Goal: Communication & Community: Answer question/provide support

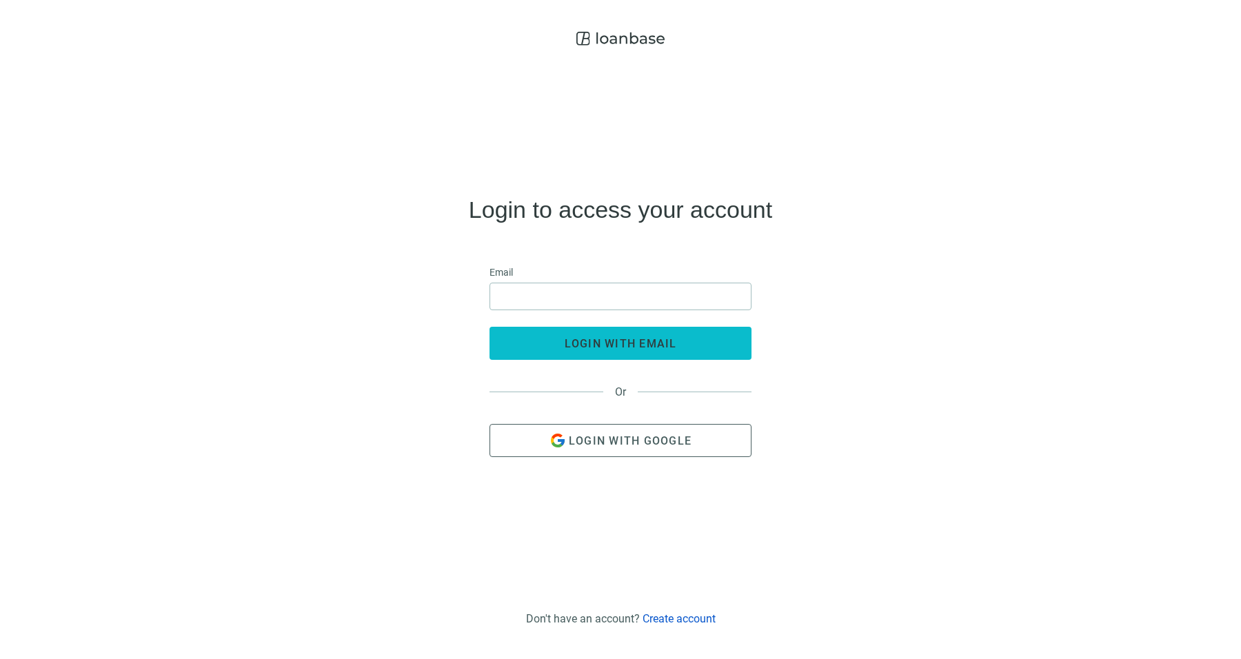
click at [634, 332] on button "login with email" at bounding box center [621, 343] width 262 height 33
click at [635, 294] on input "email" at bounding box center [621, 296] width 244 height 26
click at [670, 297] on input "email" at bounding box center [621, 296] width 244 height 26
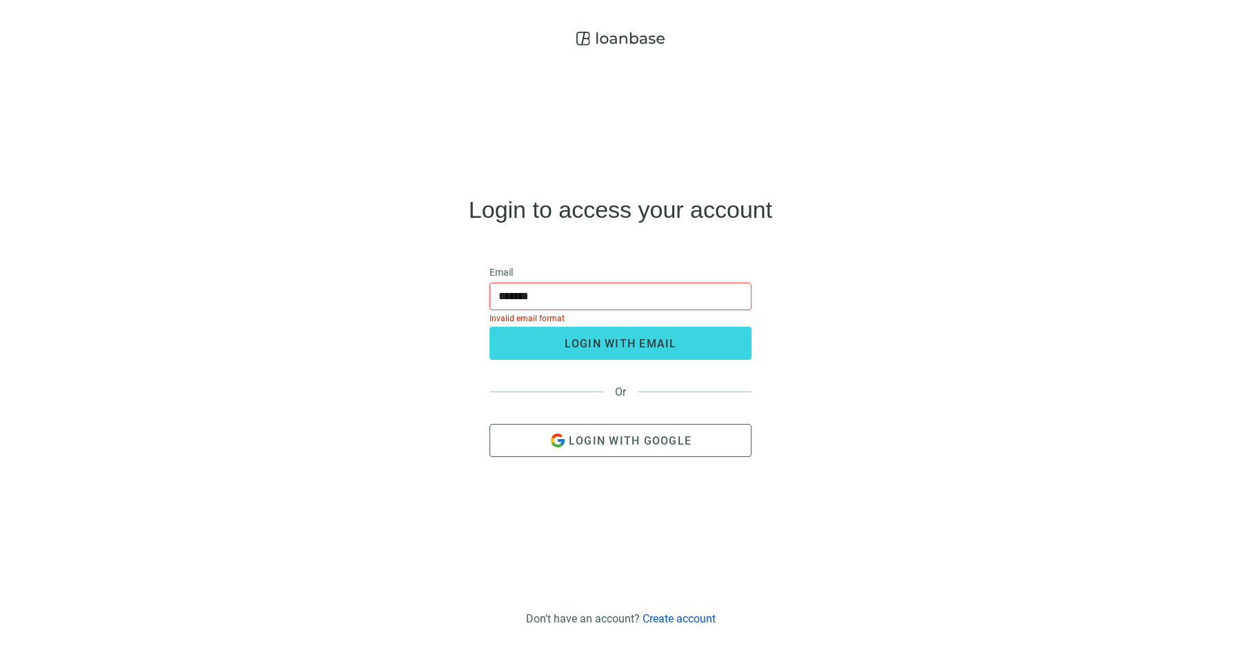
type input "**********"
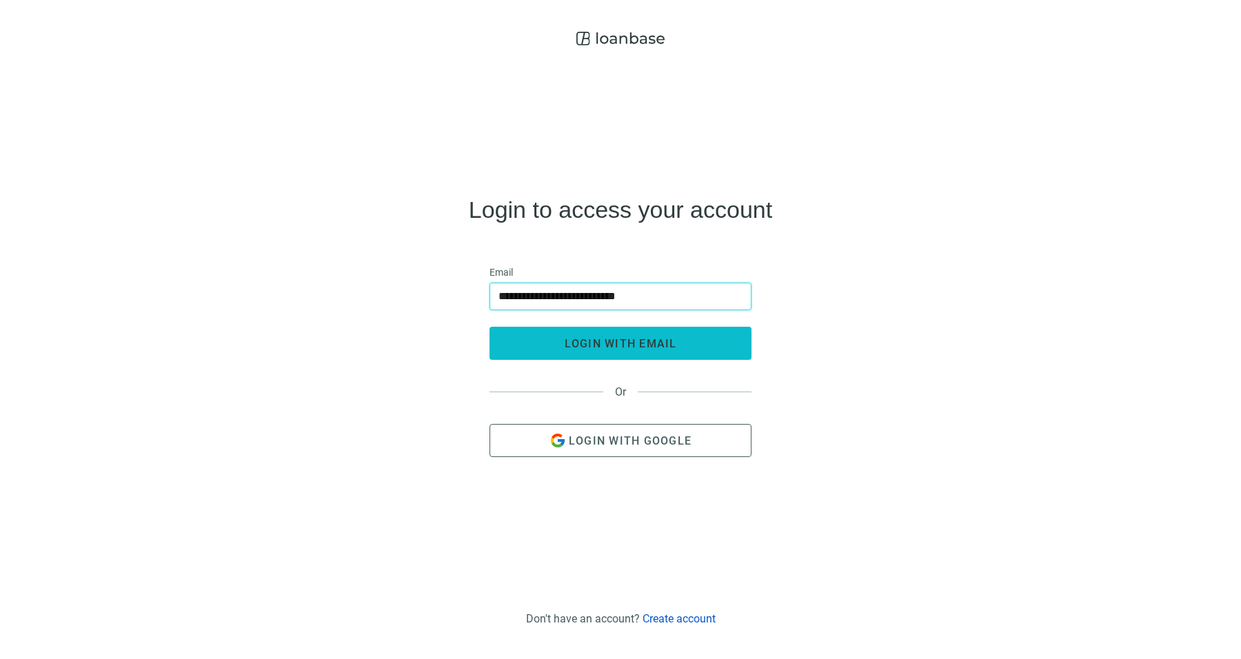
click at [679, 333] on button "login with email" at bounding box center [621, 343] width 262 height 33
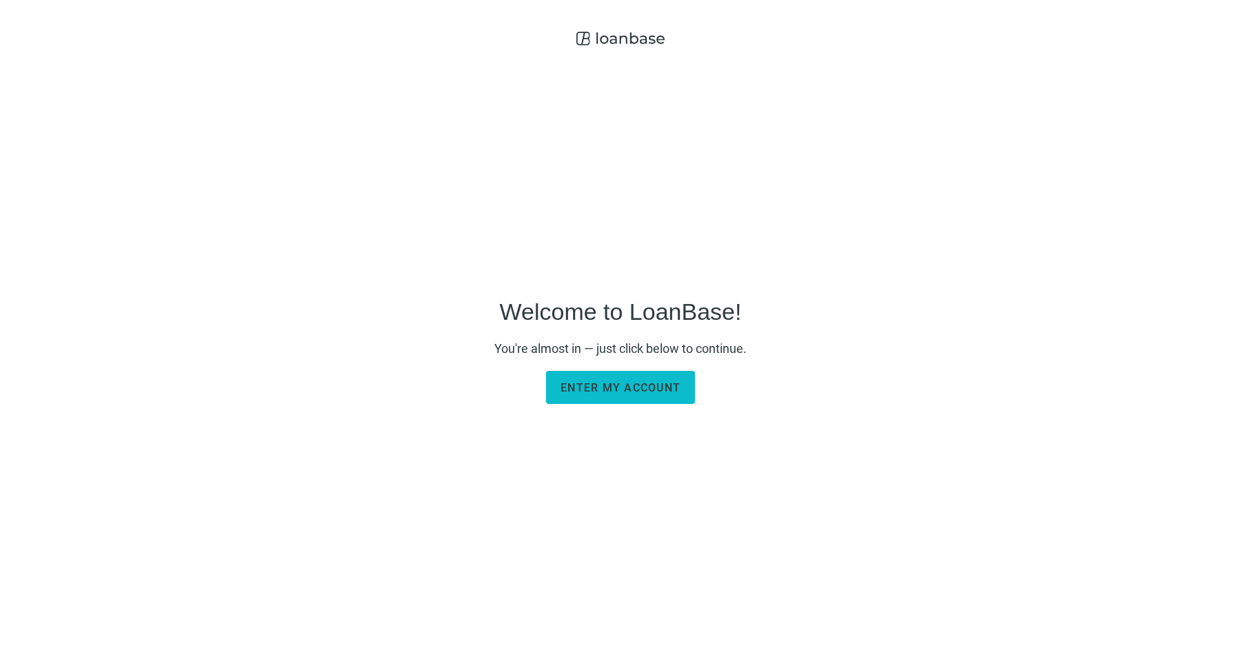
click at [673, 374] on button "Enter my account" at bounding box center [620, 387] width 149 height 33
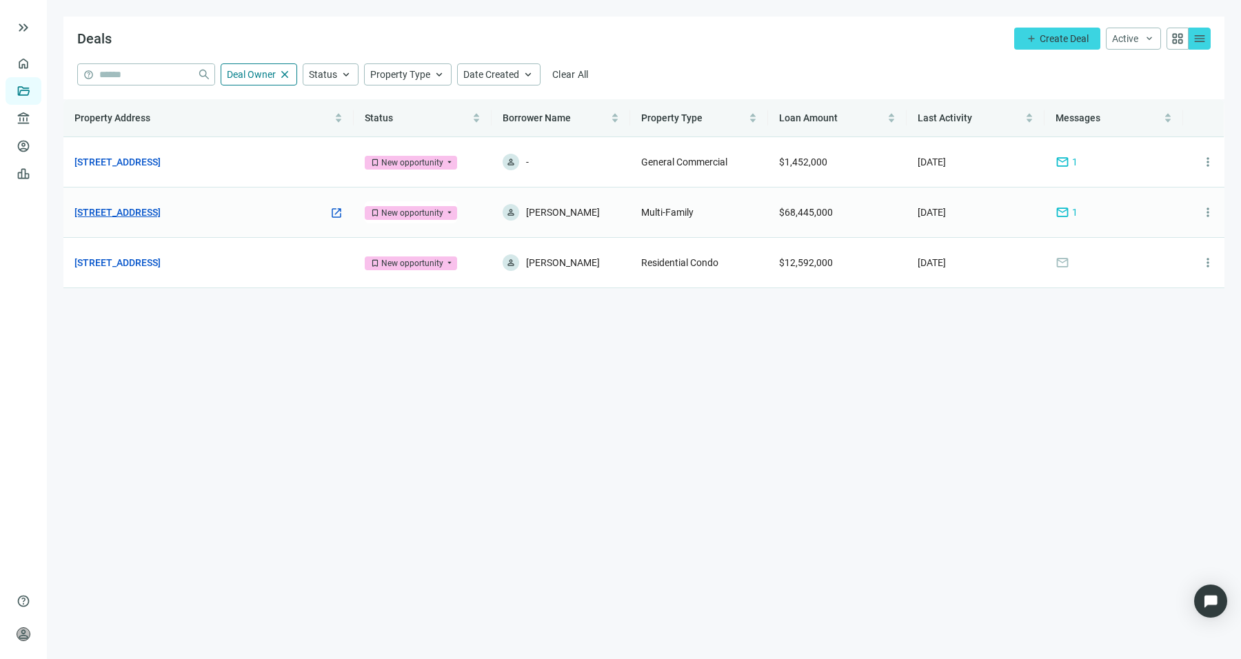
click at [161, 217] on link "[STREET_ADDRESS]" at bounding box center [117, 212] width 86 height 15
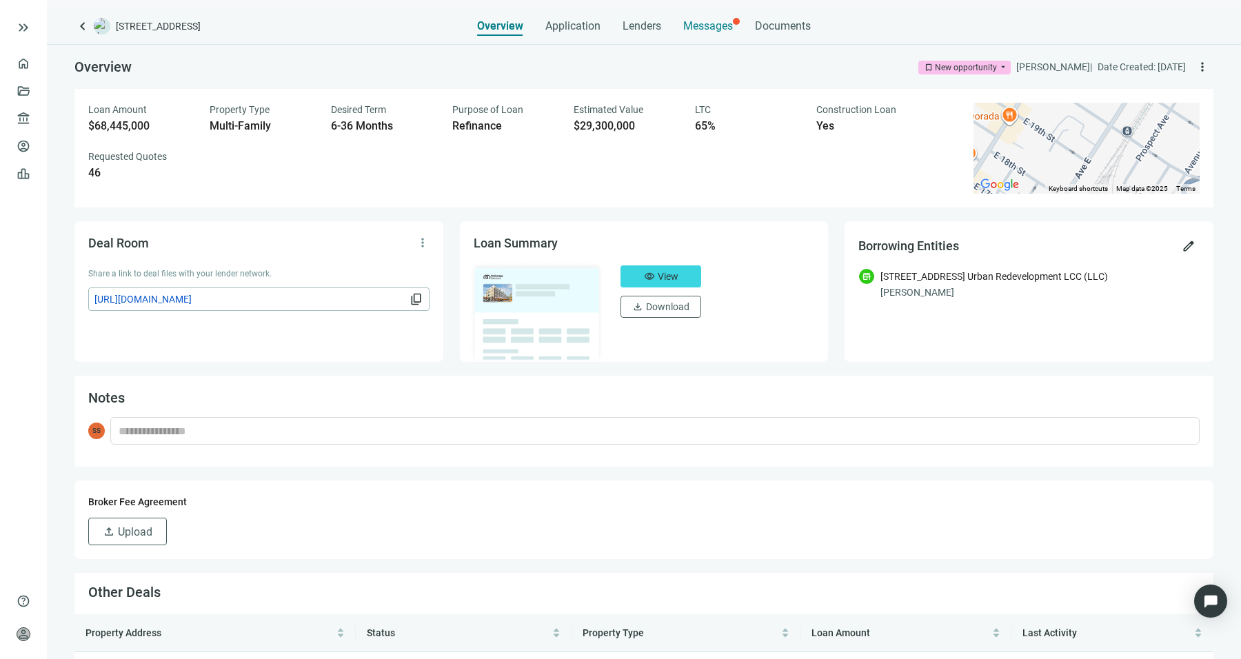
click at [683, 17] on div "Overview Application Lenders Messages Documents" at bounding box center [644, 22] width 334 height 28
click at [687, 19] on div "Messages" at bounding box center [708, 26] width 50 height 14
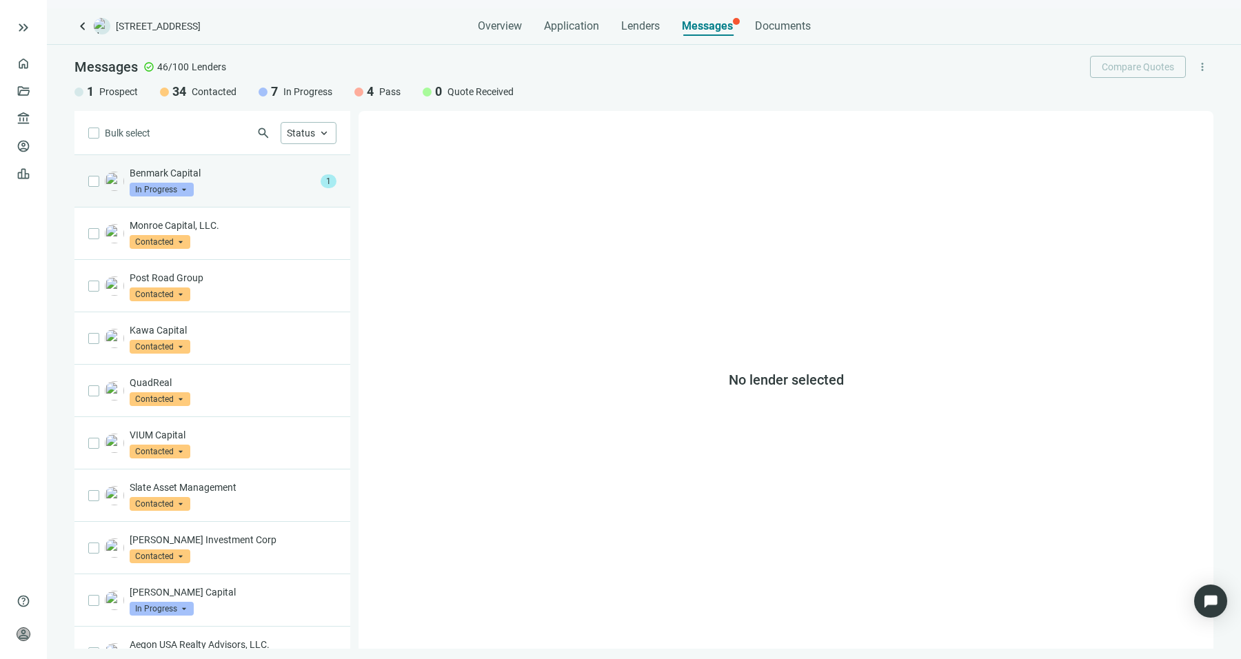
click at [207, 190] on div "Benmark Capital In Progress arrow_drop_down" at bounding box center [223, 181] width 186 height 30
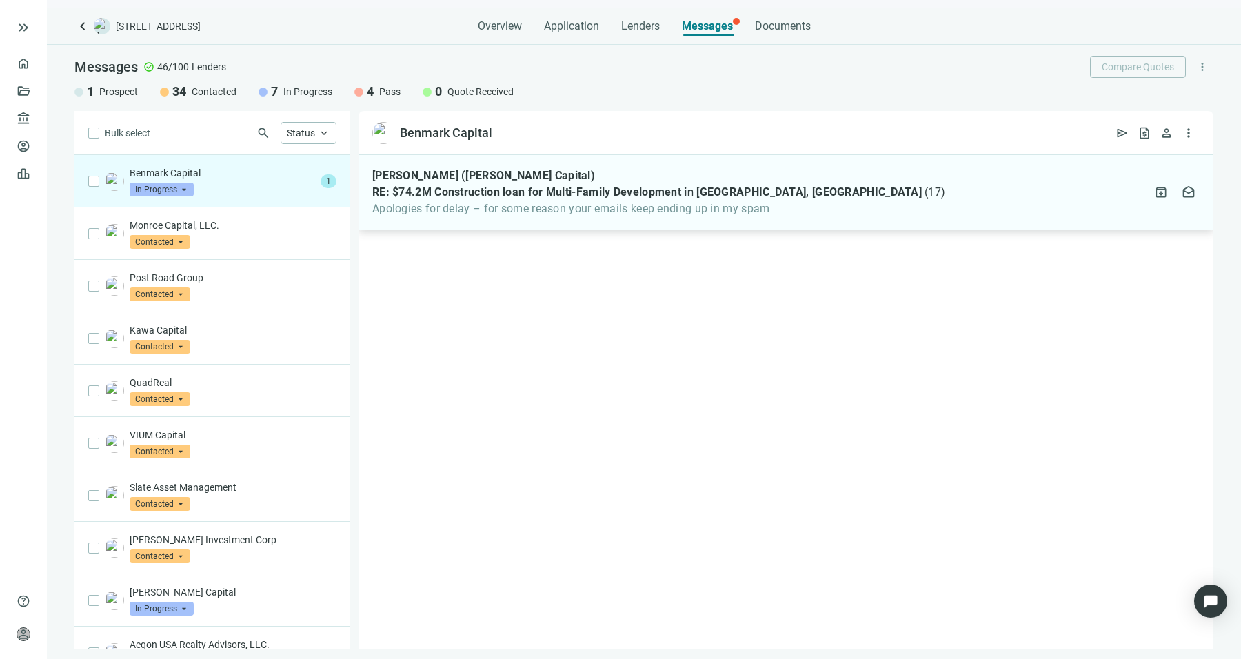
click at [581, 221] on div "Marshall Dickson (Benmark Capital) RE: $74.2M Construction loan for Multi-Famil…" at bounding box center [786, 192] width 855 height 75
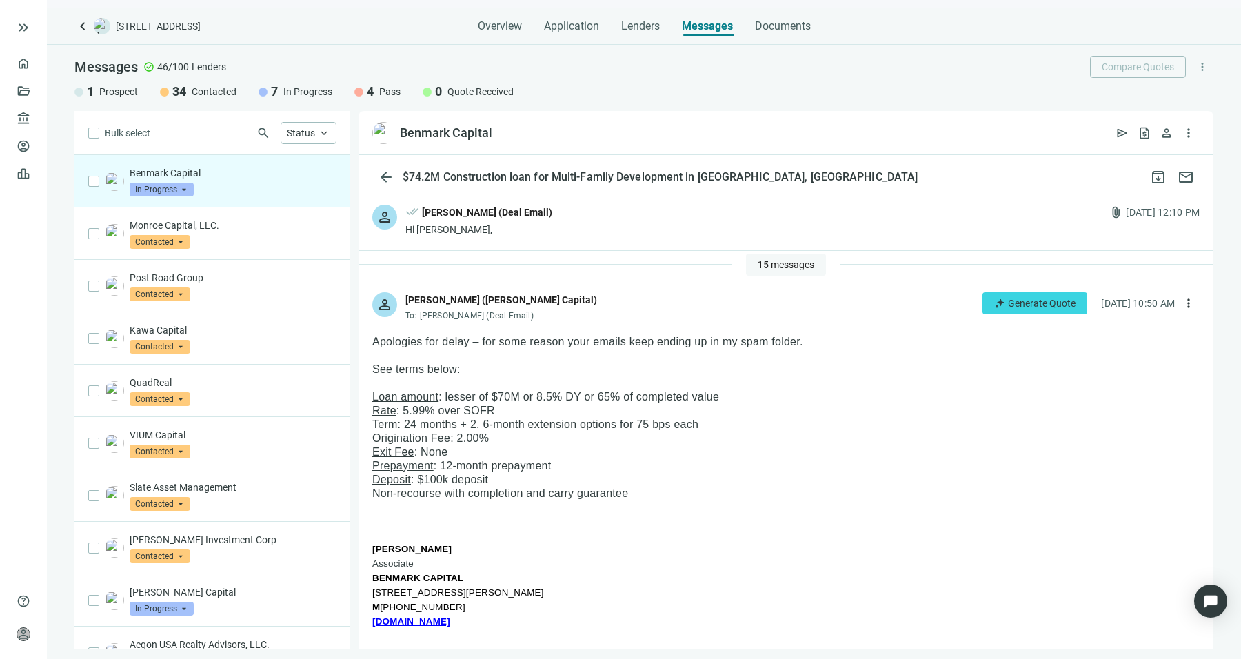
click at [774, 263] on span "15 messages" at bounding box center [786, 264] width 57 height 11
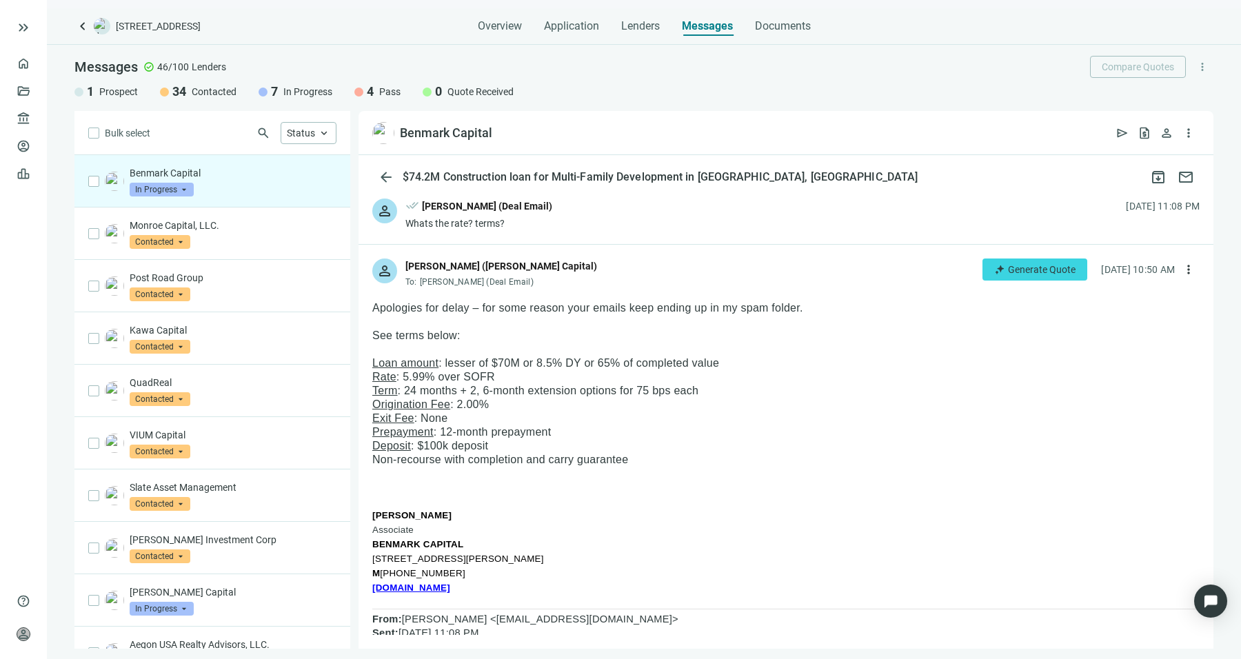
scroll to position [820, 0]
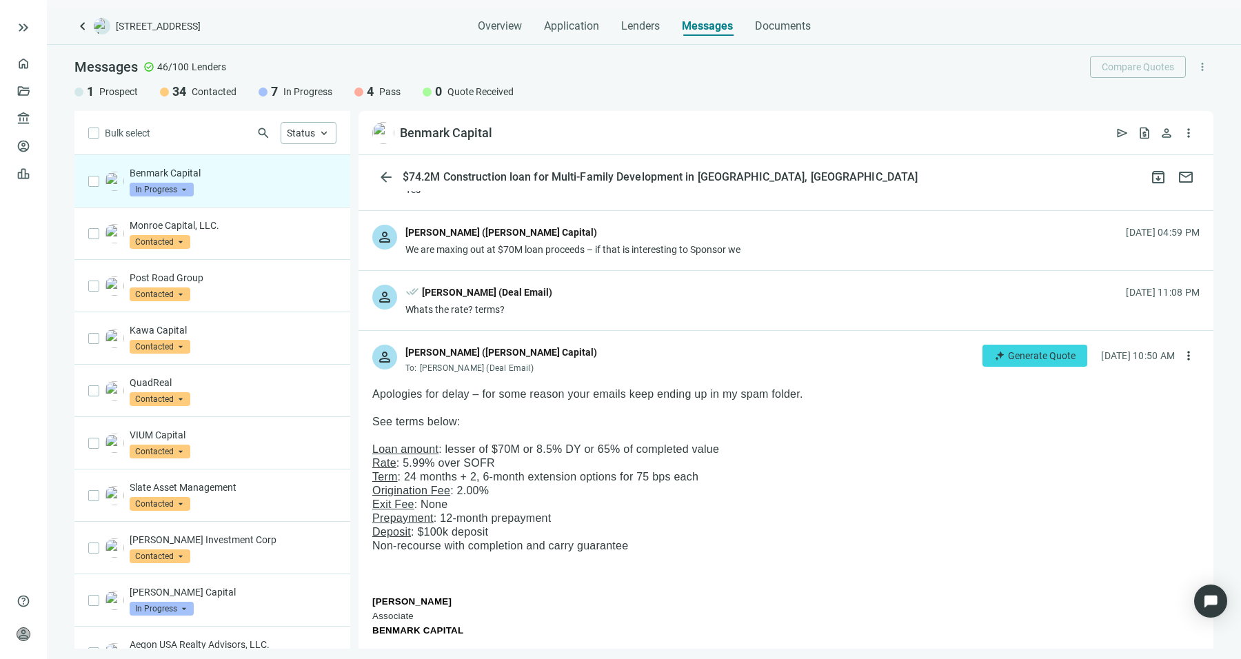
click at [655, 303] on div "person done_all Sean Shahkohi (Deal Email) Whats the rate? terms? 09.09.2025, 1…" at bounding box center [786, 300] width 855 height 59
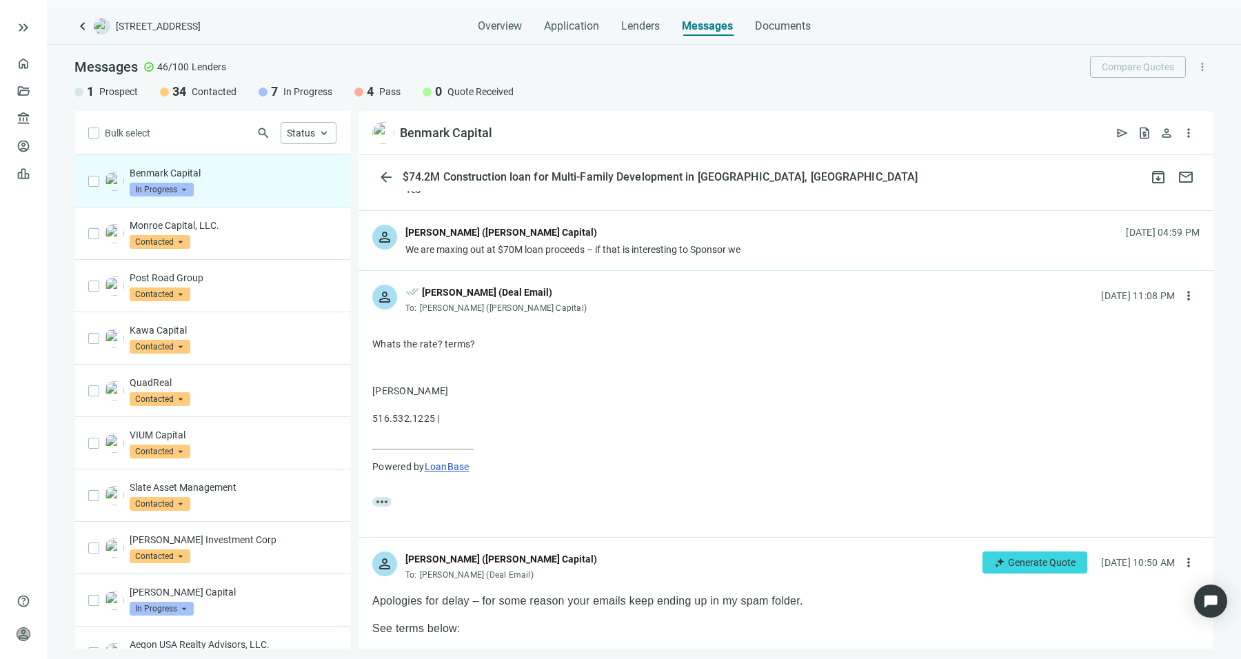
click at [724, 245] on div "We are maxing out at $70M loan proceeds – if that is interesting to Sponsor we" at bounding box center [572, 250] width 335 height 14
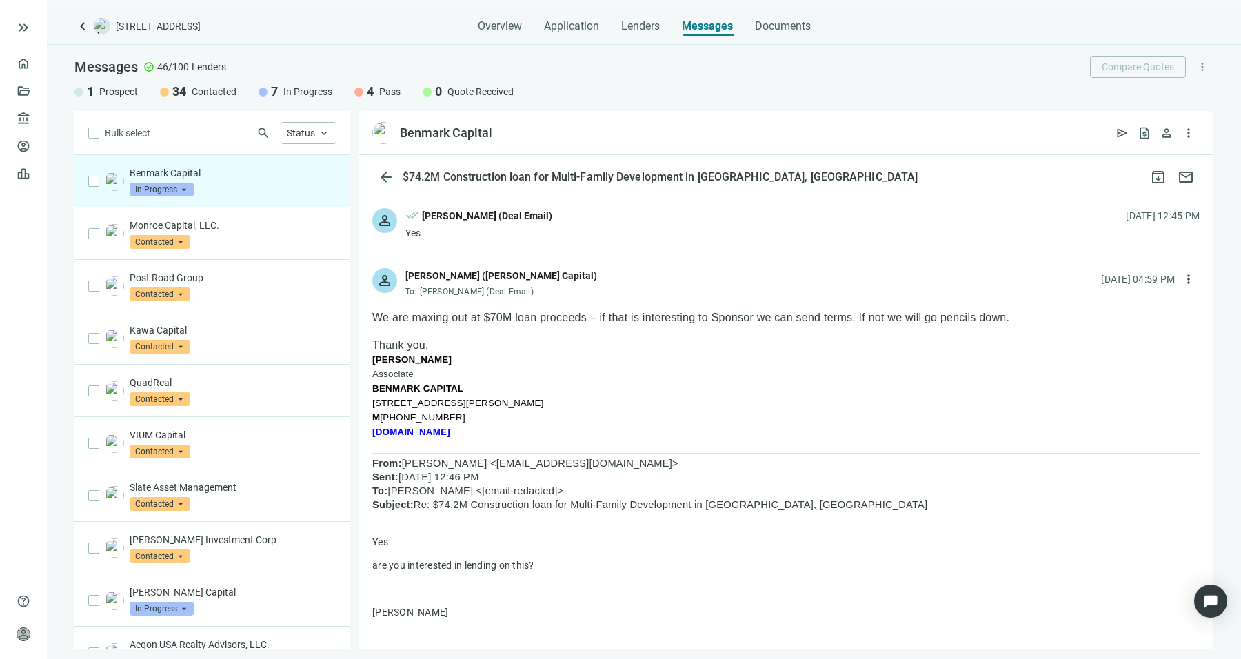
scroll to position [734, 0]
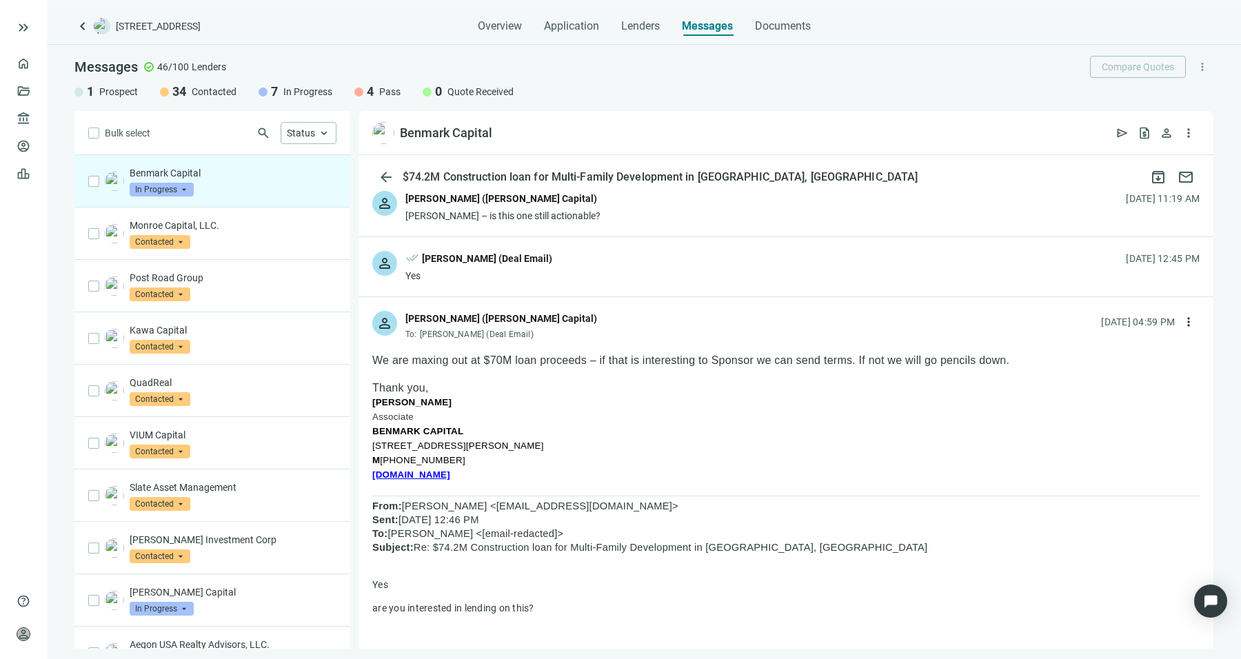
click at [727, 264] on div "person done_all Sean Shahkohi (Deal Email) Yes 09.09.2025, 12:45 PM" at bounding box center [786, 266] width 855 height 59
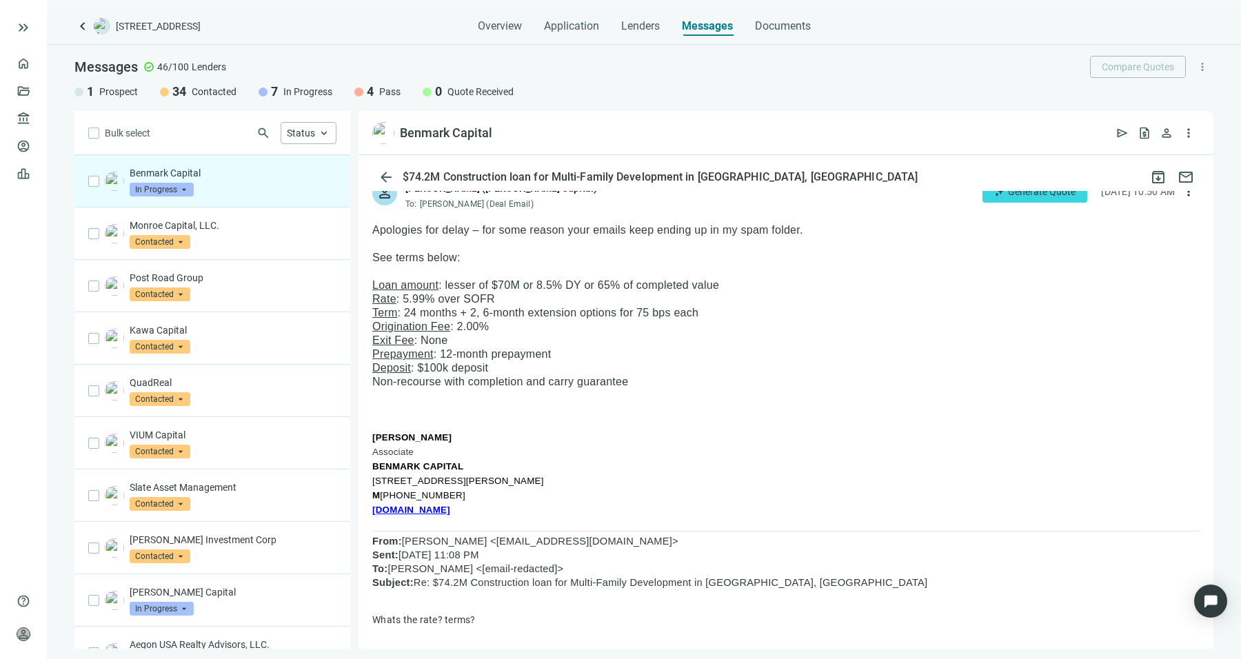
scroll to position [5431, 0]
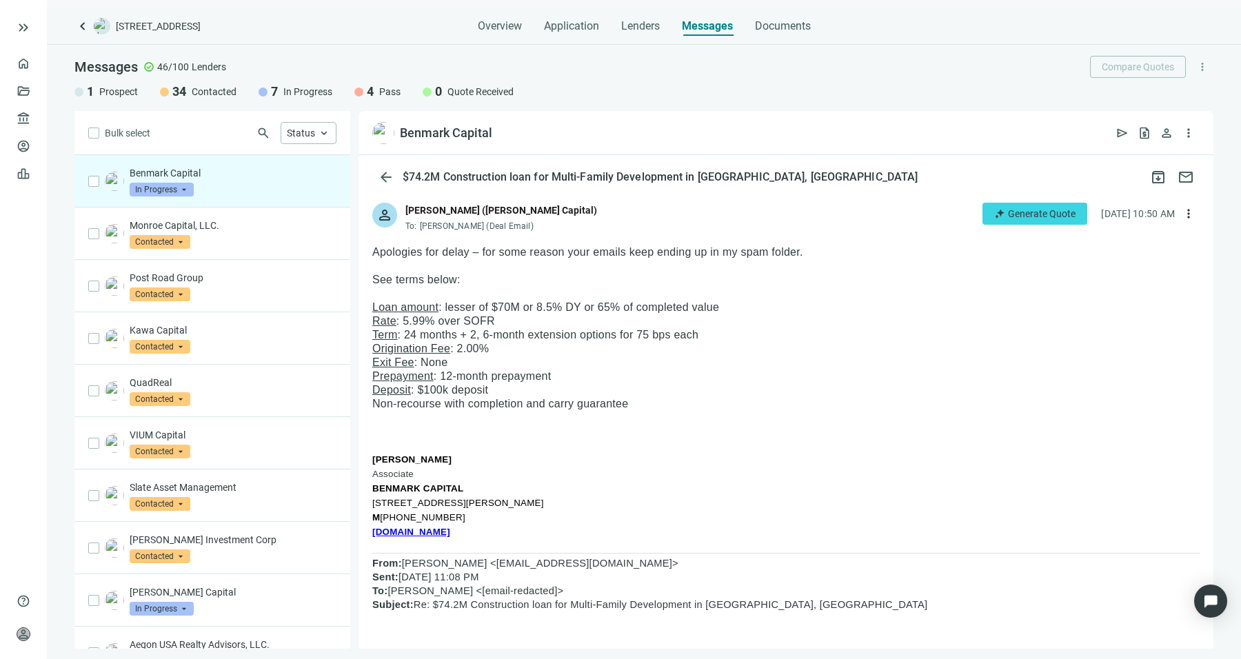
drag, startPoint x: 424, startPoint y: 314, endPoint x: 611, endPoint y: 416, distance: 212.6
click at [611, 411] on p "Non-recourse with completion and carry guarantee" at bounding box center [786, 404] width 828 height 14
drag, startPoint x: 614, startPoint y: 424, endPoint x: 370, endPoint y: 265, distance: 291.5
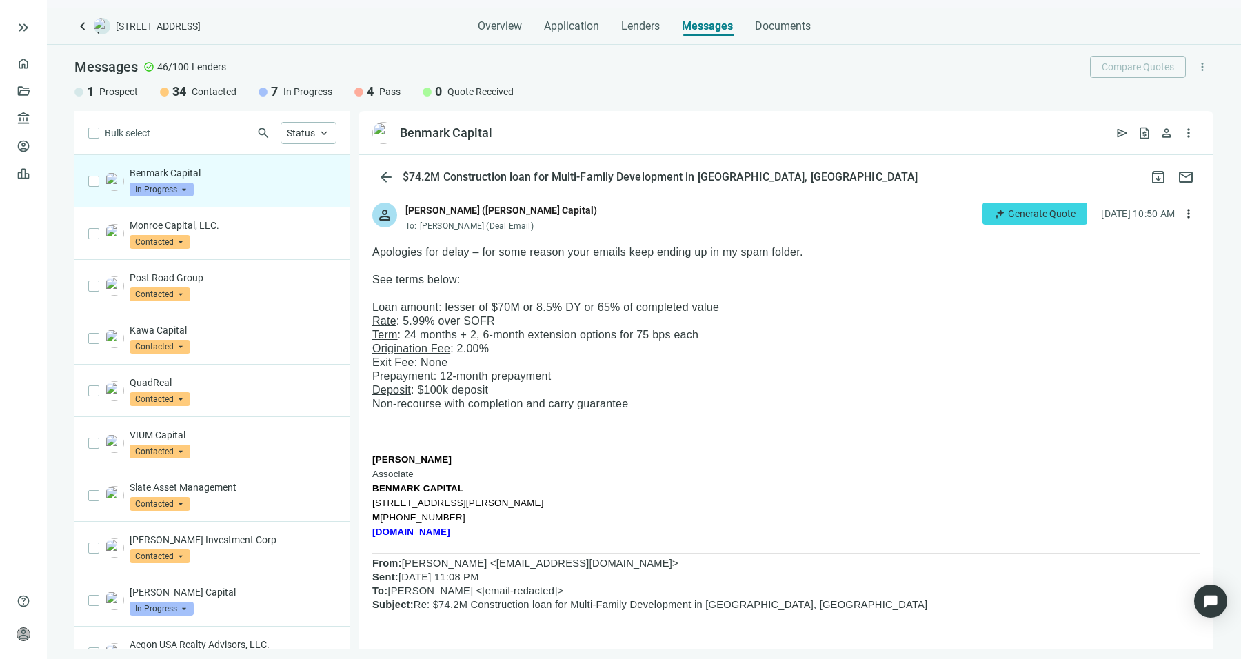
click at [386, 272] on p at bounding box center [786, 266] width 828 height 14
click at [1182, 220] on span "more_vert" at bounding box center [1189, 214] width 14 height 14
click at [1128, 278] on div "reply_all Reply all" at bounding box center [1113, 280] width 146 height 25
type textarea "**********"
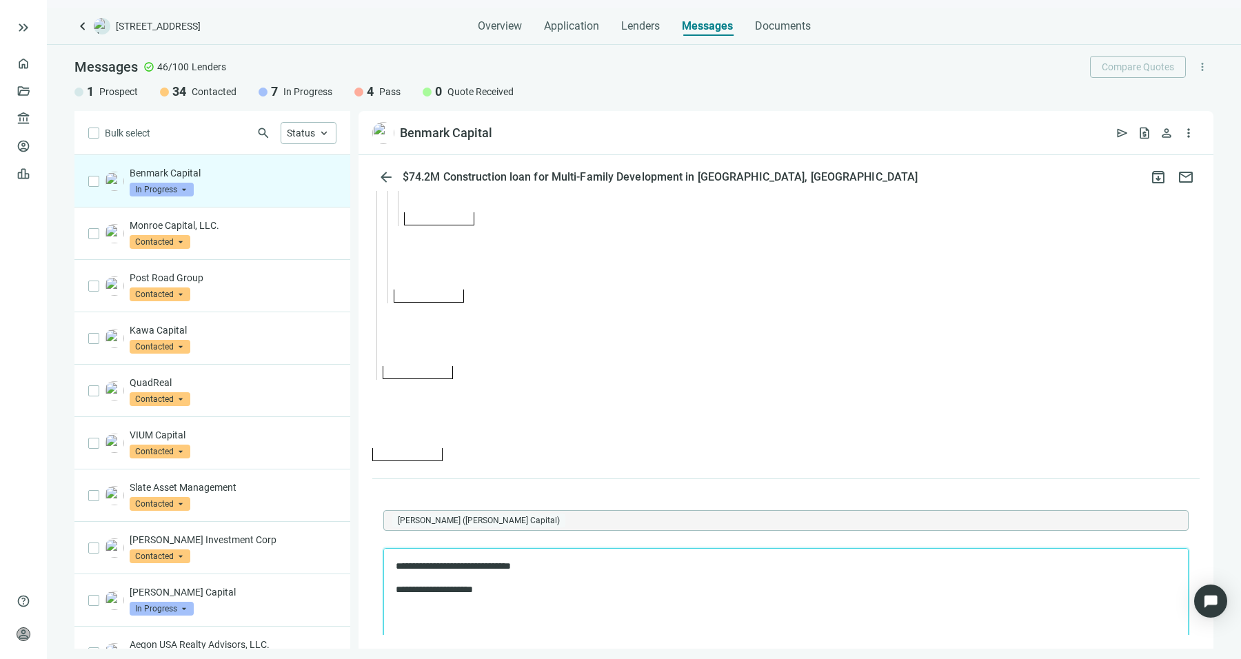
scroll to position [9883, 0]
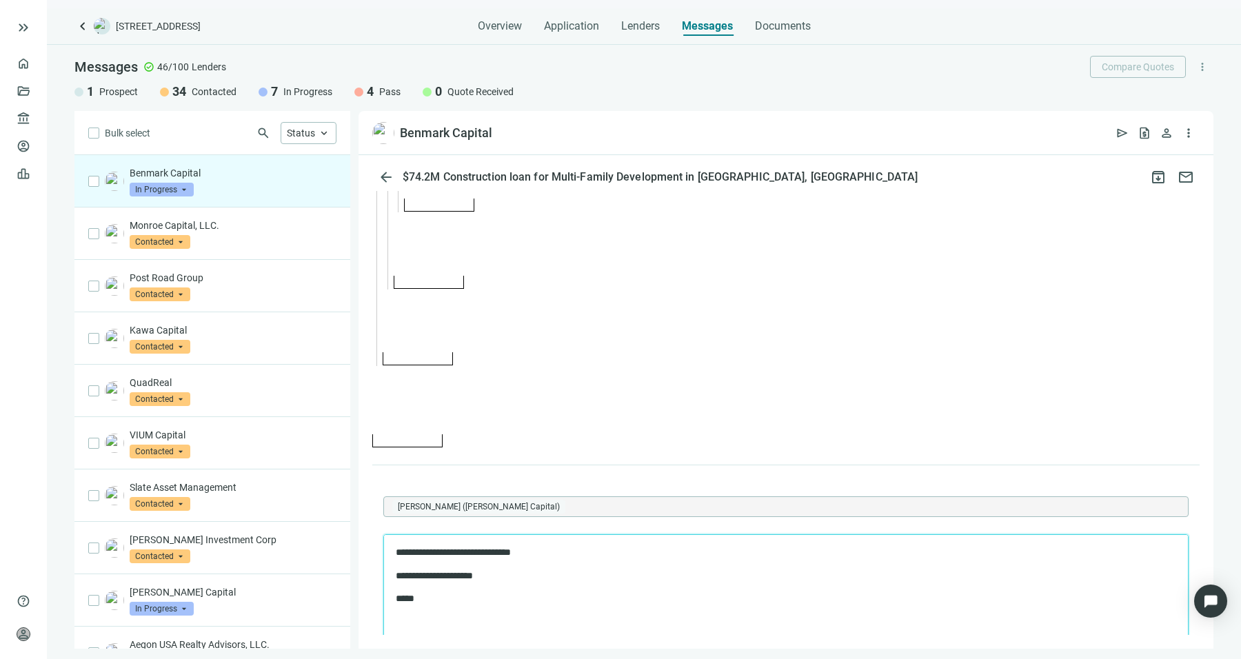
click at [882, 448] on p at bounding box center [786, 412] width 828 height 72
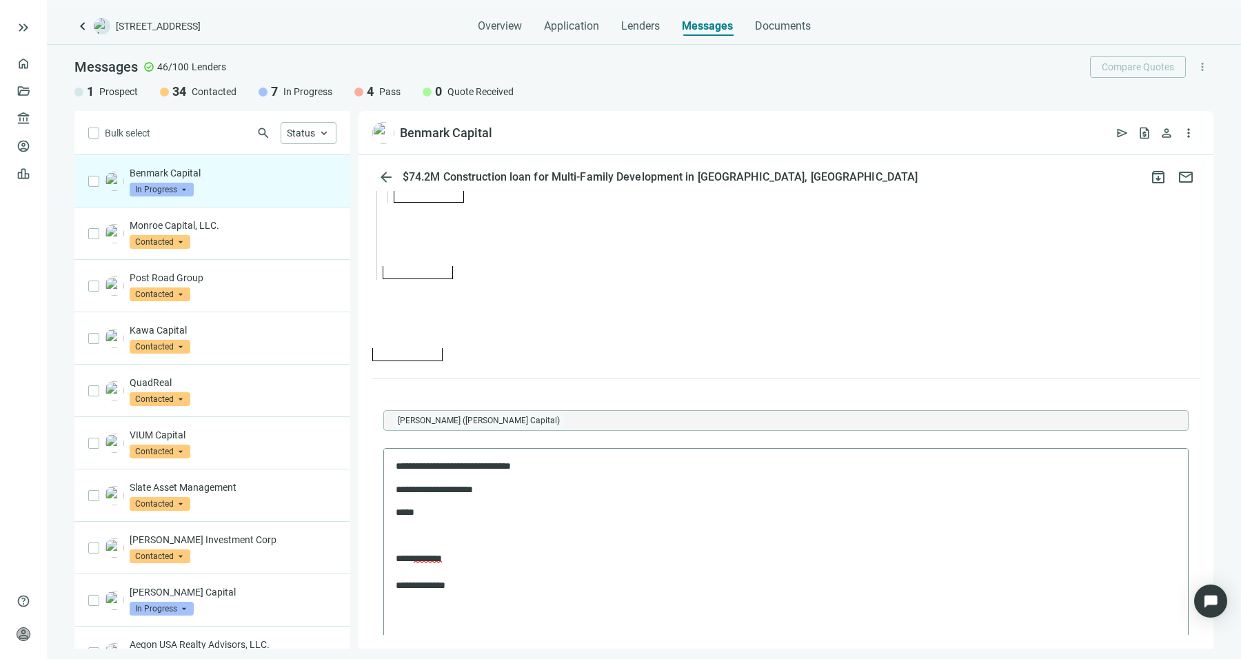
click at [771, 523] on body "**********" at bounding box center [786, 526] width 782 height 133
click at [781, 512] on p "*****" at bounding box center [780, 513] width 768 height 14
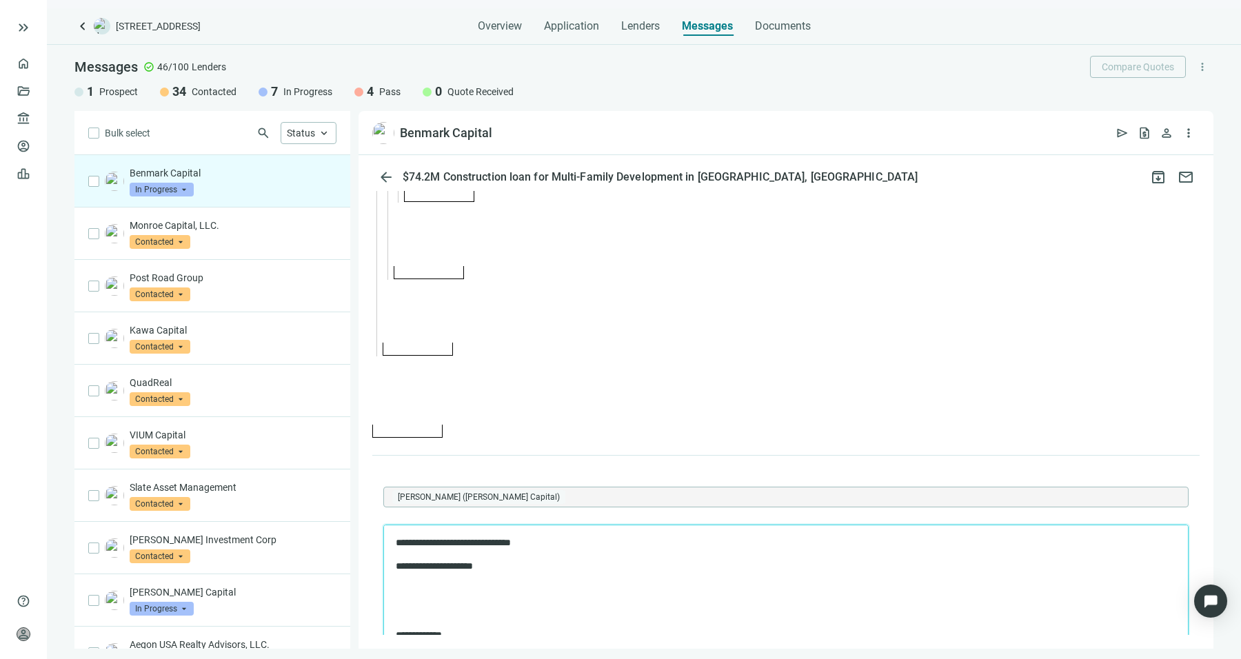
scroll to position [10128, 0]
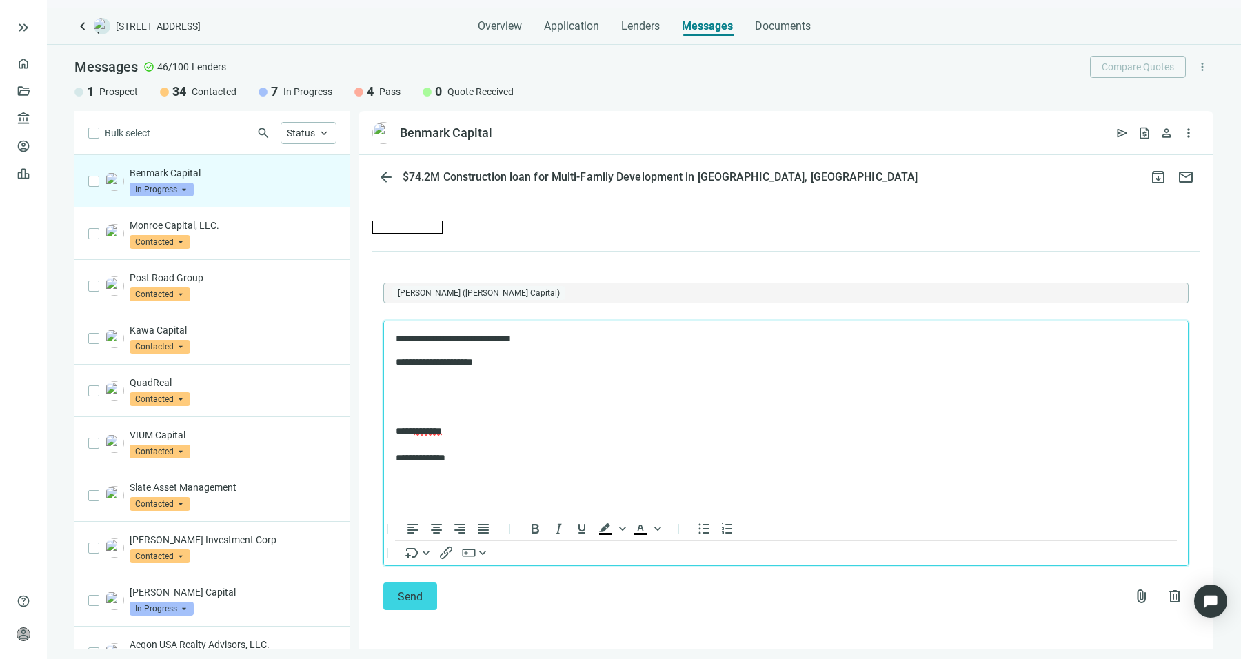
click at [739, 337] on p "**********" at bounding box center [780, 339] width 768 height 14
click at [421, 598] on span "Send" at bounding box center [410, 596] width 25 height 13
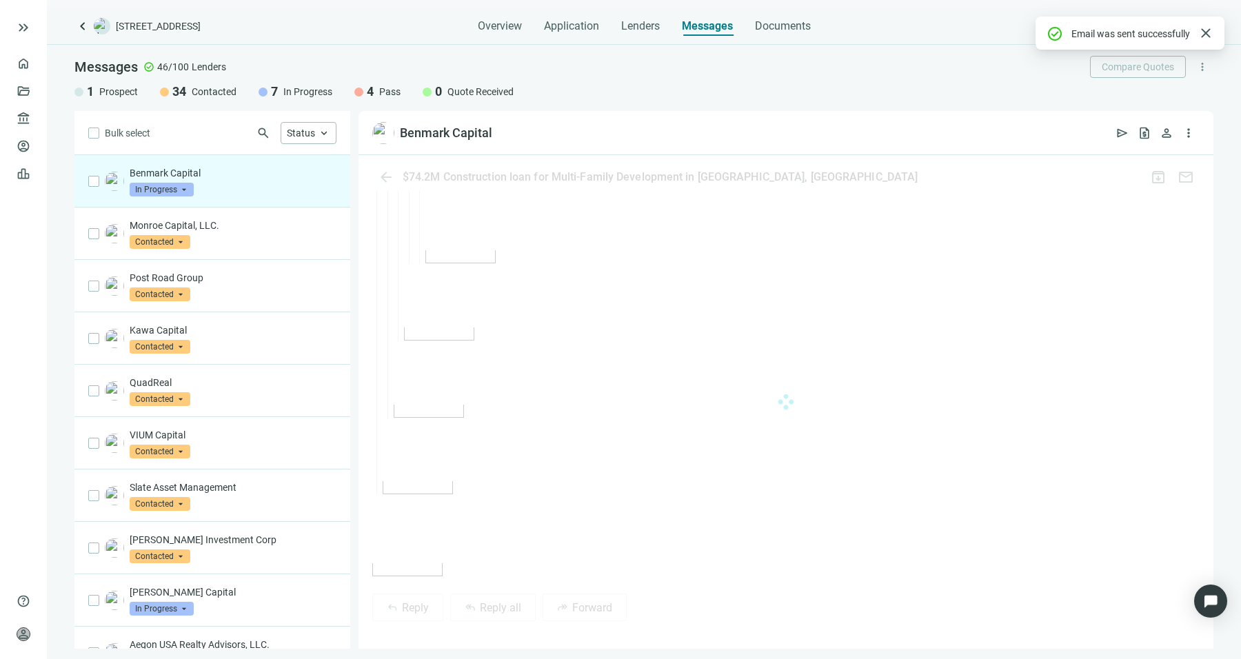
scroll to position [10098, 0]
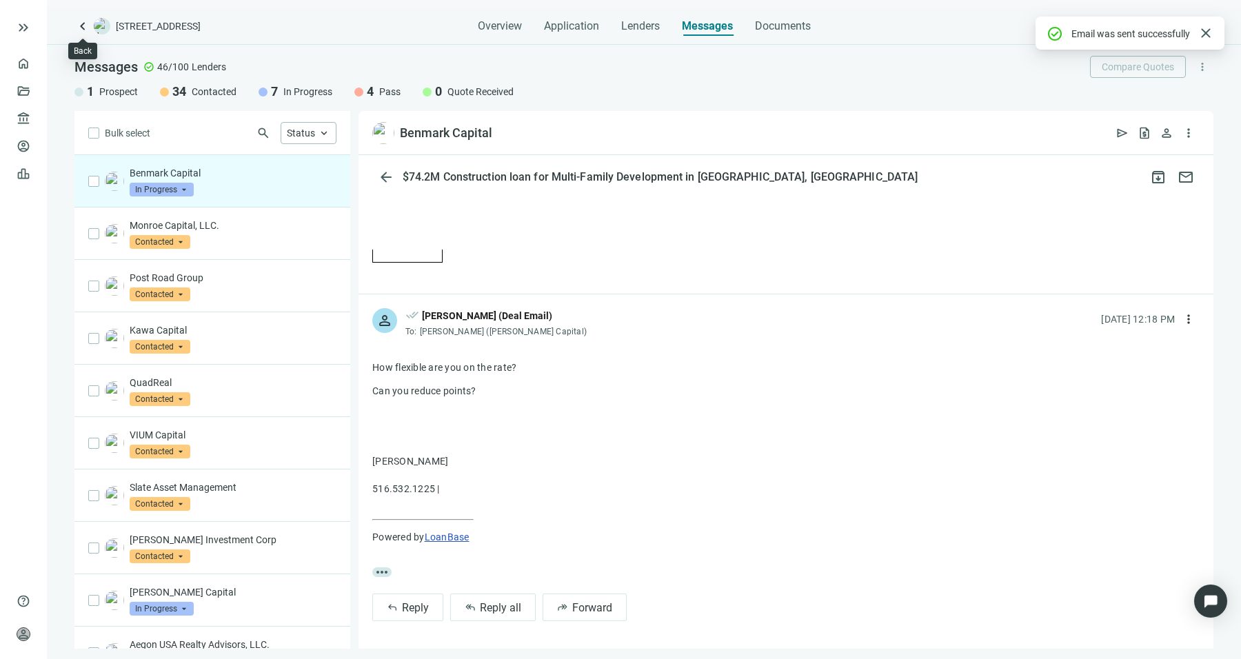
click at [76, 24] on span "keyboard_arrow_left" at bounding box center [82, 26] width 17 height 17
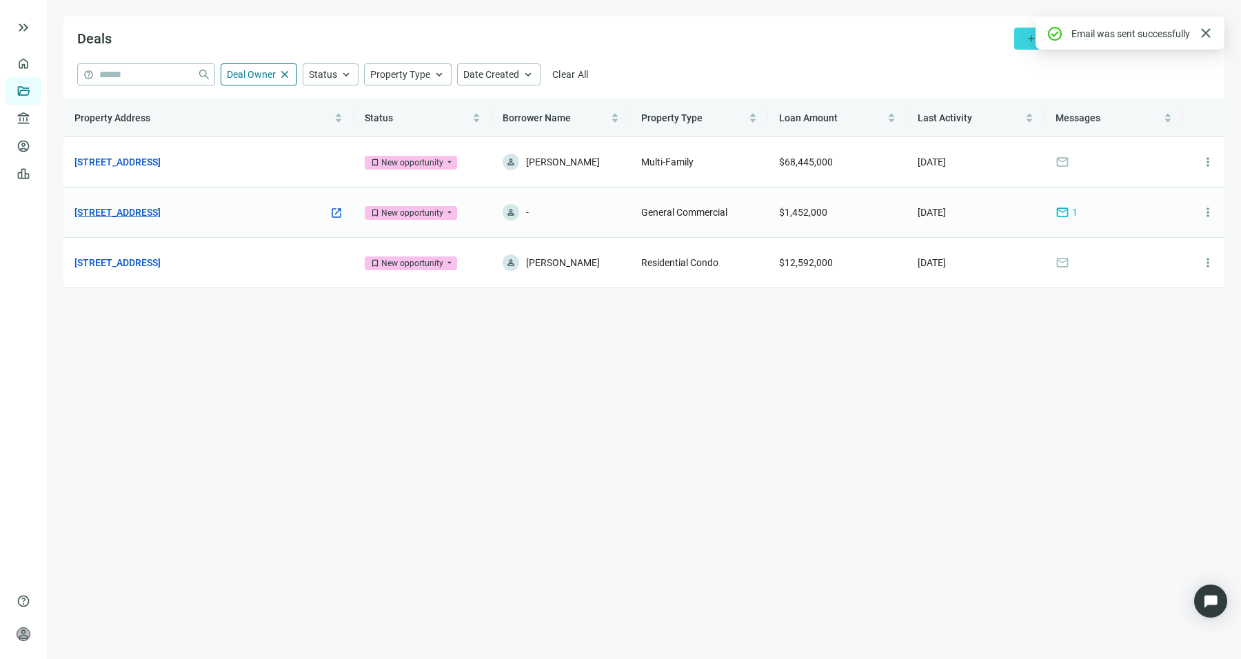
click at [161, 209] on link "[STREET_ADDRESS]" at bounding box center [117, 212] width 86 height 15
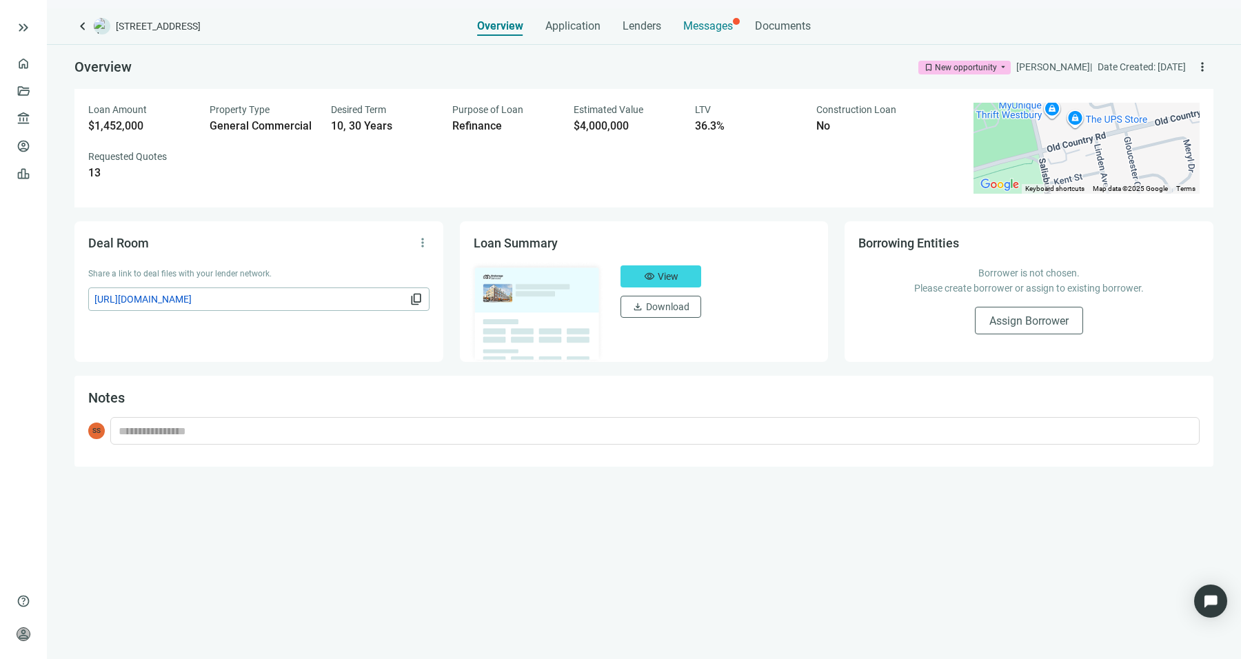
click at [721, 28] on span "Messages" at bounding box center [708, 25] width 50 height 13
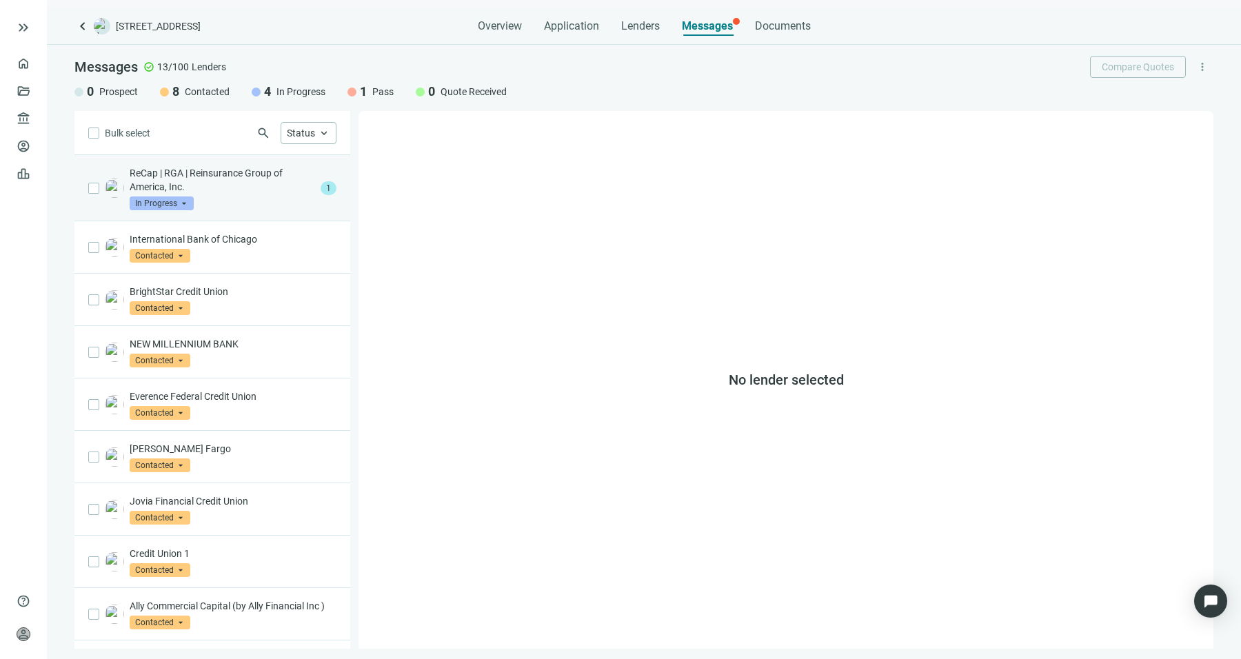
click at [254, 197] on div "ReCap | RGA | Reinsurance Group of America, Inc. In Progress arrow_drop_down" at bounding box center [223, 188] width 186 height 44
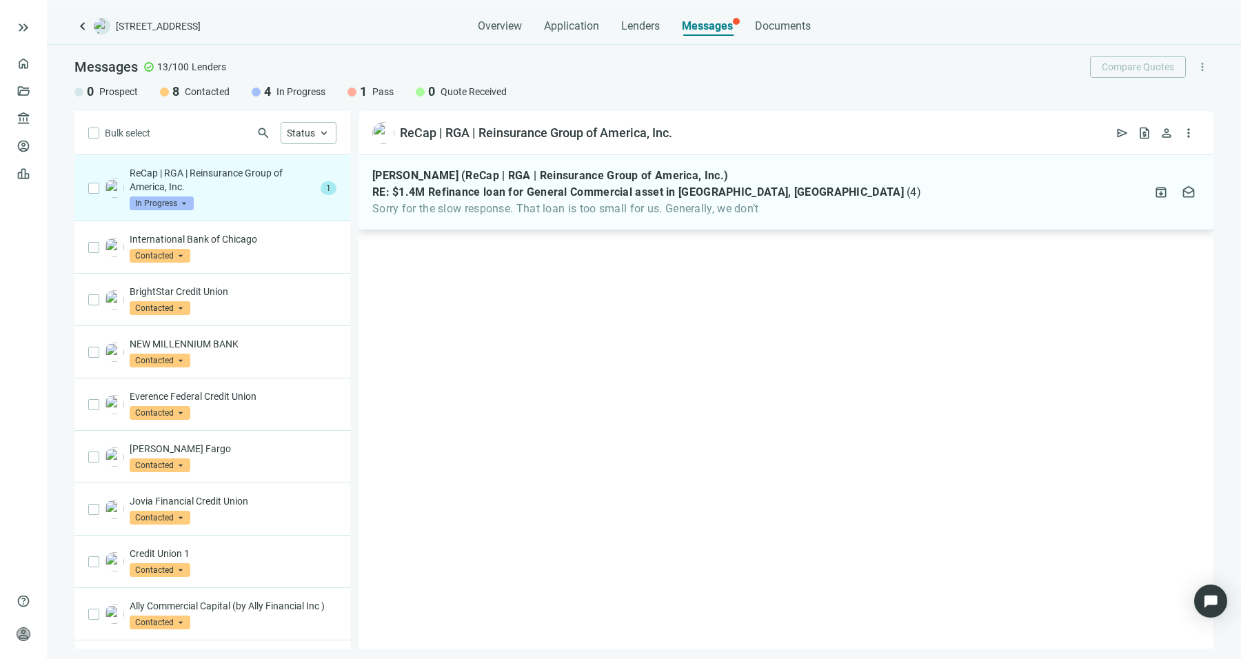
click at [483, 186] on span "RE: $1.4M Refinance loan for General Commercial asset in Westbury, NY" at bounding box center [638, 193] width 532 height 14
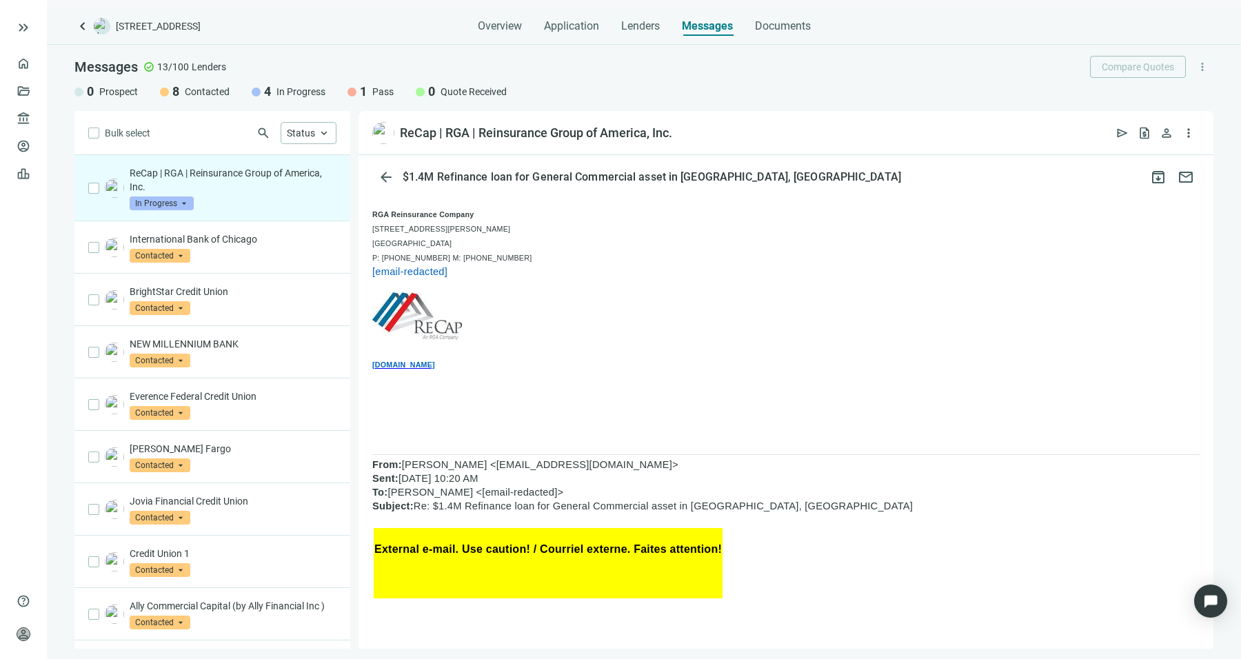
scroll to position [86, 0]
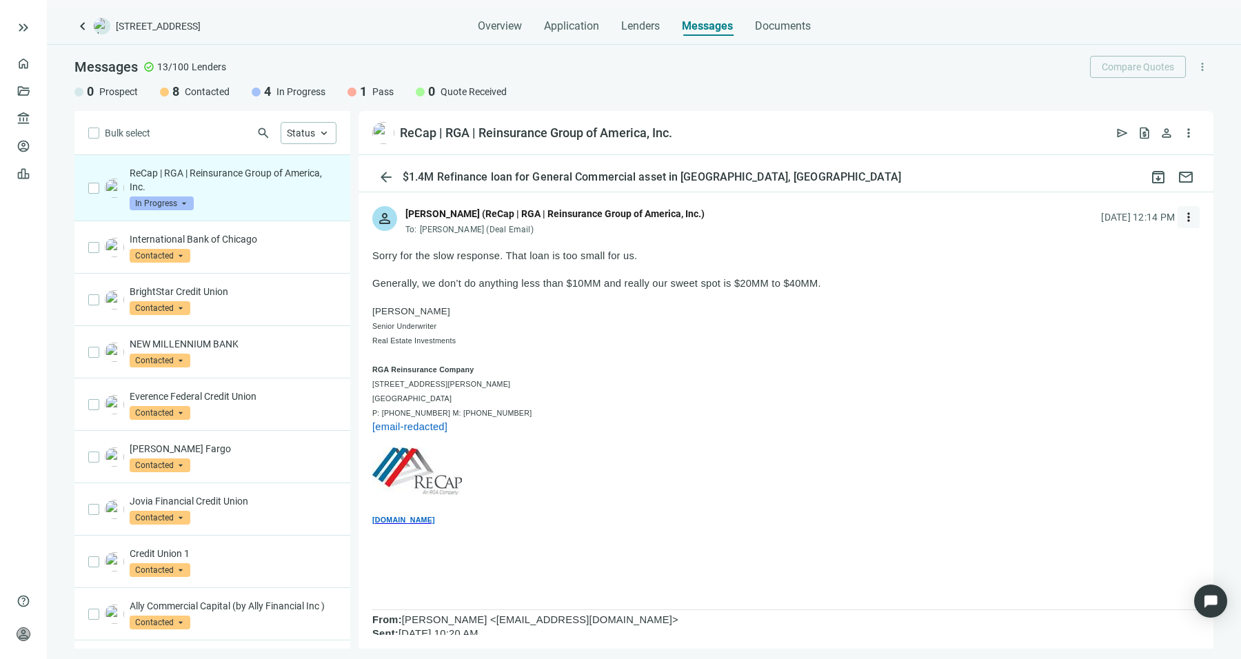
click at [1178, 219] on button "more_vert" at bounding box center [1189, 217] width 22 height 22
click at [1107, 266] on div "reply_all Reply all" at bounding box center [1113, 273] width 146 height 25
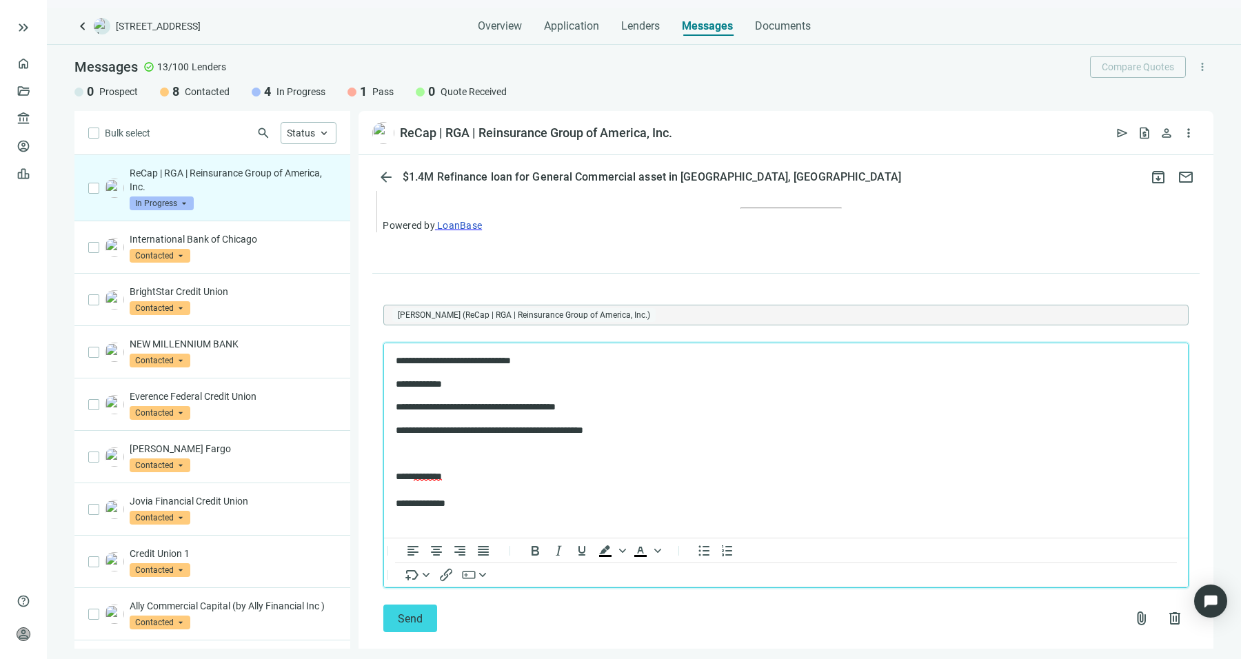
scroll to position [1428, 0]
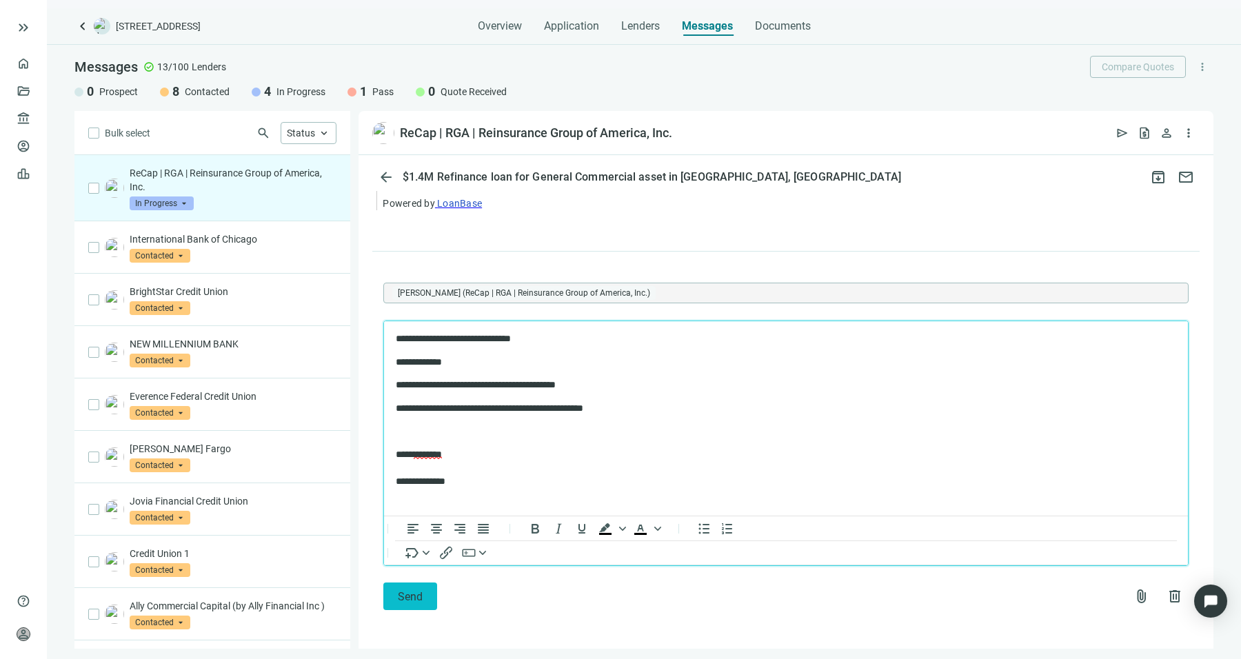
click at [408, 583] on button "Send" at bounding box center [410, 597] width 54 height 28
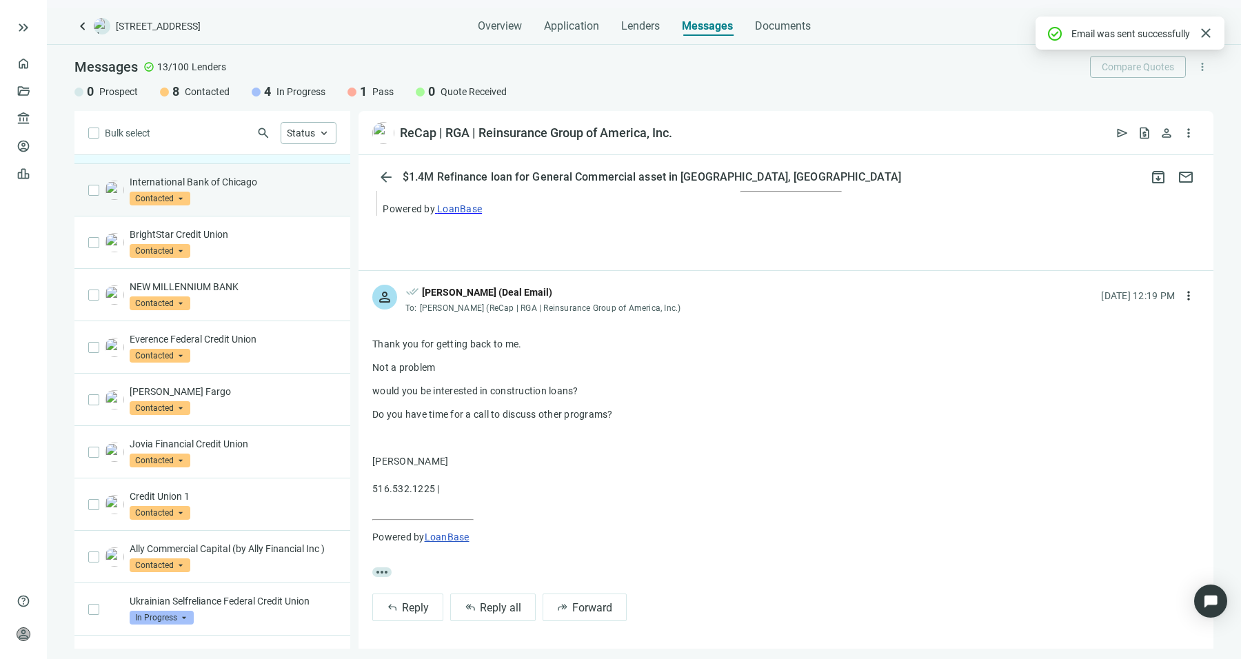
scroll to position [172, 0]
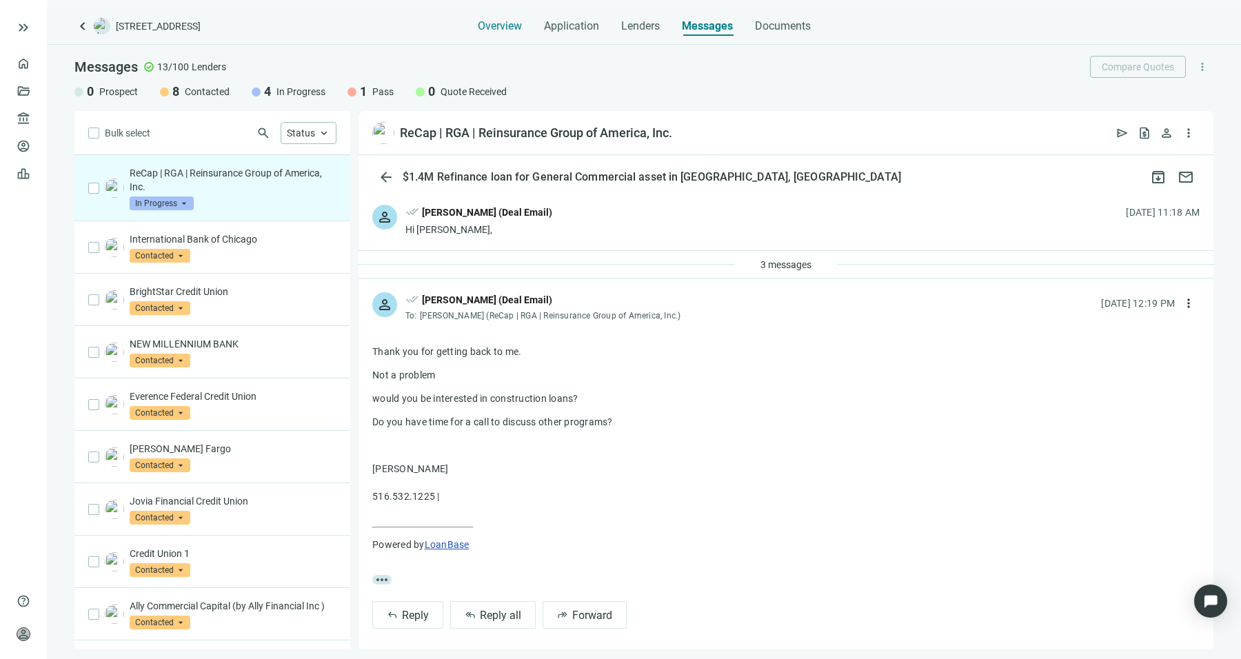
click at [490, 15] on div "Overview" at bounding box center [500, 22] width 44 height 28
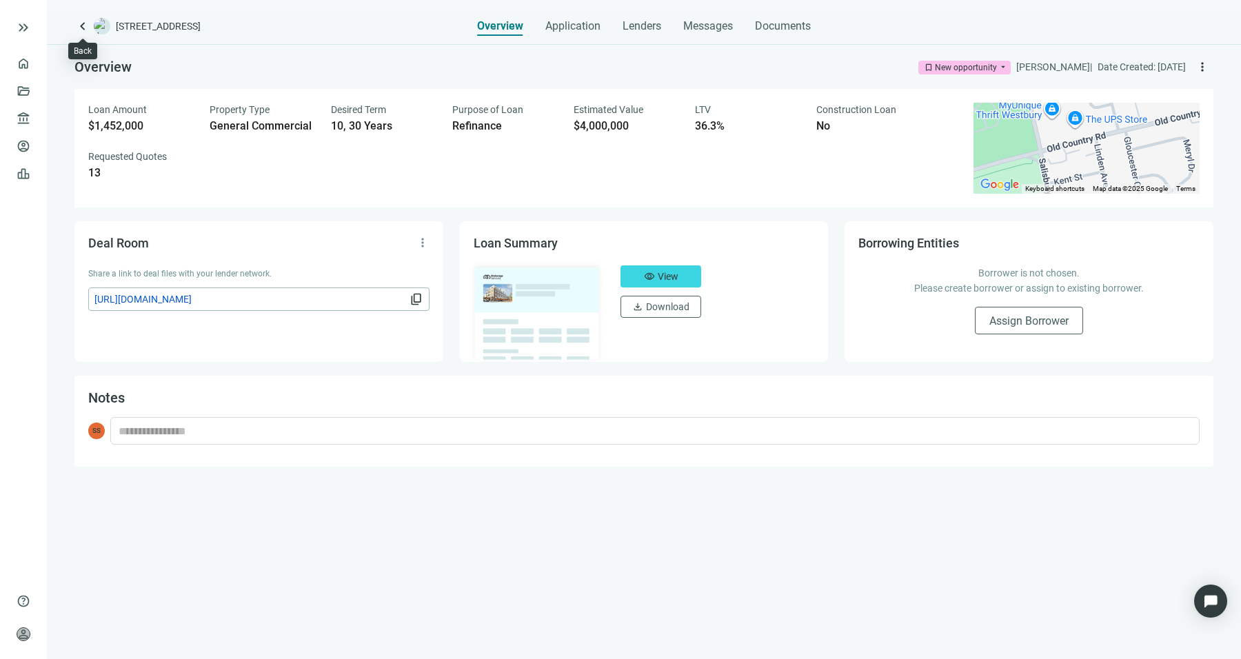
click at [82, 34] on span "keyboard_arrow_left" at bounding box center [82, 26] width 17 height 17
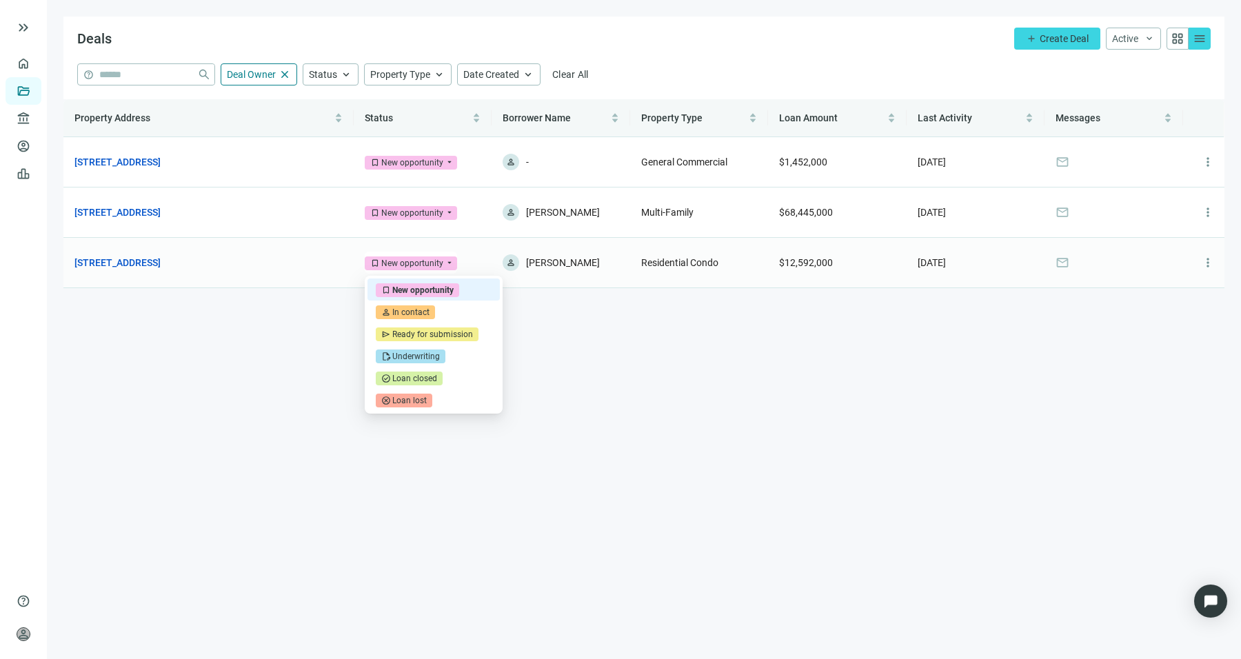
click at [426, 257] on div "New opportunity" at bounding box center [412, 264] width 62 height 14
click at [290, 340] on main "Deals add Create Deal Active keyboard_arrow_down grid_view menu help close Deal…" at bounding box center [644, 329] width 1194 height 659
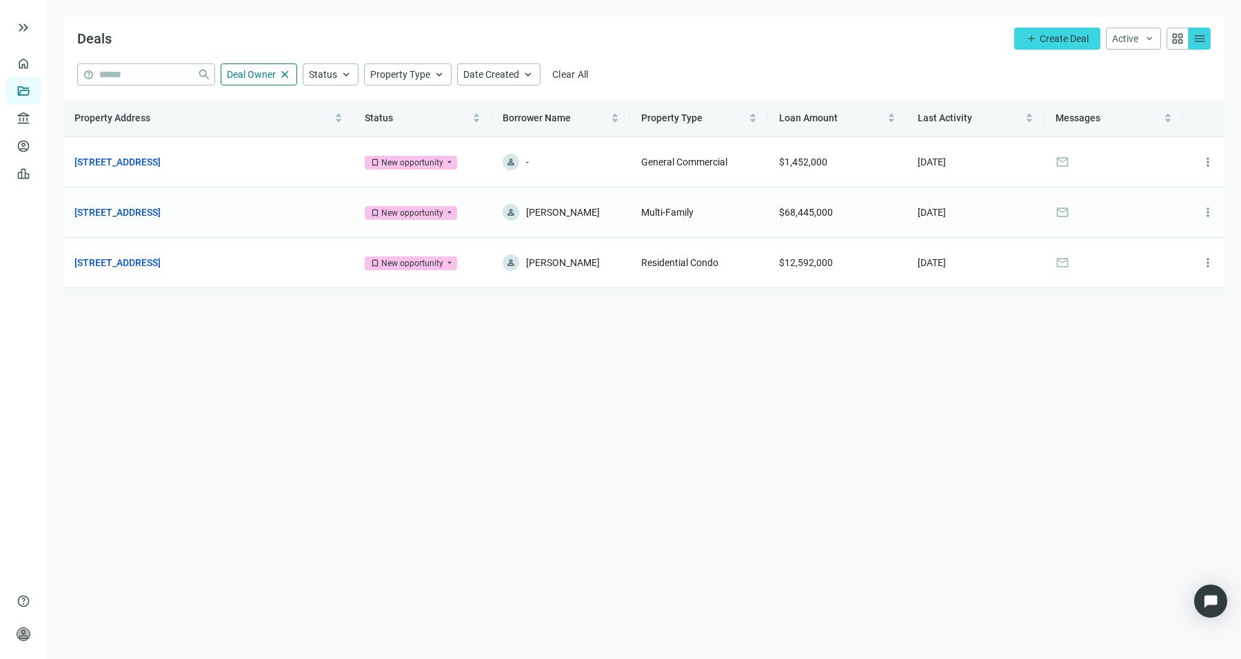
click at [409, 210] on div "New opportunity" at bounding box center [412, 213] width 62 height 14
click at [161, 168] on link "[STREET_ADDRESS]" at bounding box center [117, 161] width 86 height 15
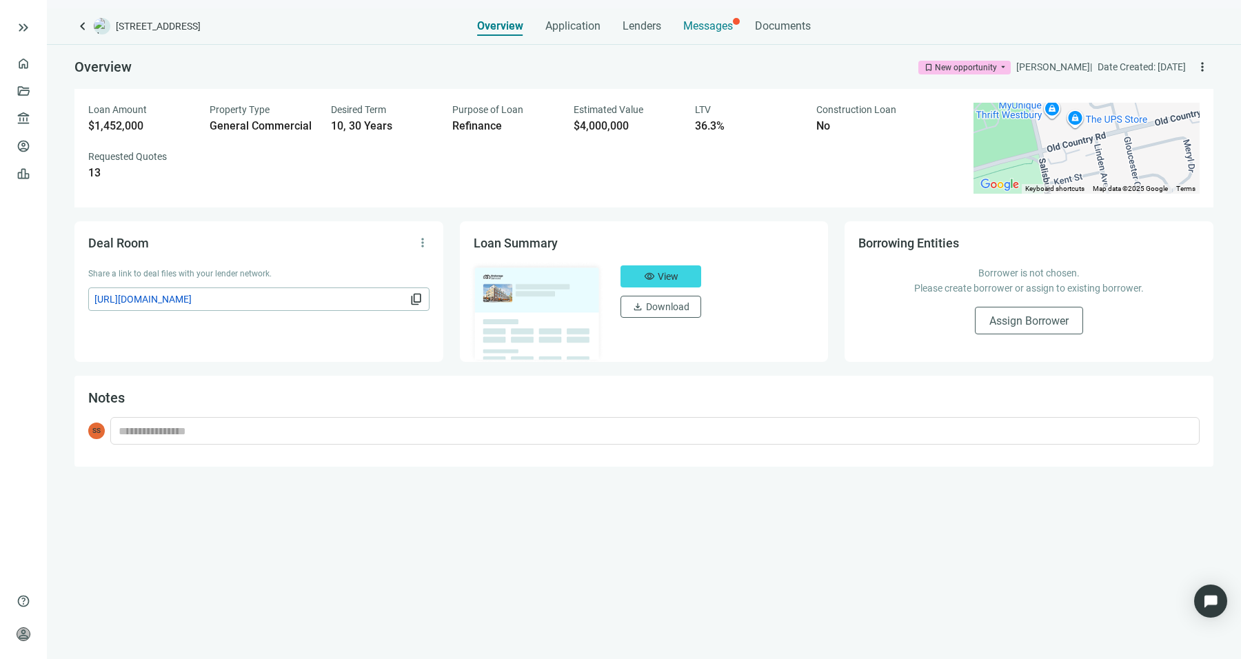
click at [695, 16] on div "Messages" at bounding box center [708, 22] width 50 height 28
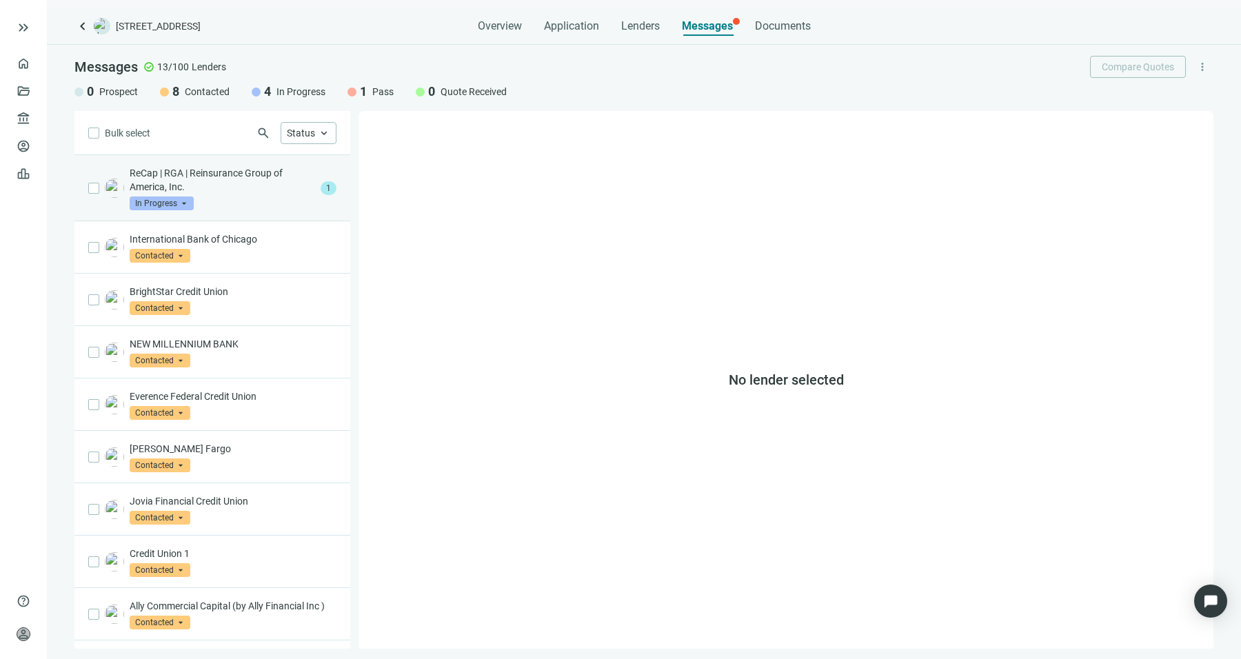
click at [280, 190] on p "ReCap | RGA | Reinsurance Group of America, Inc." at bounding box center [223, 180] width 186 height 28
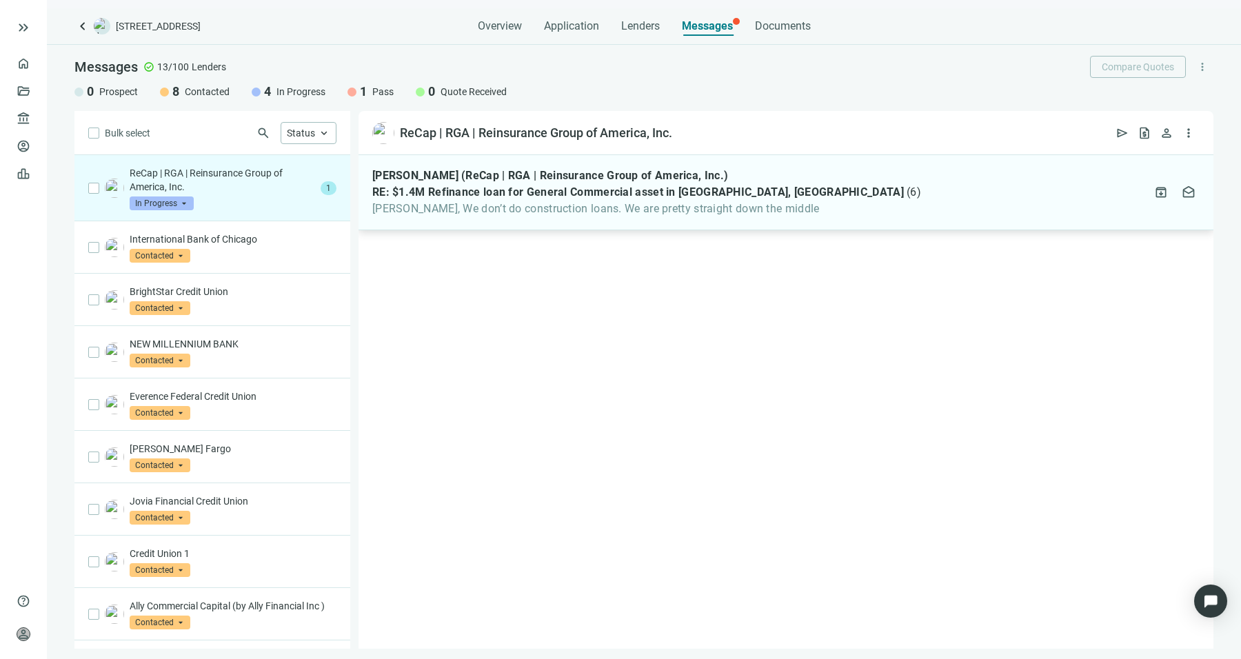
click at [705, 226] on div "Jack Harris (ReCap | RGA | Reinsurance Group of America, Inc.) RE: $1.4M Refina…" at bounding box center [786, 192] width 855 height 75
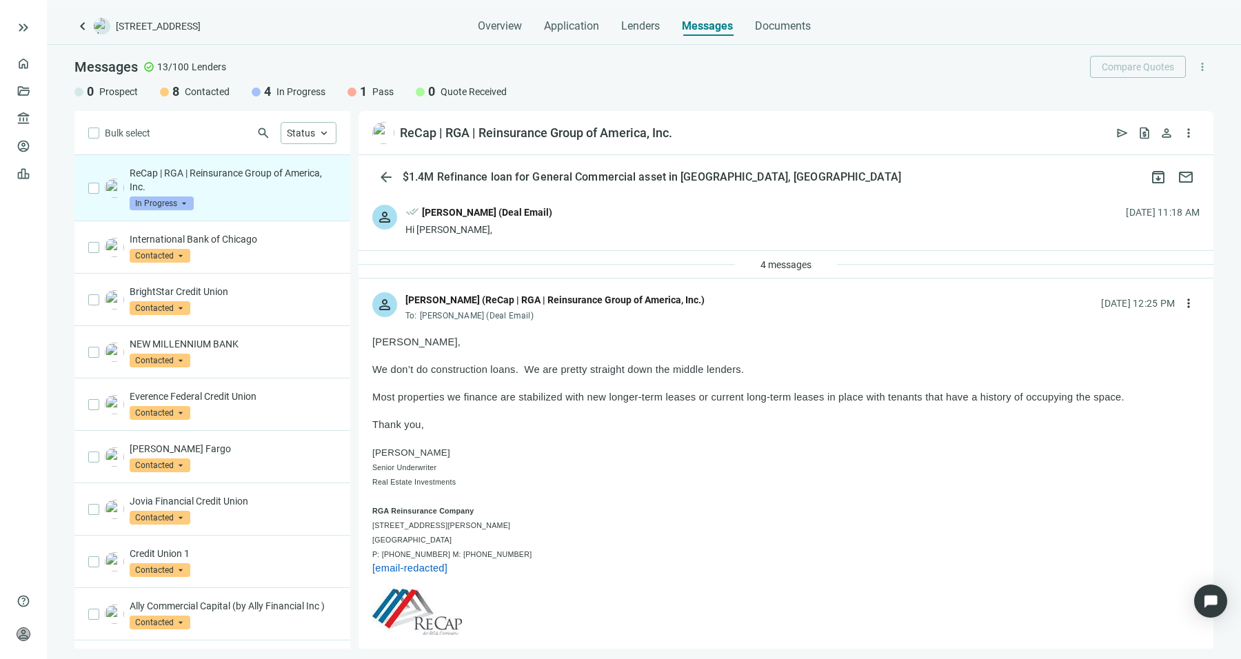
drag, startPoint x: 393, startPoint y: 401, endPoint x: 1059, endPoint y: 397, distance: 666.2
click at [1059, 397] on span "Most properties we finance are stabilized with new longer-term leases or curren…" at bounding box center [748, 397] width 752 height 11
click at [1178, 301] on button "more_vert" at bounding box center [1189, 303] width 22 height 22
click at [1138, 357] on div "reply_all Reply all" at bounding box center [1113, 359] width 146 height 25
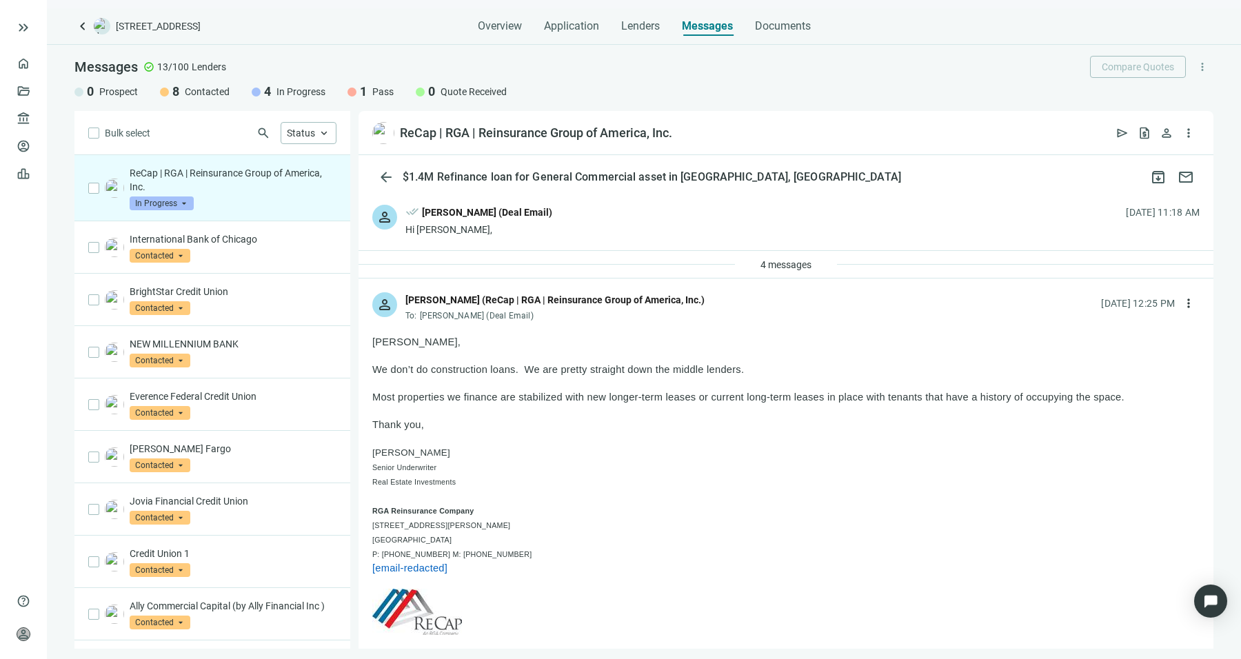
scroll to position [2251, 0]
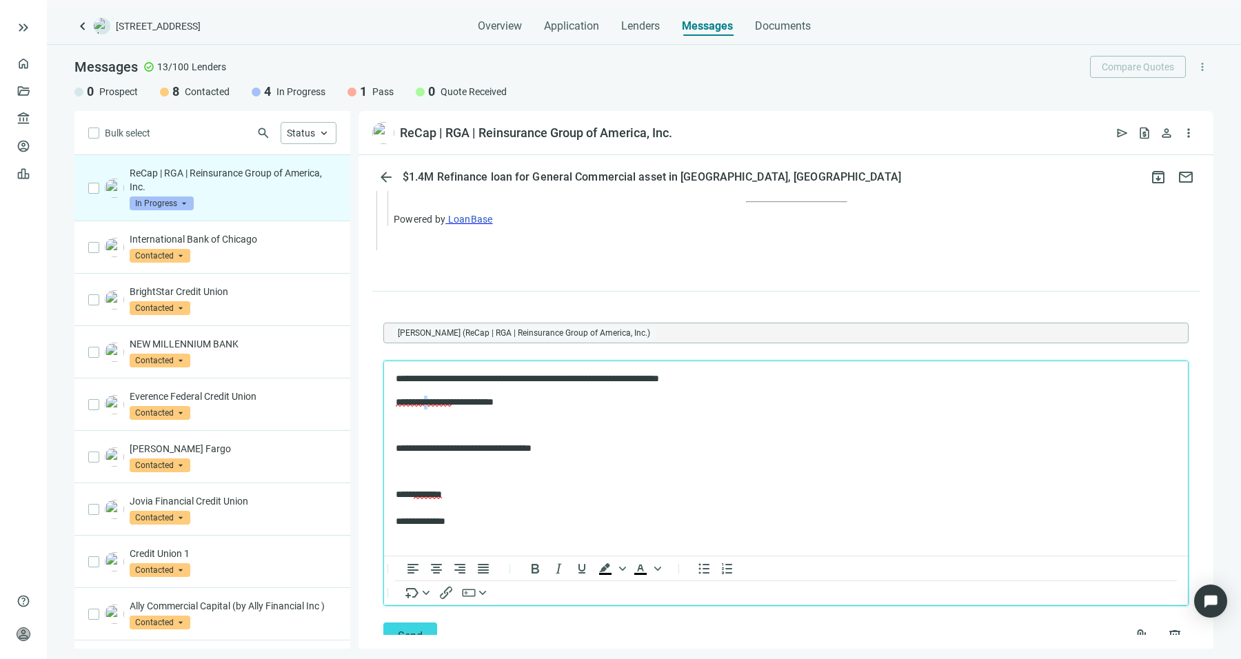
click at [436, 401] on span "**********" at bounding box center [424, 402] width 56 height 10
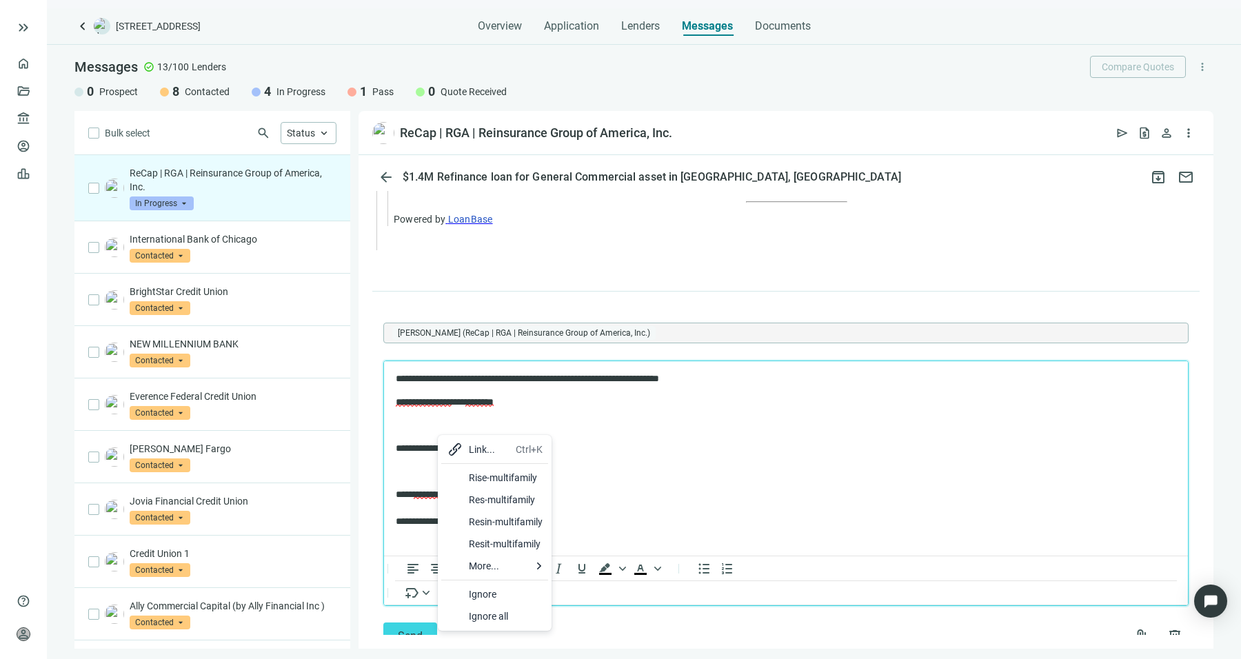
click at [466, 476] on div "Rise-multifamily" at bounding box center [494, 478] width 107 height 22
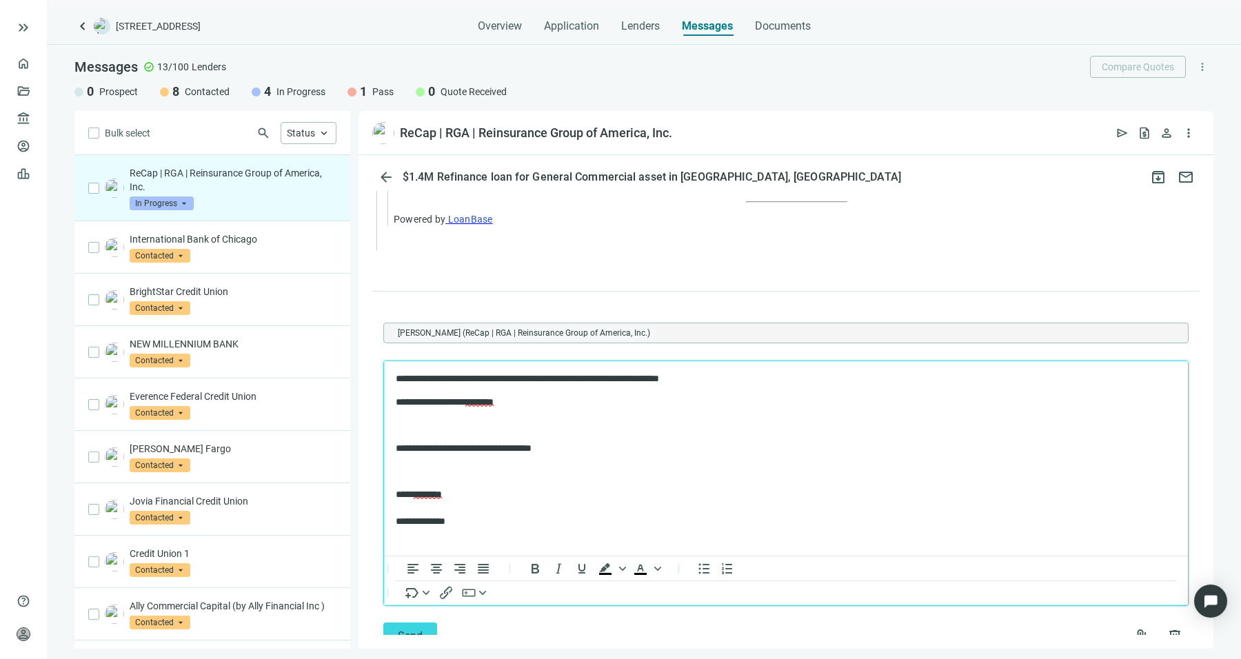
click at [536, 412] on body "**********" at bounding box center [786, 450] width 782 height 156
click at [543, 403] on p "**********" at bounding box center [780, 402] width 768 height 14
click at [542, 427] on p "Rich Text Area. Press ALT-0 for help." at bounding box center [786, 425] width 781 height 14
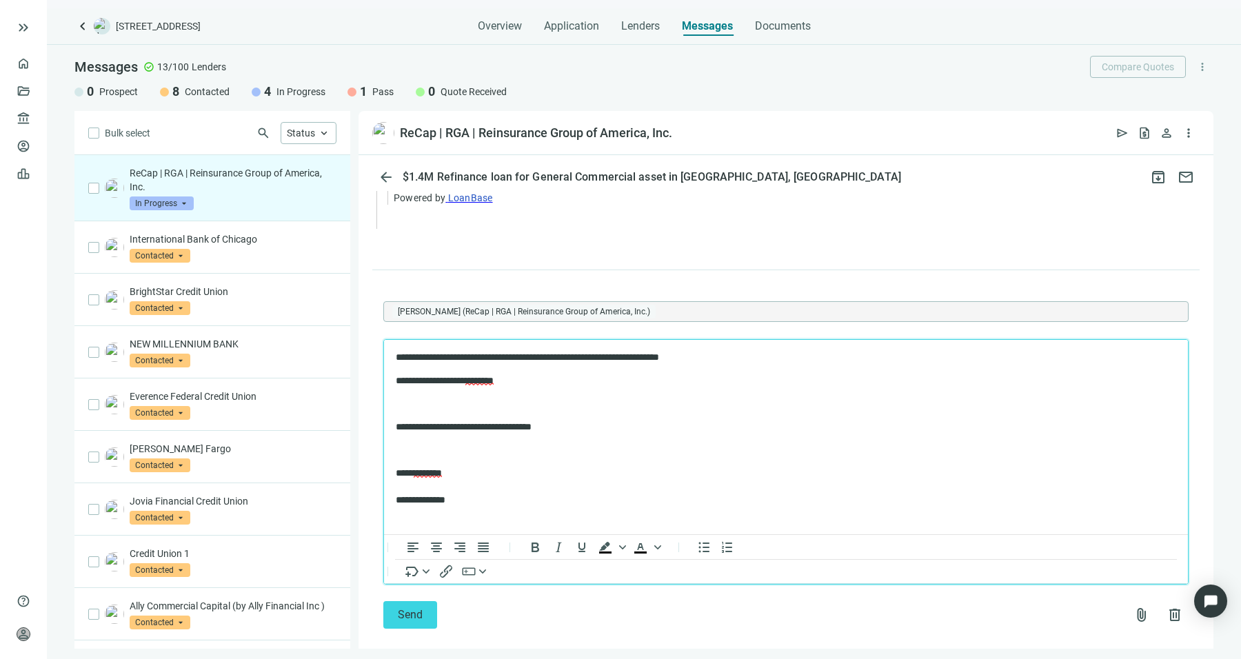
scroll to position [2325, 0]
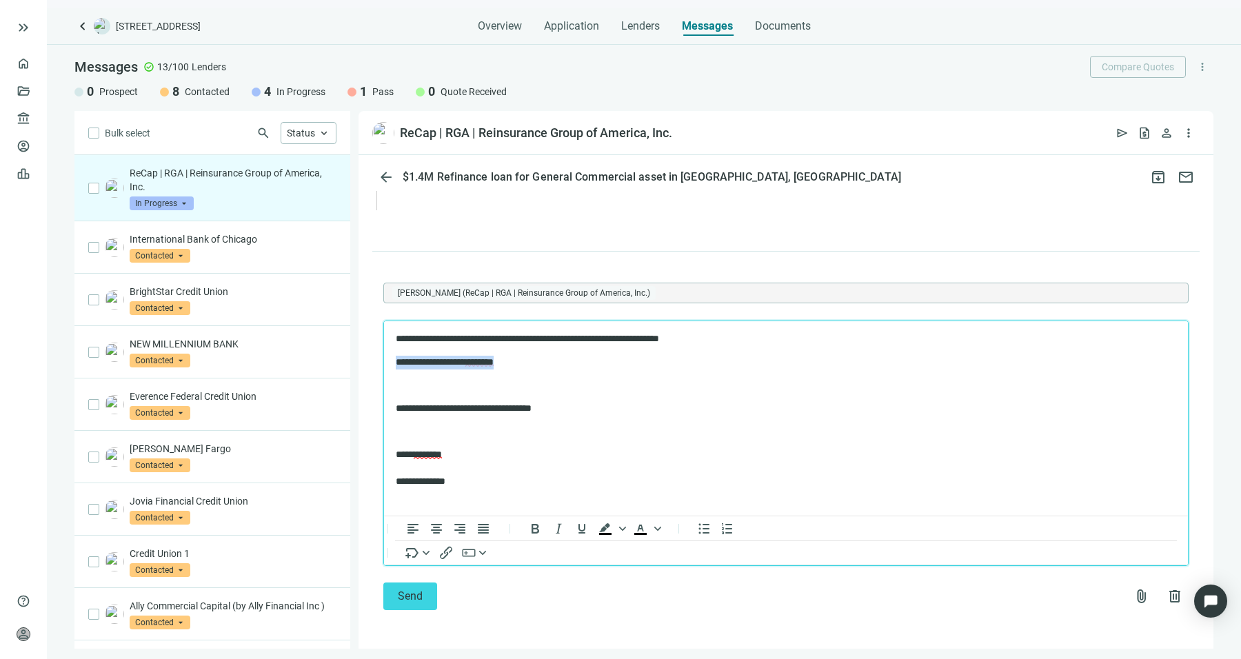
drag, startPoint x: 557, startPoint y: 348, endPoint x: 763, endPoint y: 678, distance: 389.8
click at [384, 357] on html "**********" at bounding box center [786, 410] width 804 height 178
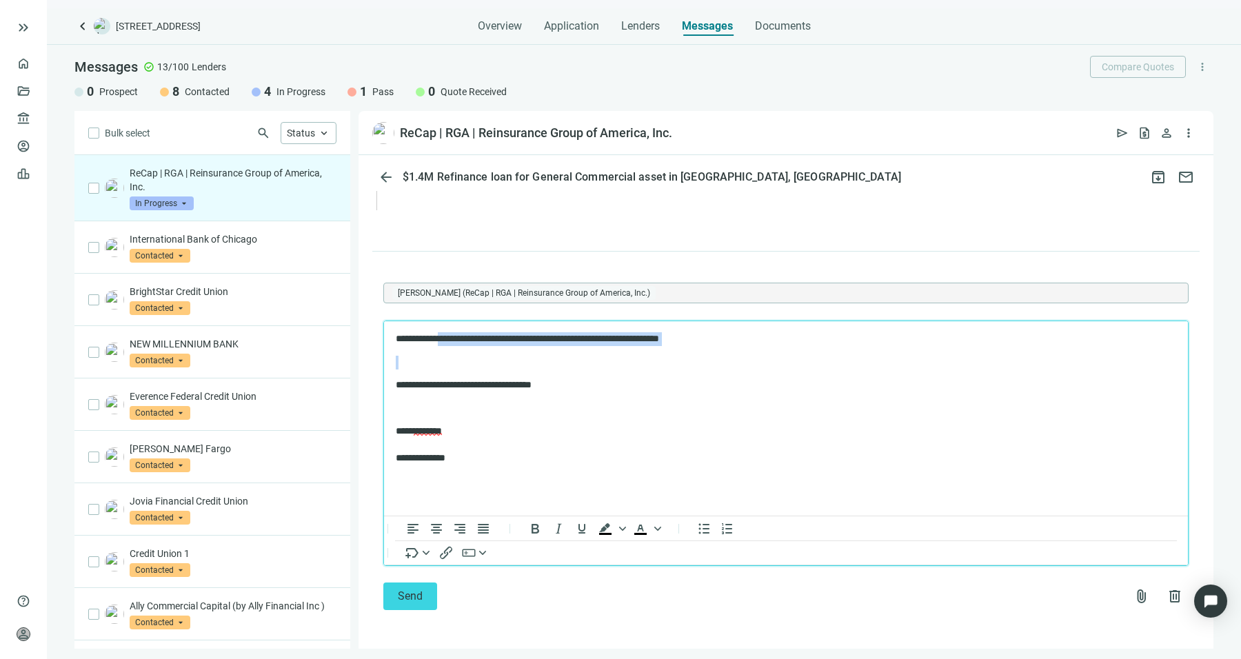
drag, startPoint x: 450, startPoint y: 334, endPoint x: 717, endPoint y: 355, distance: 267.7
click at [718, 355] on body "**********" at bounding box center [786, 398] width 782 height 133
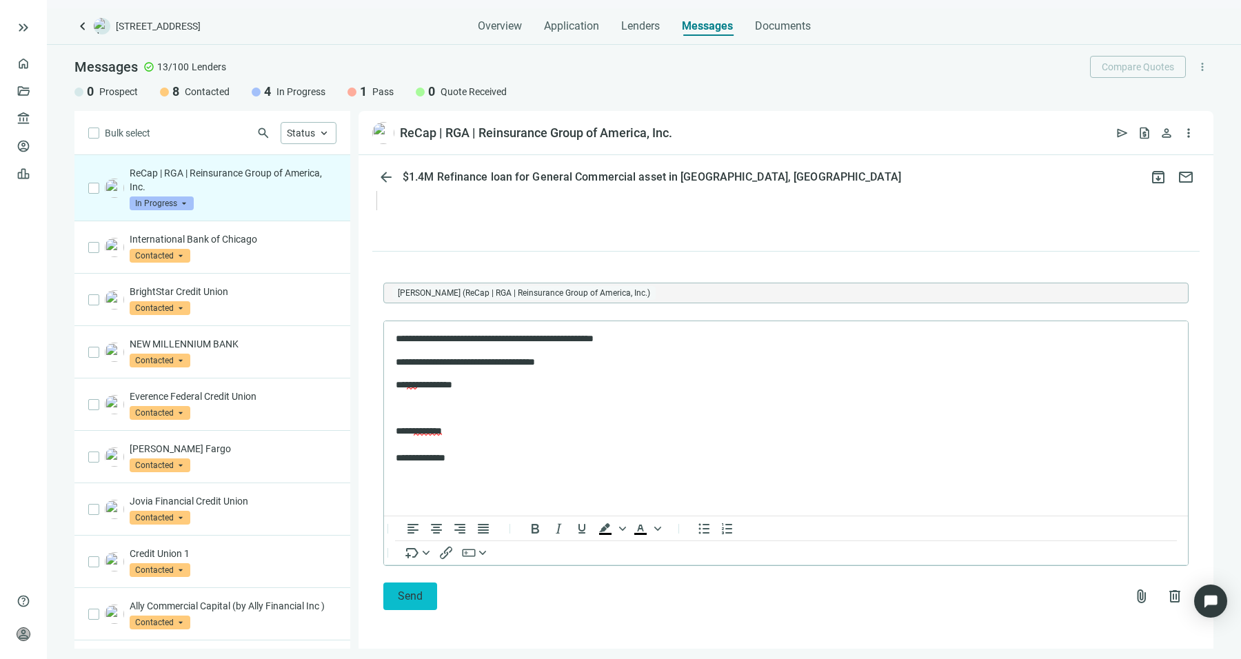
click at [423, 592] on button "Send" at bounding box center [410, 597] width 54 height 28
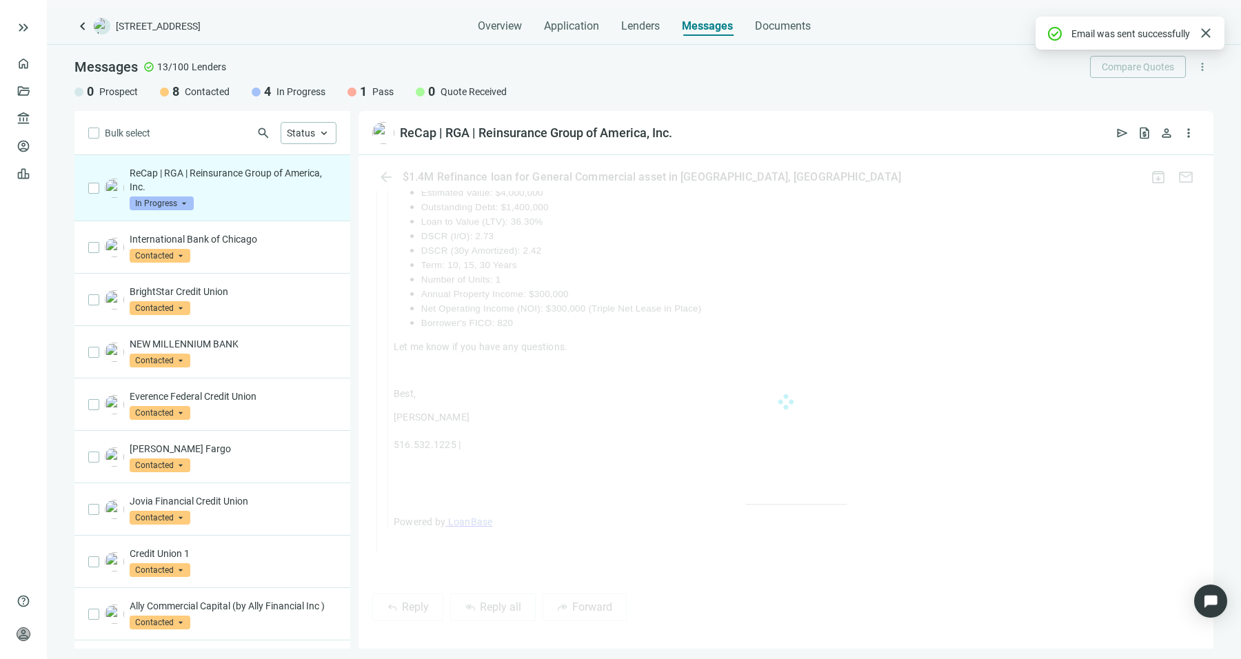
scroll to position [2295, 0]
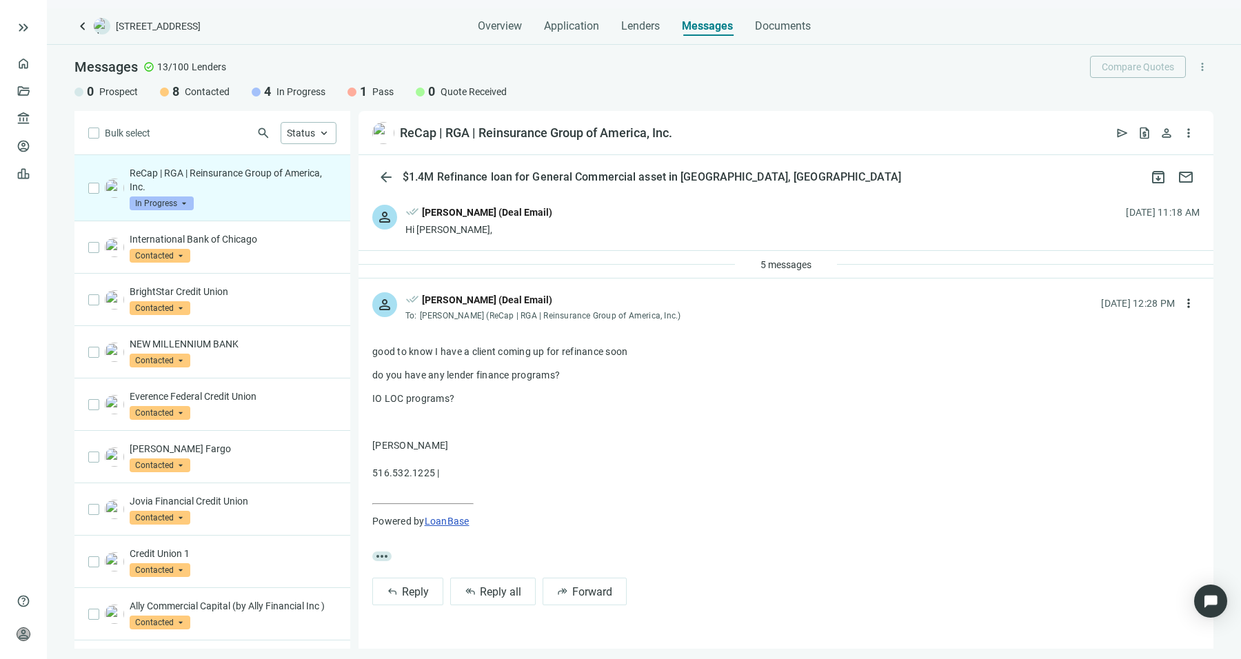
click at [86, 20] on span "keyboard_arrow_left" at bounding box center [82, 26] width 17 height 17
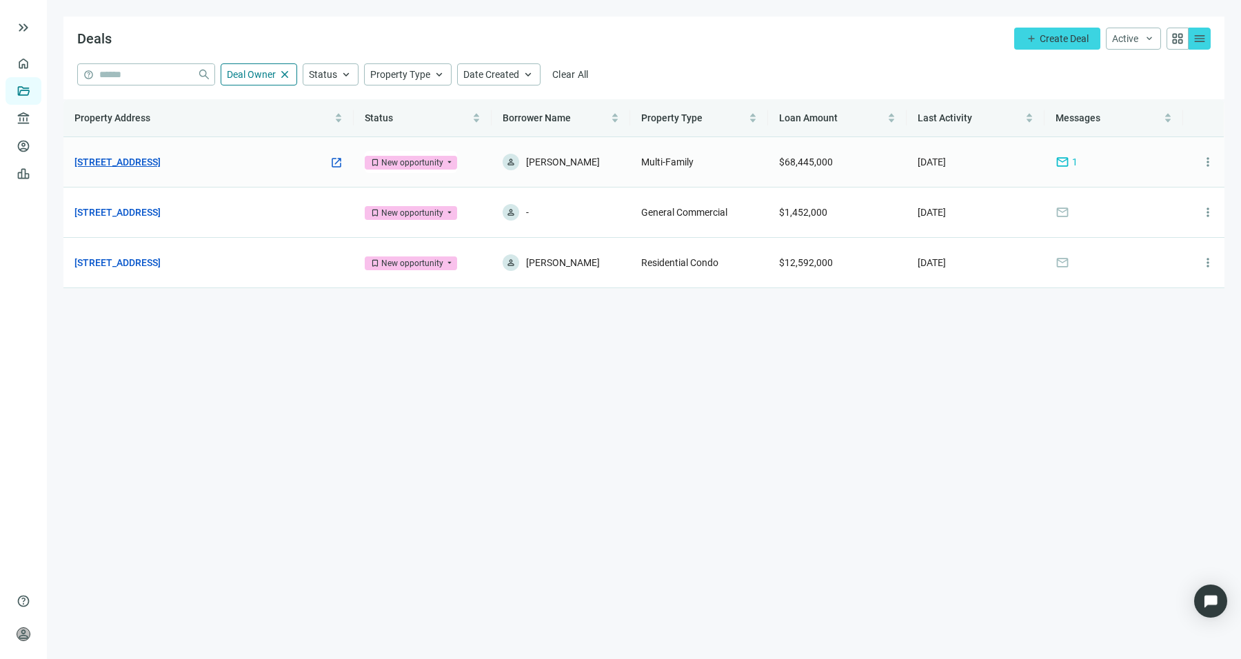
click at [161, 163] on link "[STREET_ADDRESS]" at bounding box center [117, 161] width 86 height 15
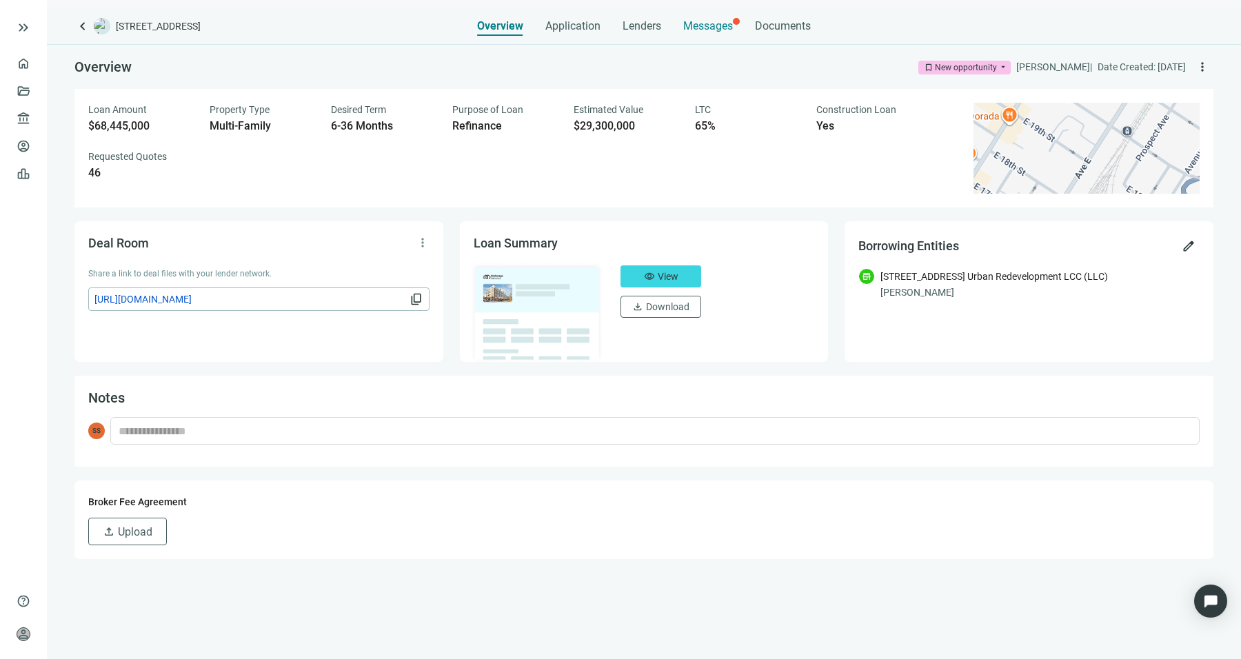
click at [698, 25] on span "Messages" at bounding box center [708, 25] width 50 height 13
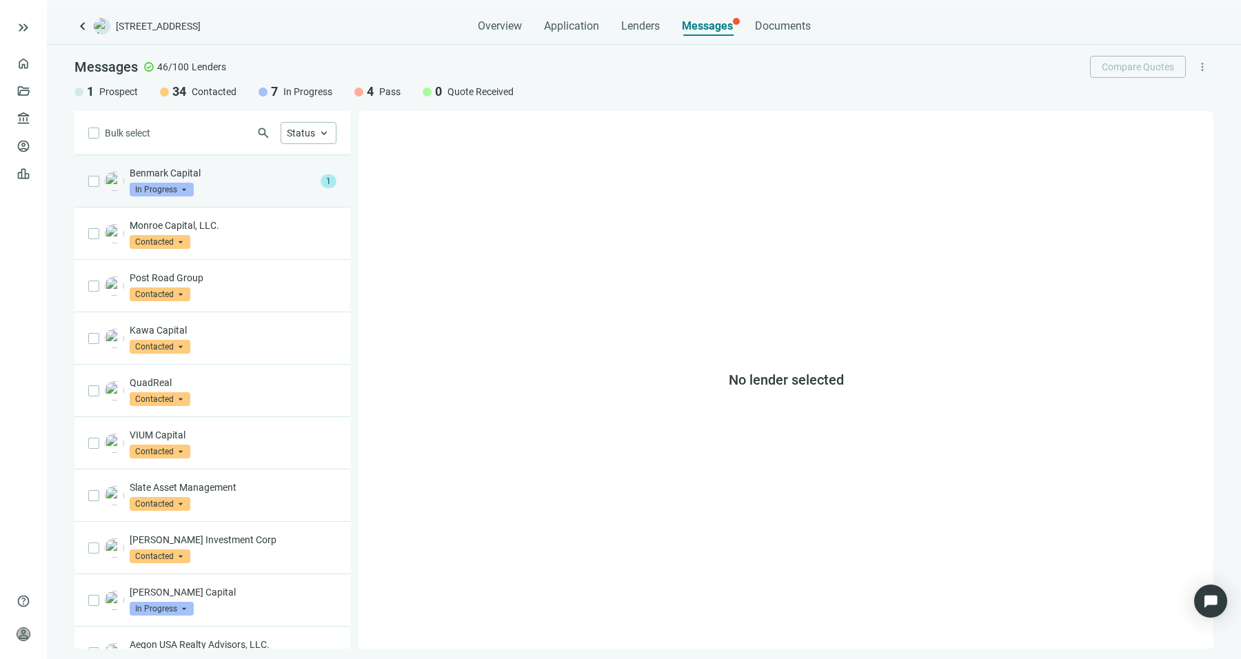
click at [278, 174] on p "Benmark Capital" at bounding box center [223, 173] width 186 height 14
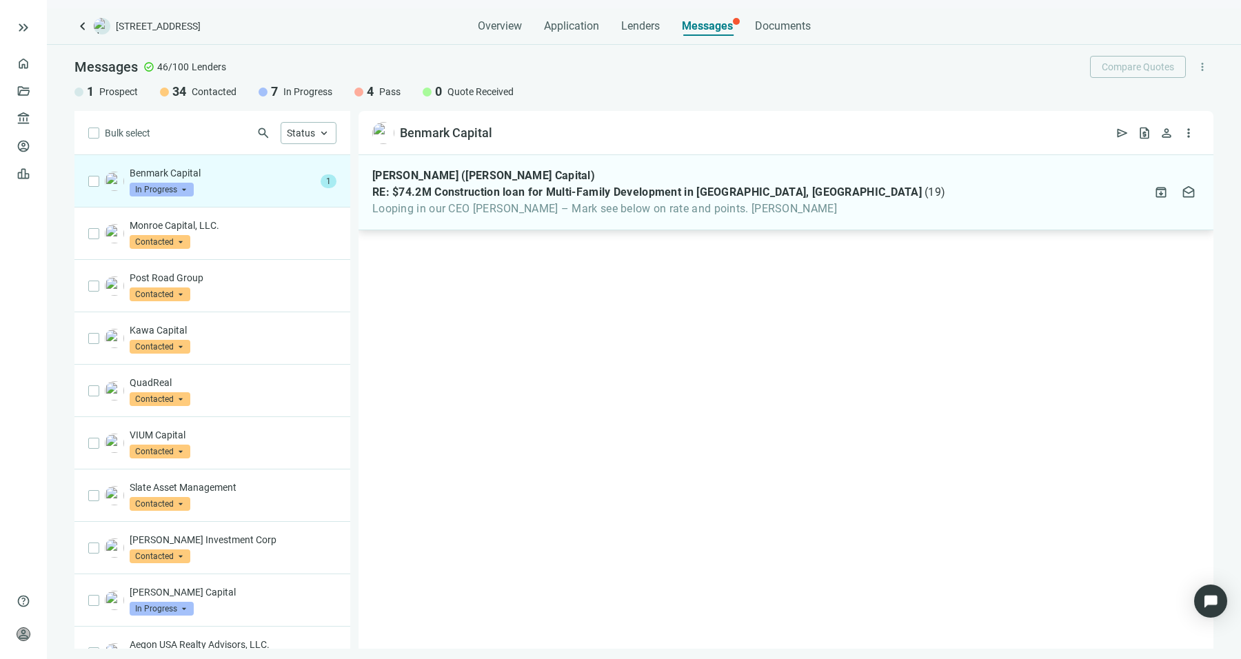
click at [649, 221] on div "[PERSON_NAME] ([PERSON_NAME] Capital) RE: $74.2M Construction loan for Multi-Fa…" at bounding box center [786, 192] width 855 height 75
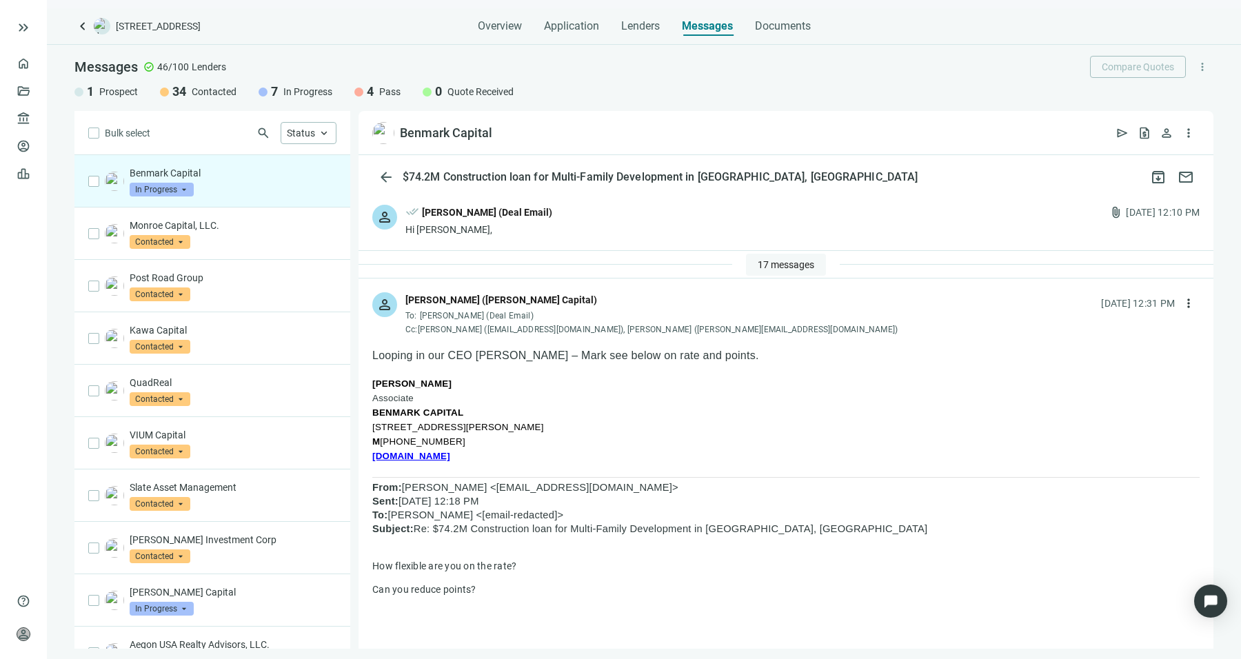
click at [749, 259] on button "17 messages" at bounding box center [786, 265] width 80 height 22
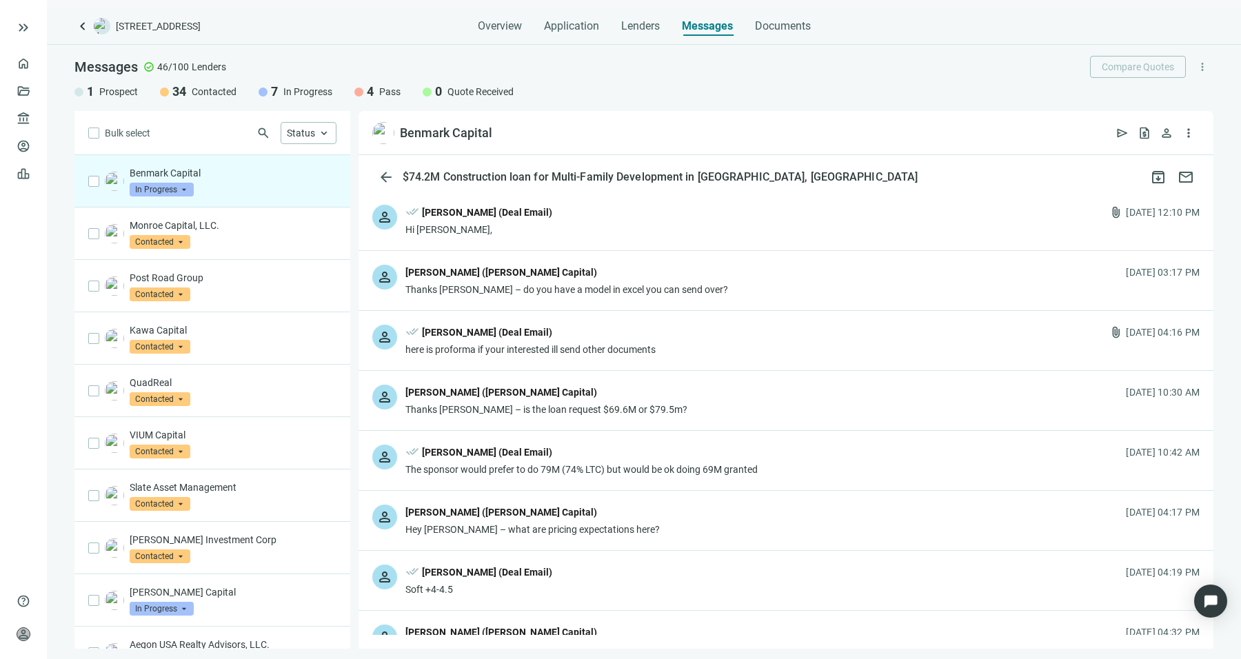
click at [695, 226] on div "person done_all [PERSON_NAME] (Deal Email) Hi [PERSON_NAME], attach_file [DATE]…" at bounding box center [786, 220] width 855 height 59
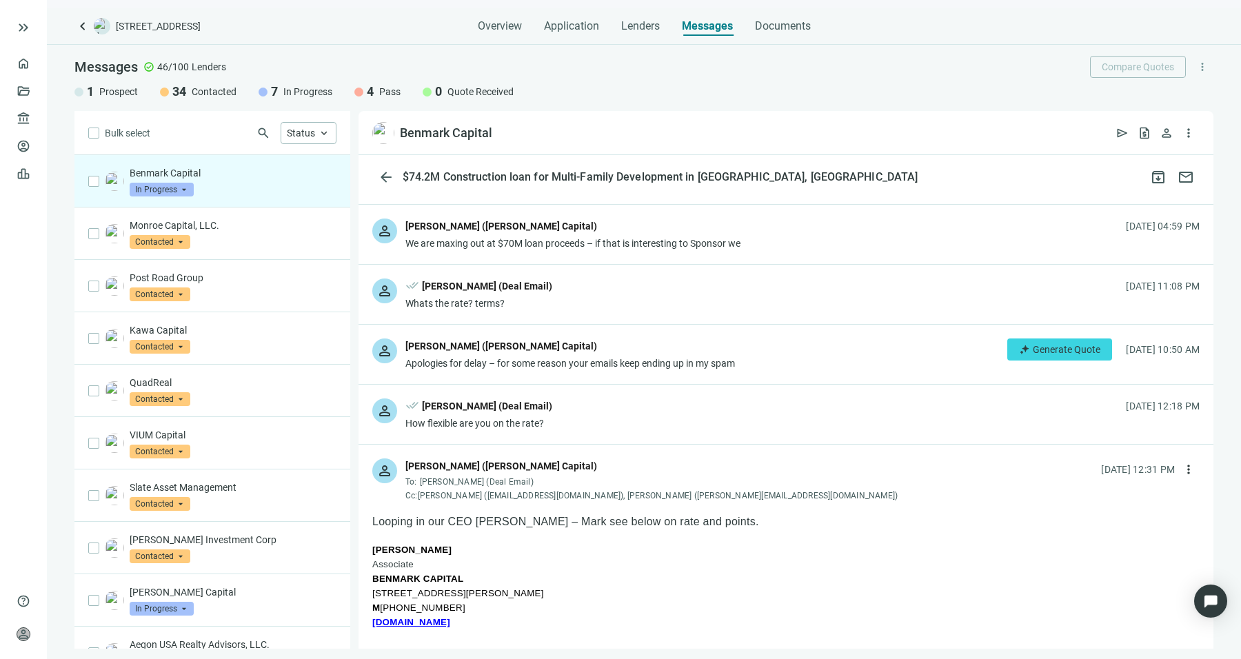
scroll to position [1552, 0]
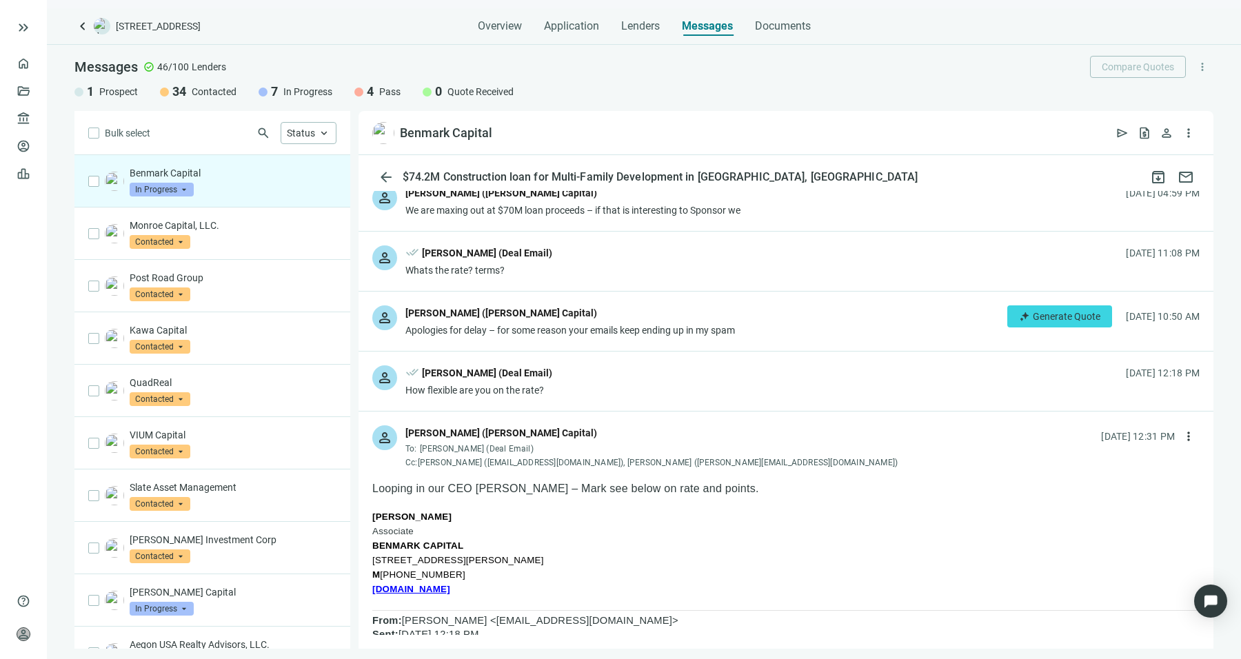
click at [719, 372] on div "person done_all [PERSON_NAME] (Deal Email) How flexible are you on the rate? [D…" at bounding box center [786, 381] width 855 height 59
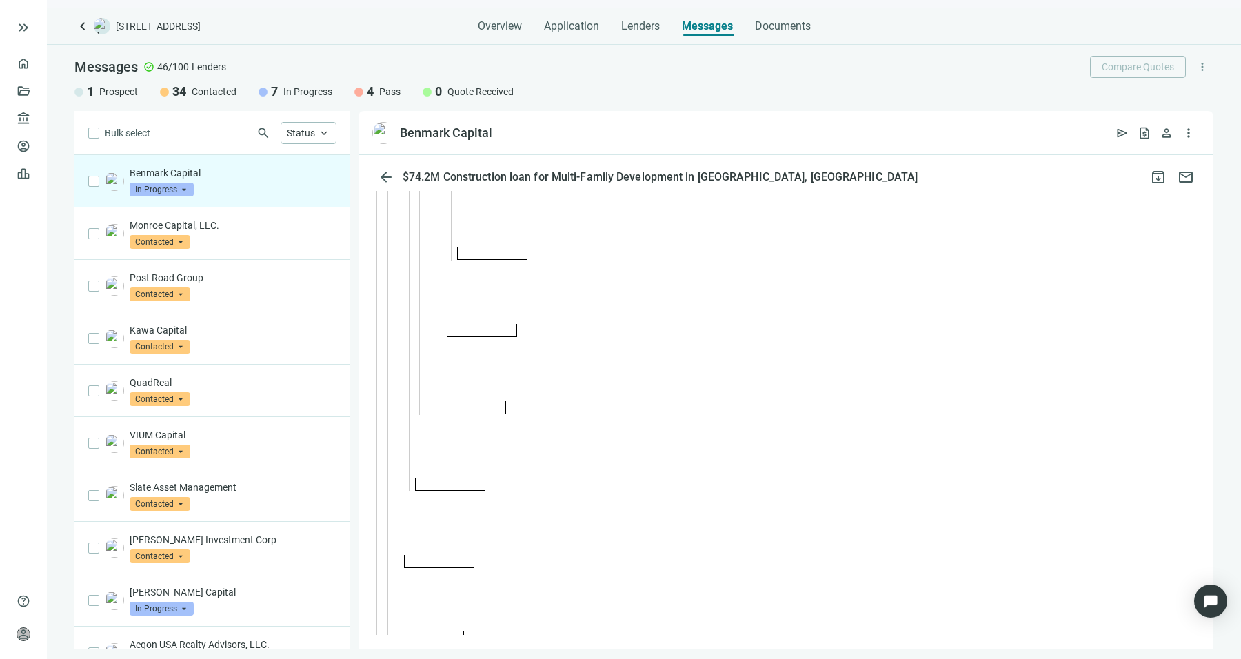
scroll to position [6880, 0]
click at [77, 26] on span "keyboard_arrow_left" at bounding box center [82, 26] width 17 height 17
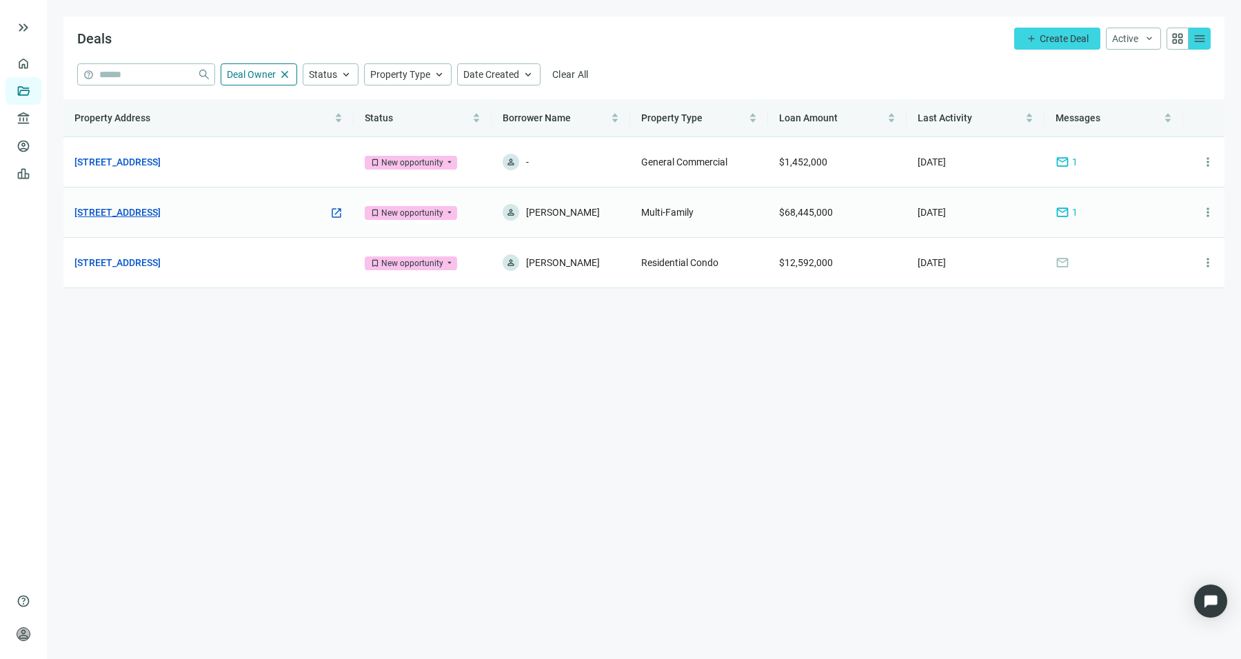
click at [159, 205] on link "[STREET_ADDRESS]" at bounding box center [117, 212] width 86 height 15
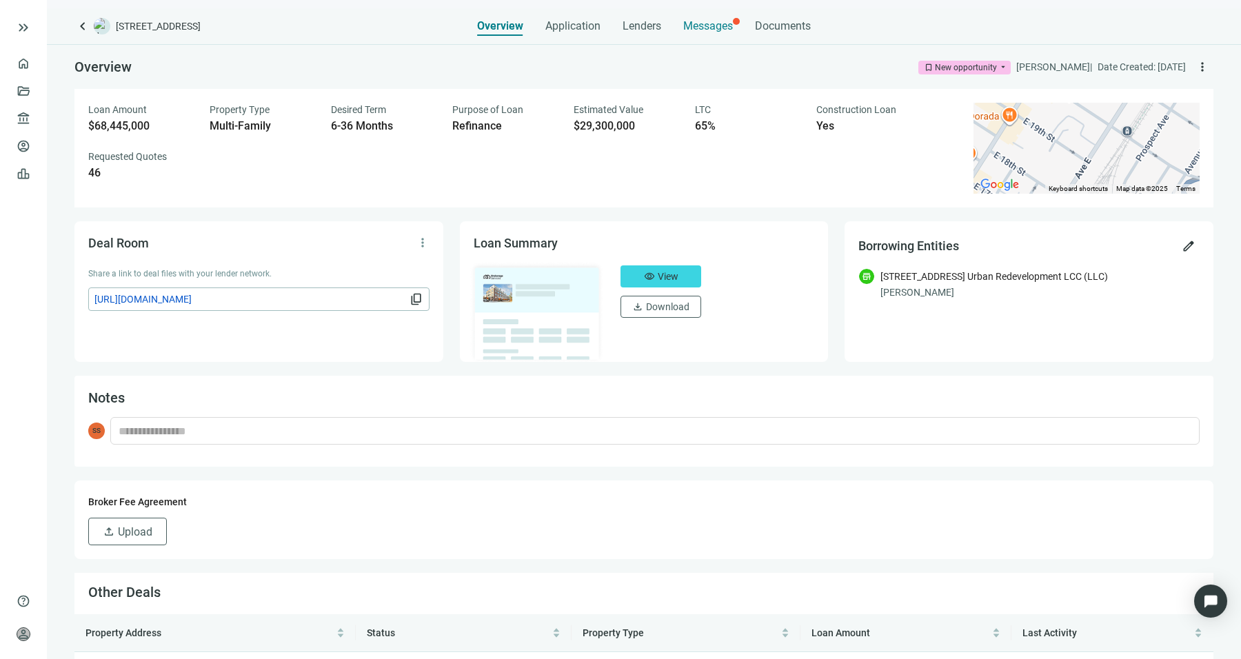
click at [709, 16] on div "Messages" at bounding box center [708, 22] width 50 height 28
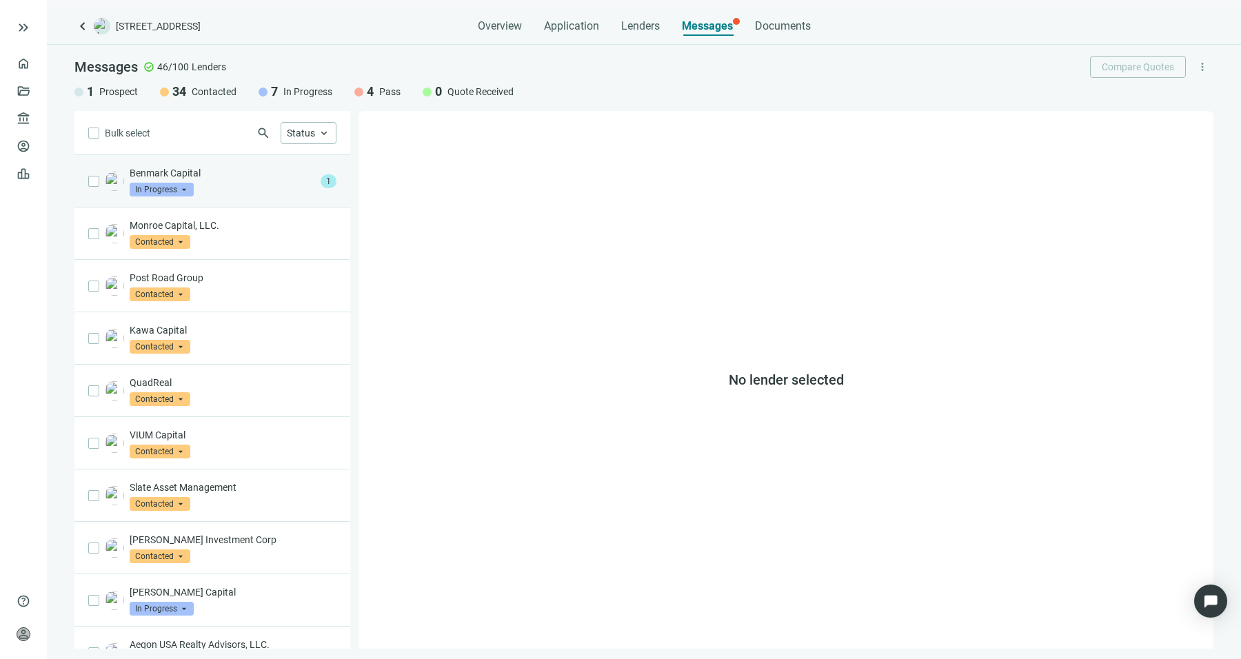
click at [286, 176] on p "Benmark Capital" at bounding box center [223, 173] width 186 height 14
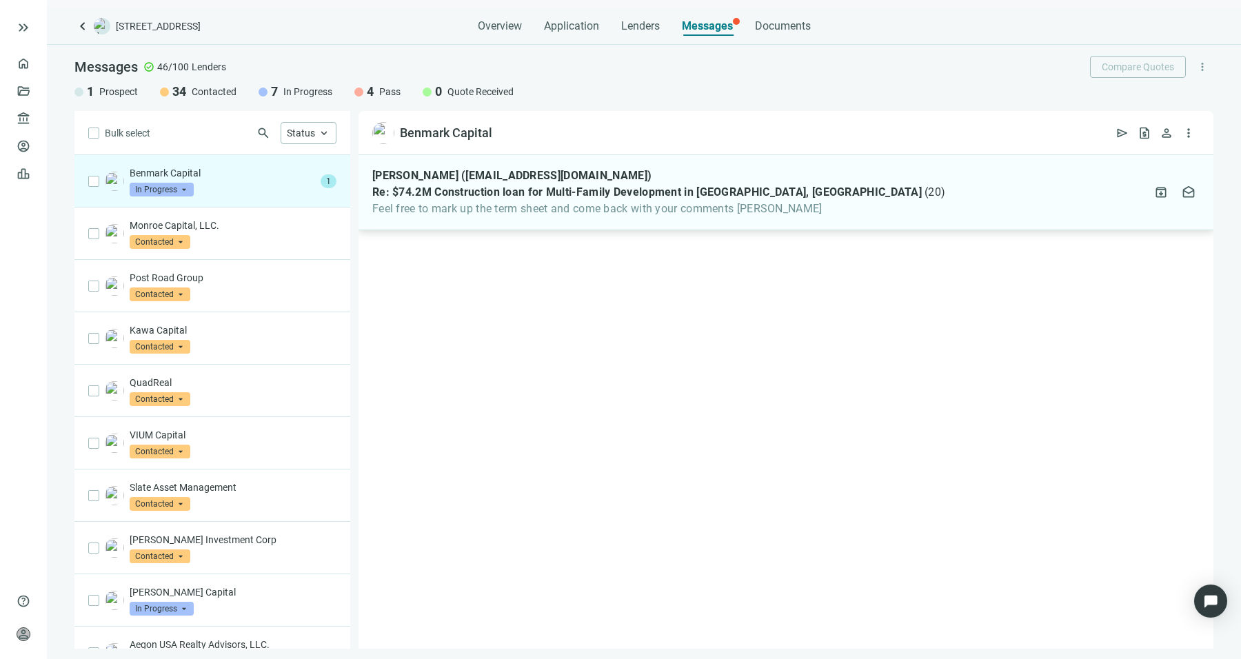
click at [590, 210] on span "Feel free to mark up the term sheet and come back with your comments [PERSON_NA…" at bounding box center [658, 209] width 573 height 14
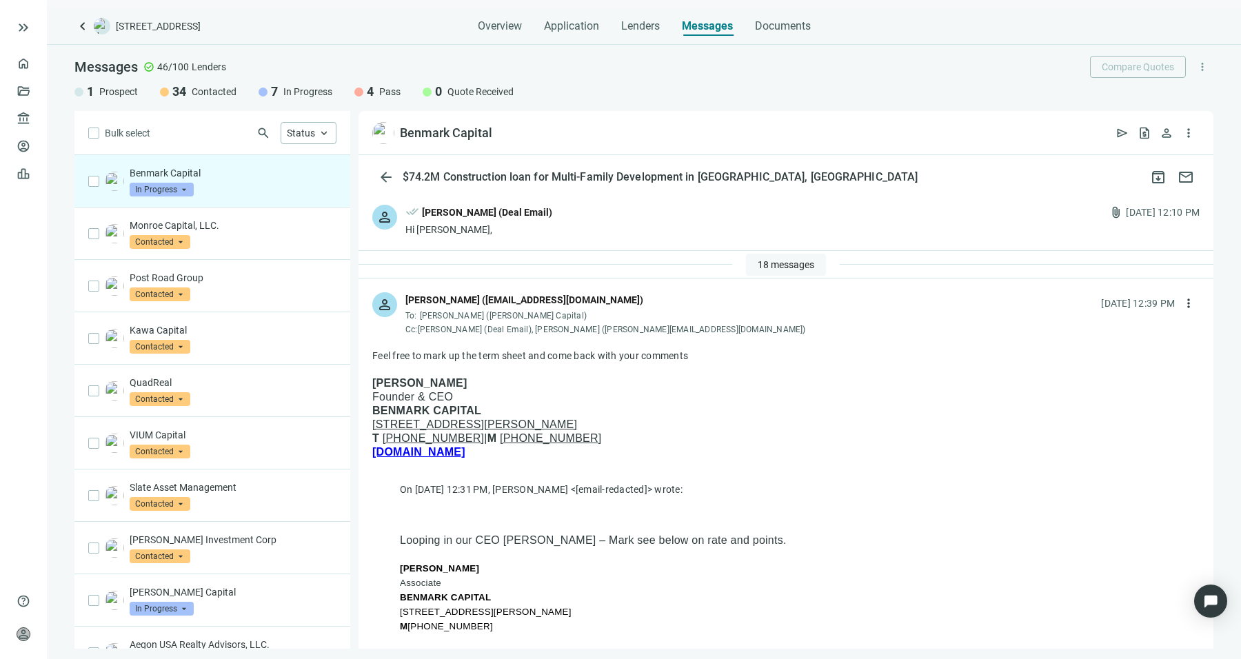
click at [782, 268] on span "18 messages" at bounding box center [786, 264] width 57 height 11
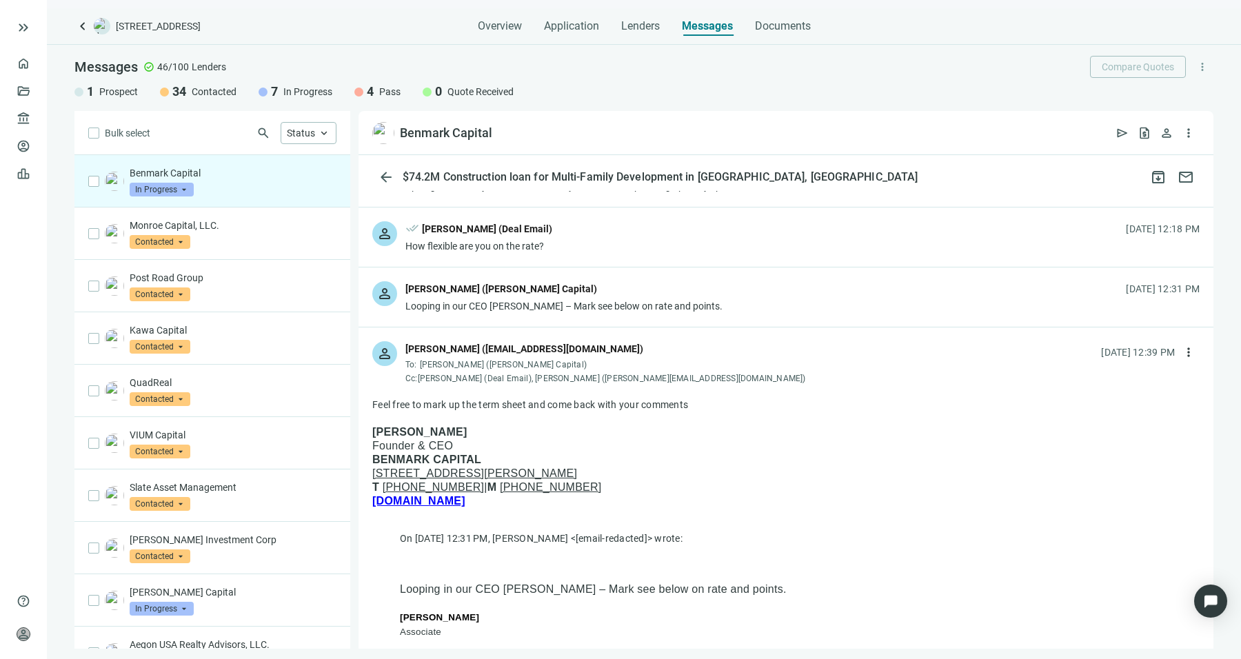
scroll to position [1034, 0]
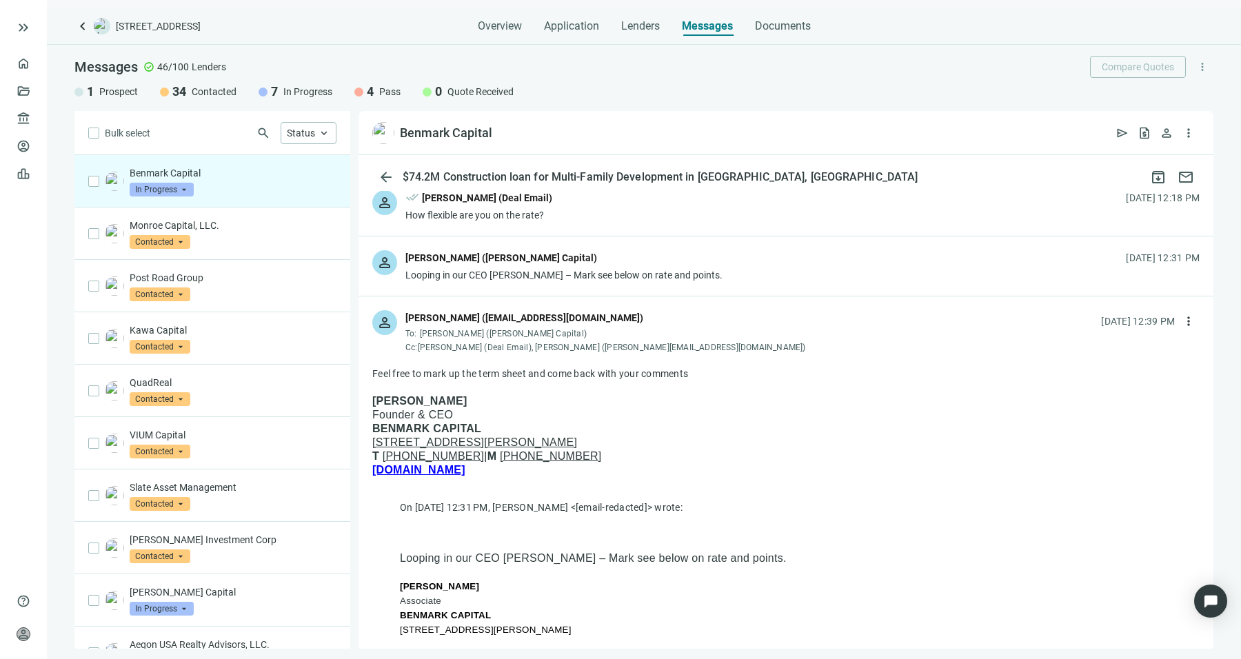
click at [737, 269] on div "person [PERSON_NAME] ([PERSON_NAME] Capital) Looping in our CEO [PERSON_NAME] –…" at bounding box center [786, 266] width 855 height 59
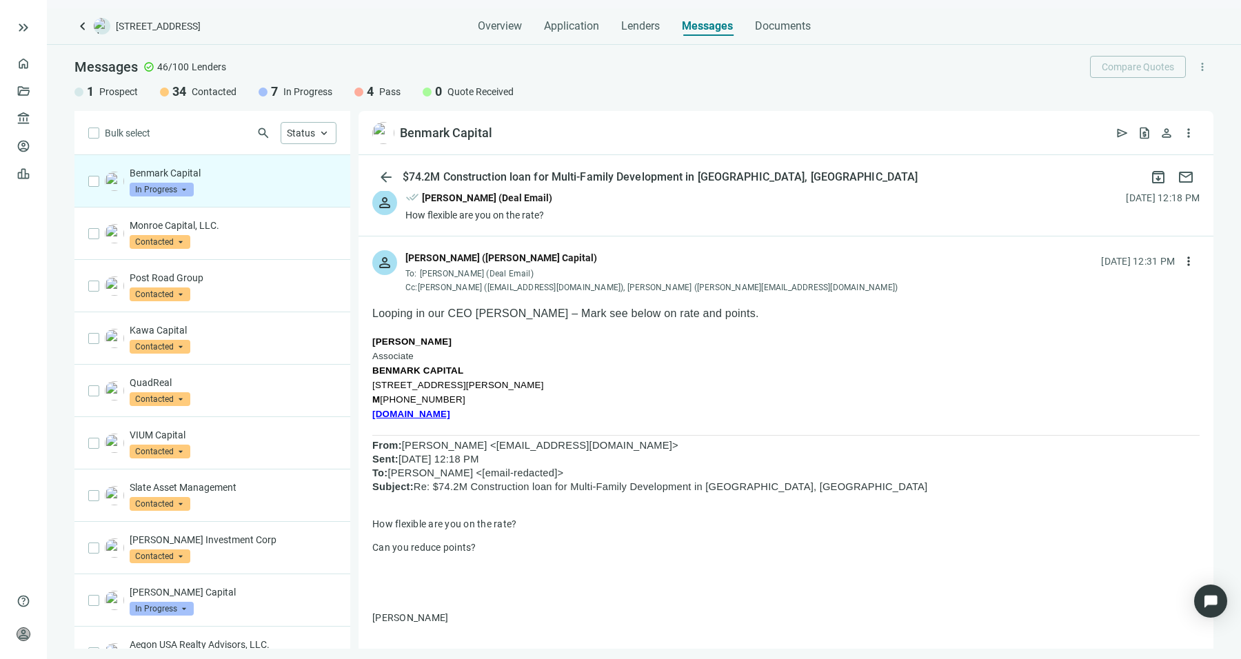
click at [701, 221] on div "person done_all [PERSON_NAME] (Deal Email) How flexible are you on the rate? [D…" at bounding box center [786, 206] width 855 height 59
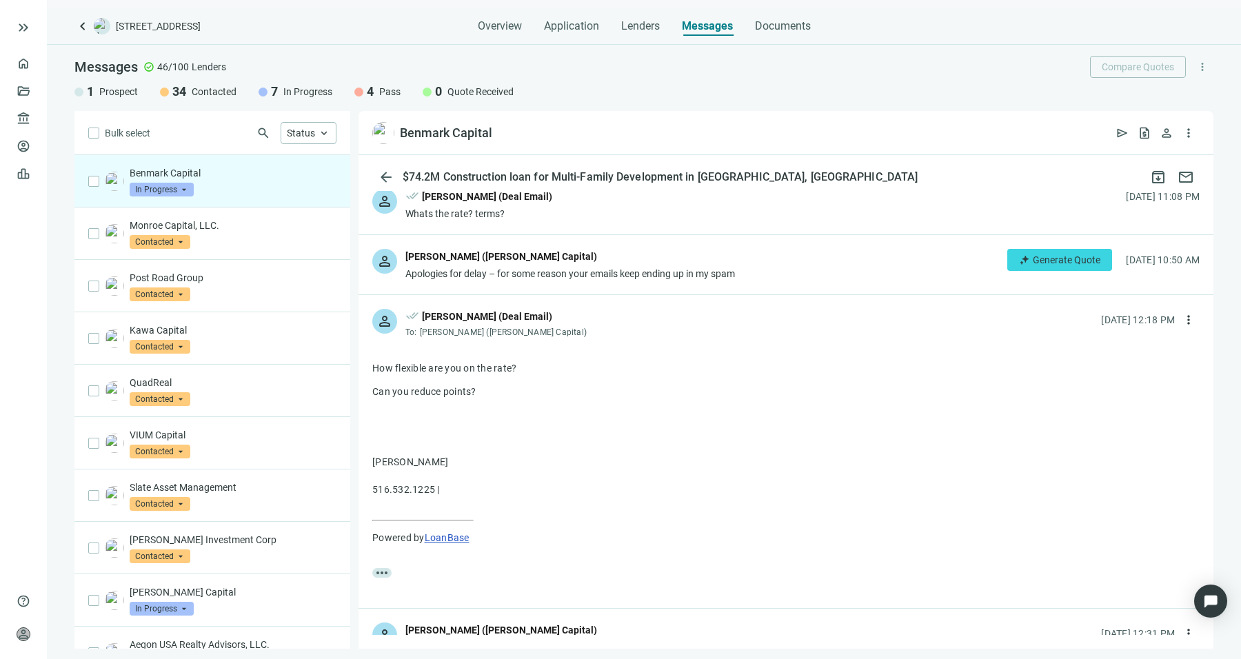
scroll to position [862, 0]
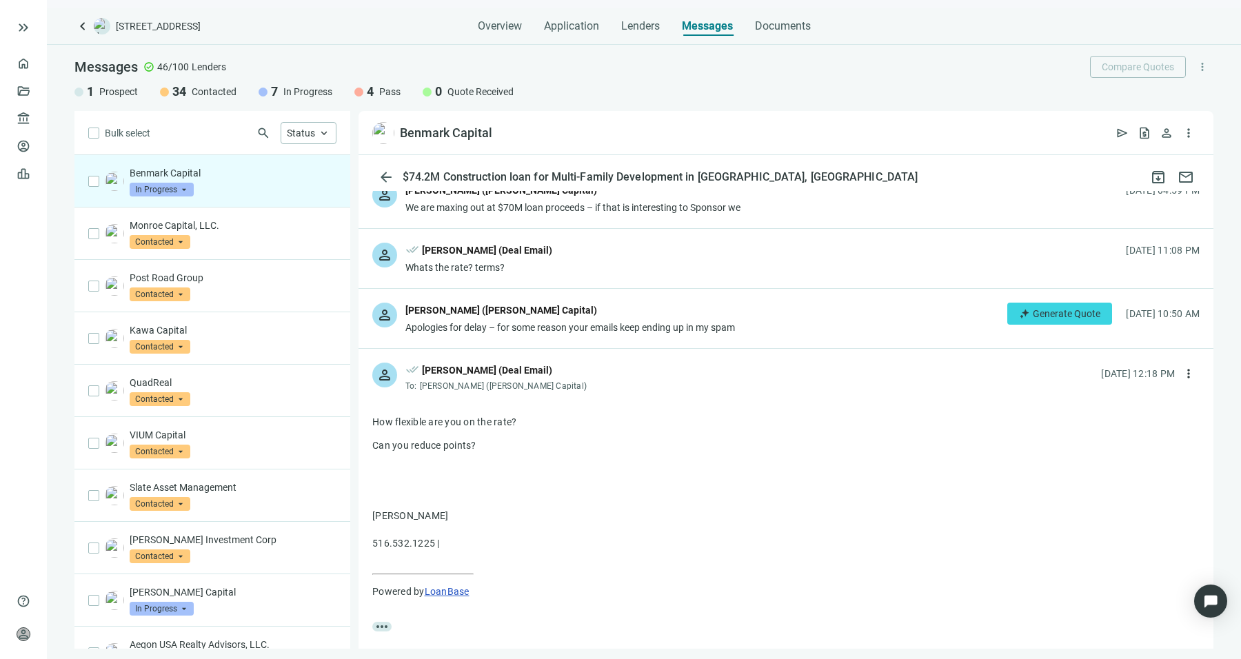
click at [657, 333] on div "person [PERSON_NAME] ([PERSON_NAME] Capital) Apologies for delay – for some rea…" at bounding box center [786, 318] width 855 height 59
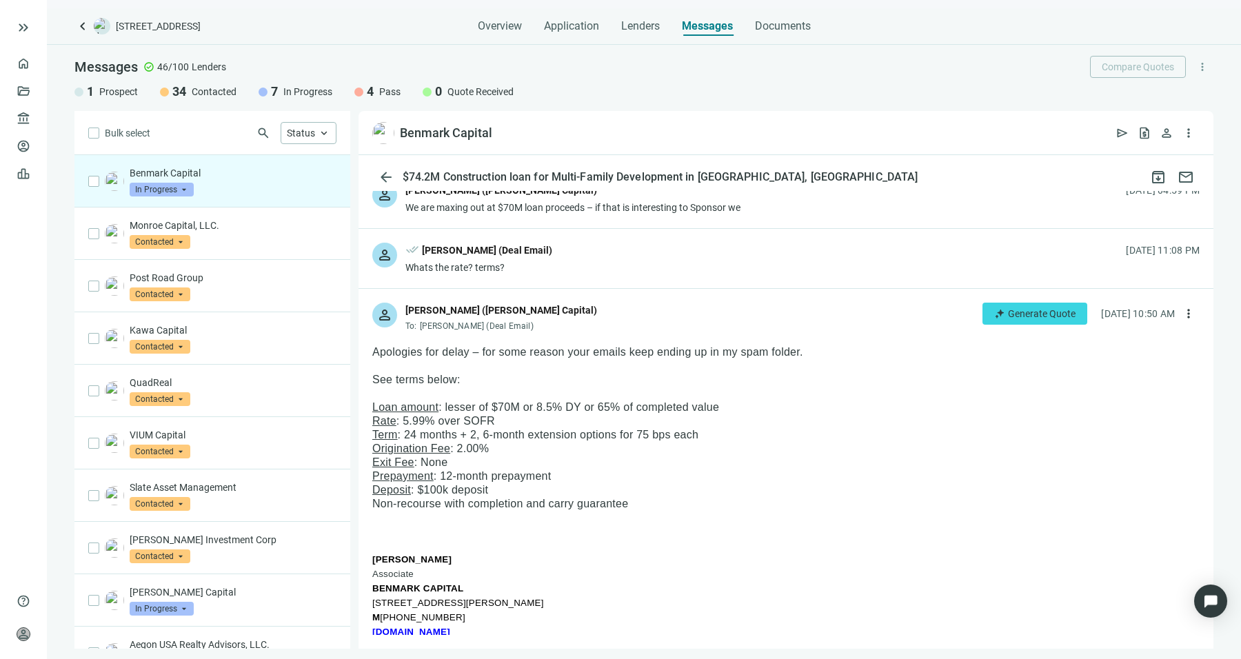
scroll to position [948, 0]
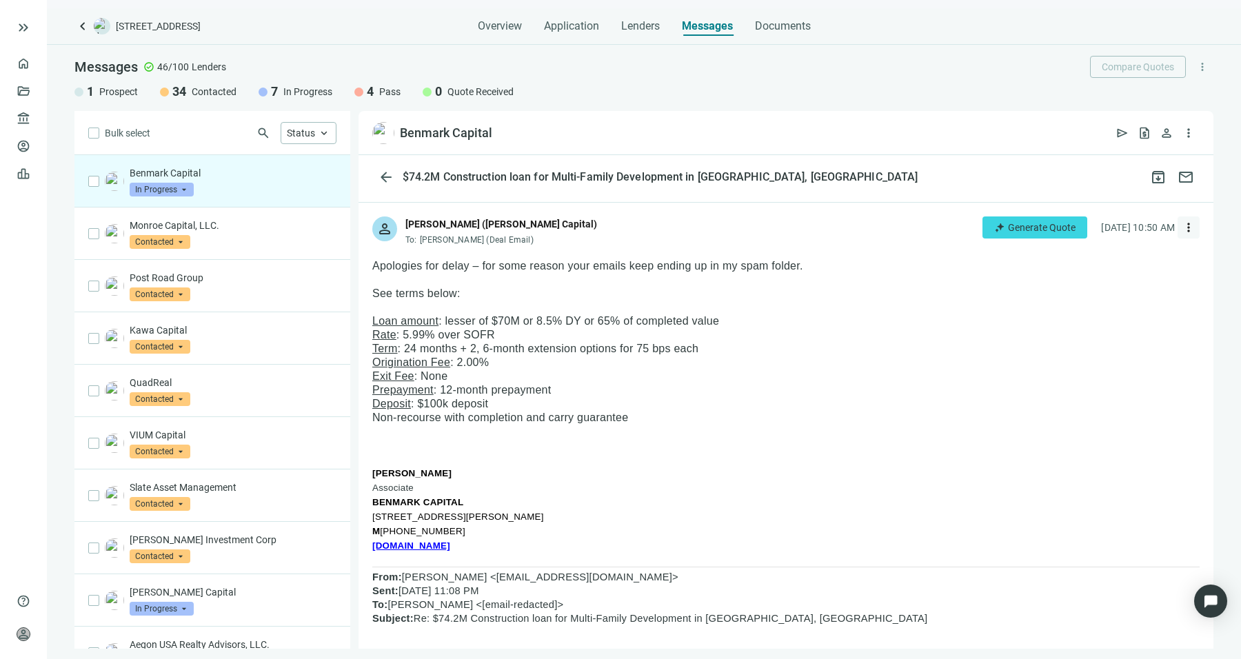
click at [1182, 221] on span "more_vert" at bounding box center [1189, 228] width 14 height 14
click at [774, 402] on p "Deposit : $100k deposit" at bounding box center [786, 404] width 828 height 14
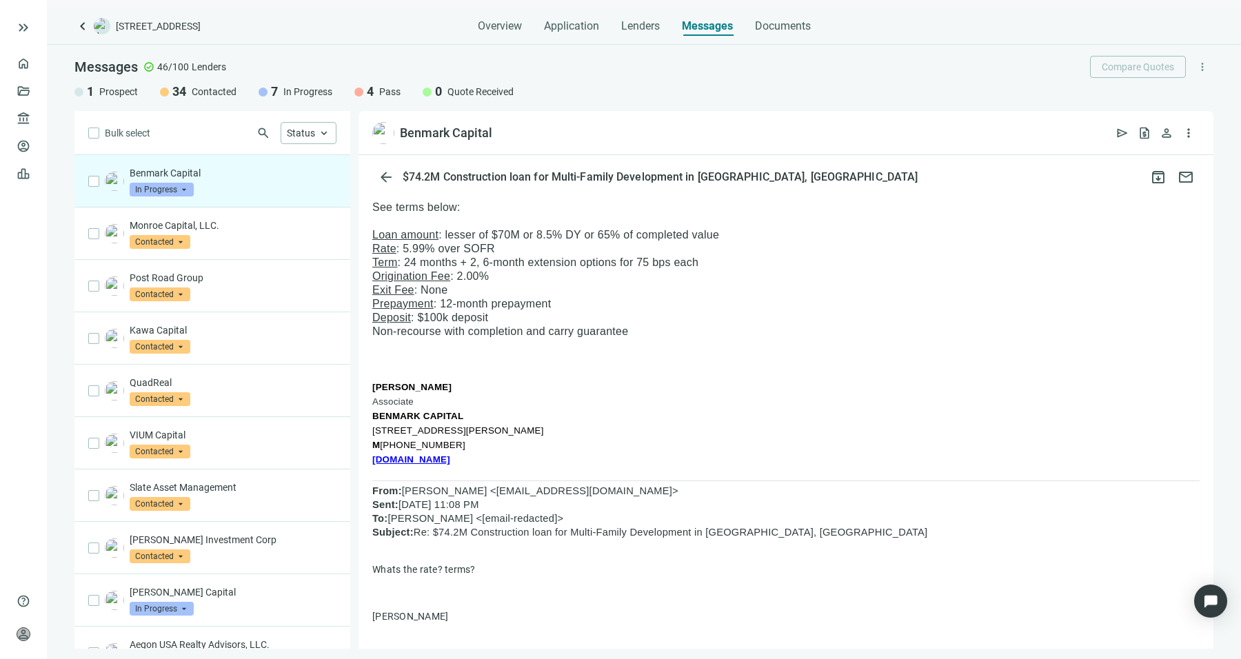
scroll to position [862, 0]
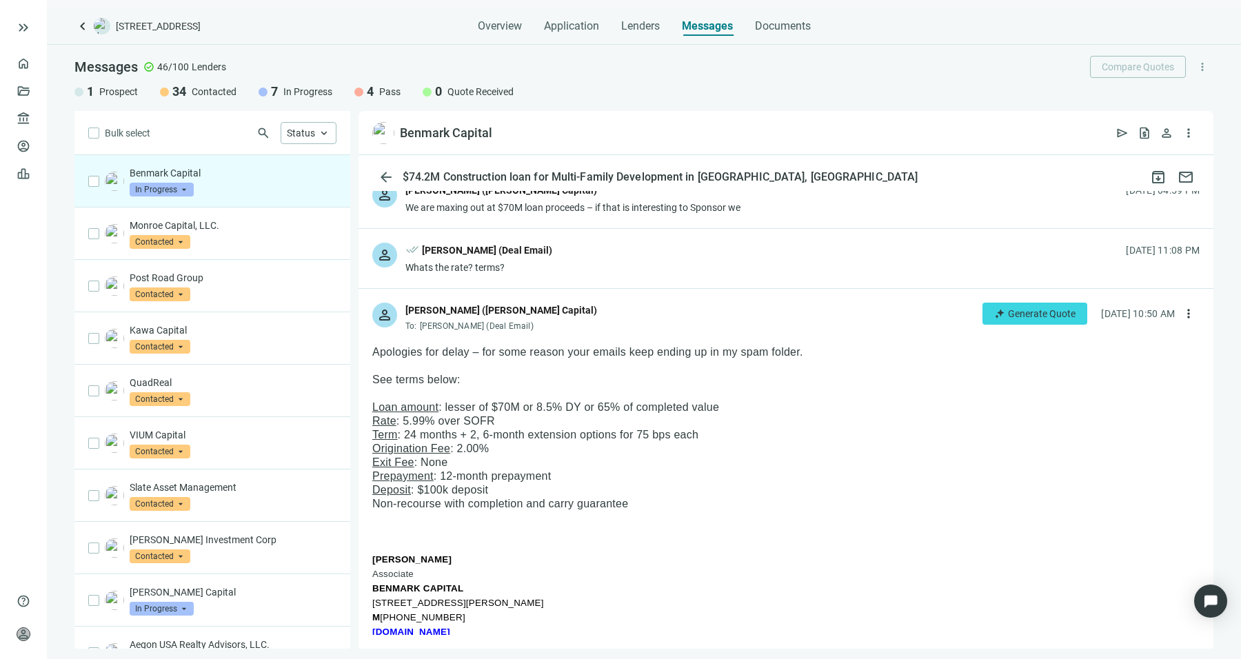
click at [1188, 310] on div "person [PERSON_NAME] ([PERSON_NAME] Capital) To: [PERSON_NAME] (Deal Email) Gen…" at bounding box center [786, 312] width 855 height 46
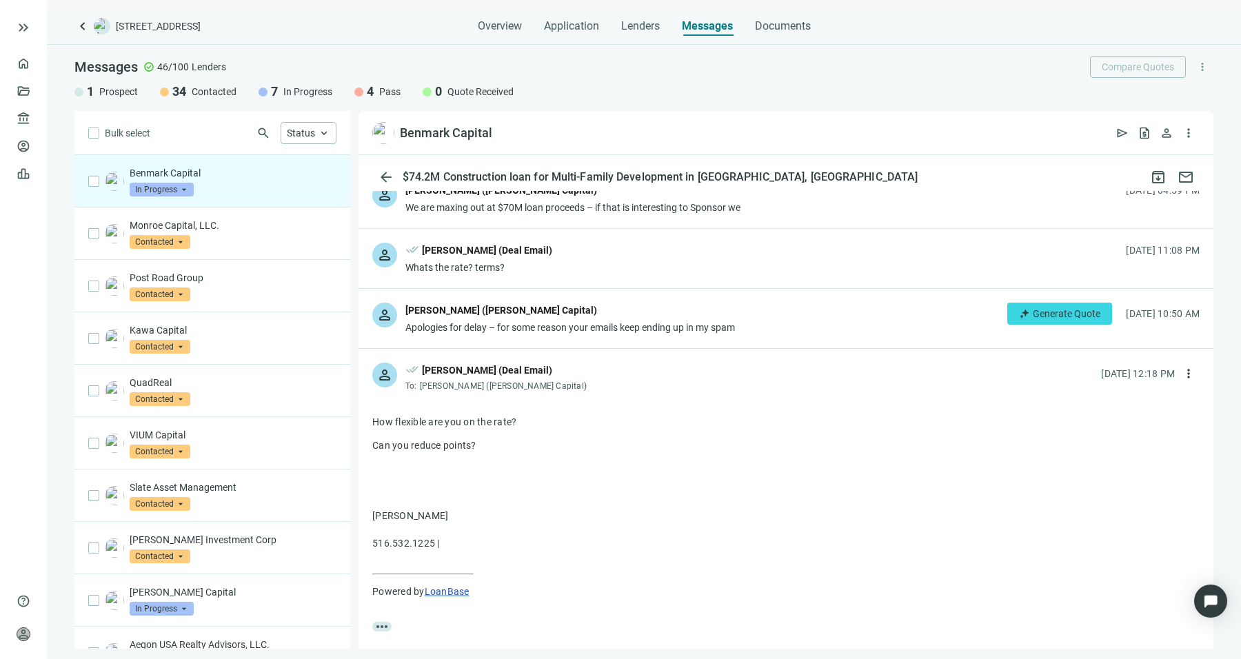
click at [628, 309] on div "[PERSON_NAME] ([PERSON_NAME] Capital)" at bounding box center [570, 312] width 330 height 18
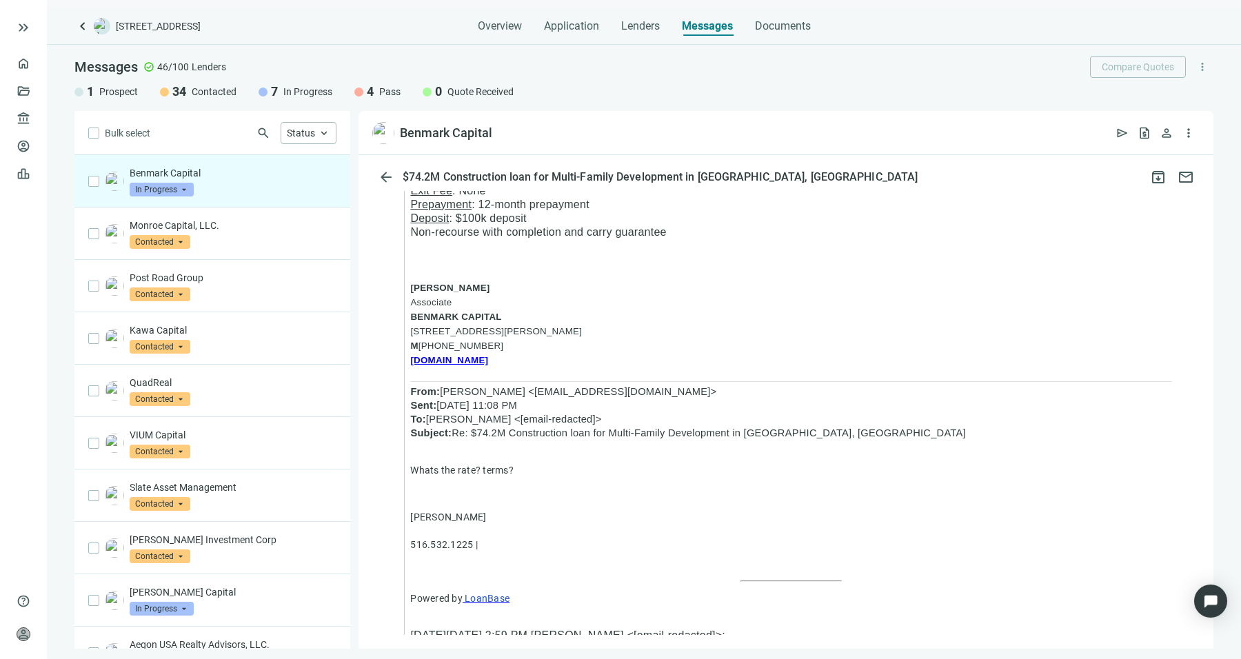
click at [287, 189] on div "Benmark Capital In Progress arrow_drop_down" at bounding box center [233, 181] width 207 height 30
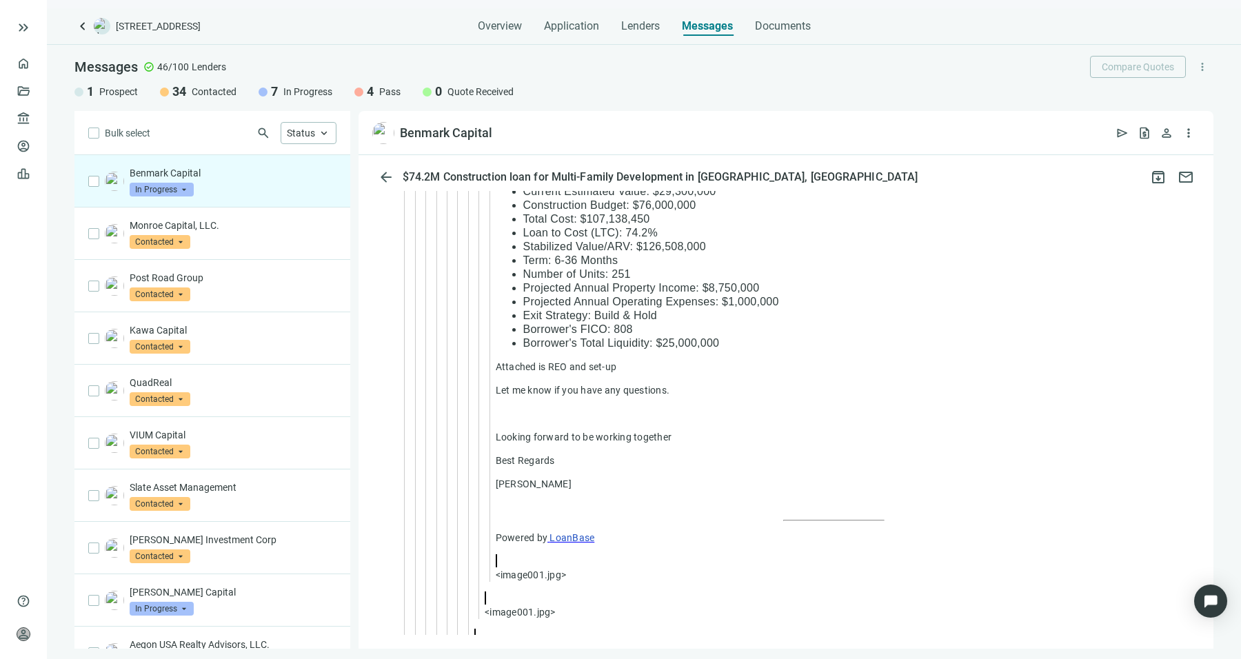
scroll to position [16060, 0]
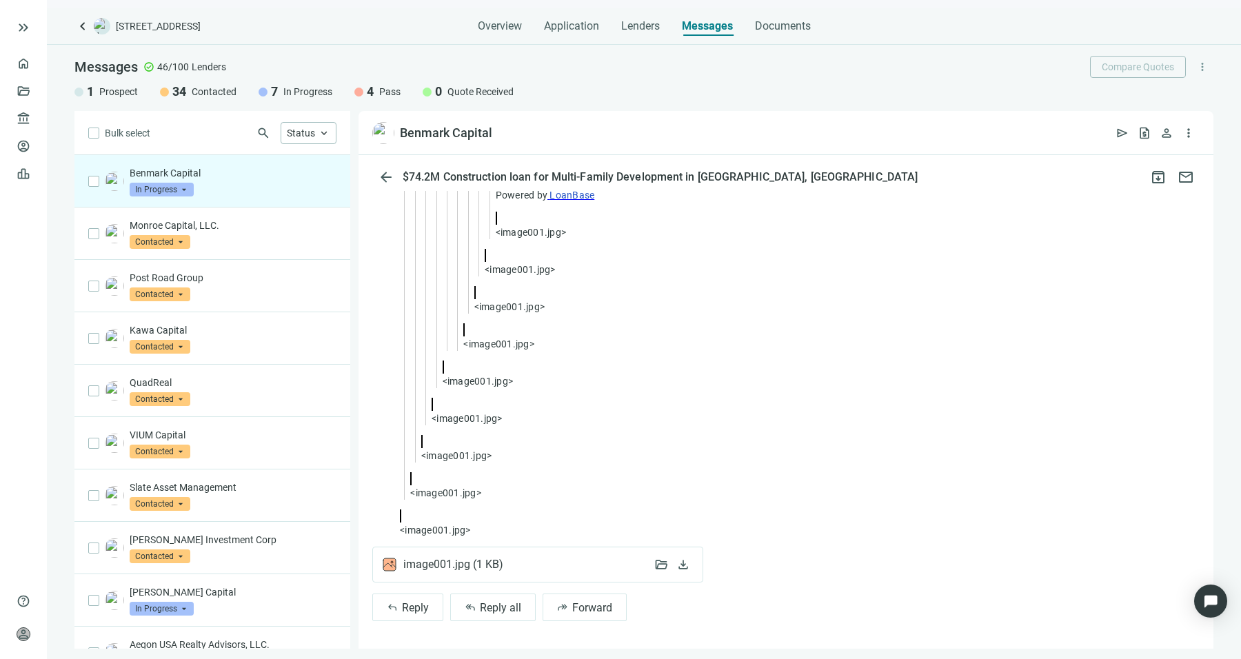
click at [286, 189] on div "Benmark Capital In Progress arrow_drop_down" at bounding box center [233, 181] width 207 height 30
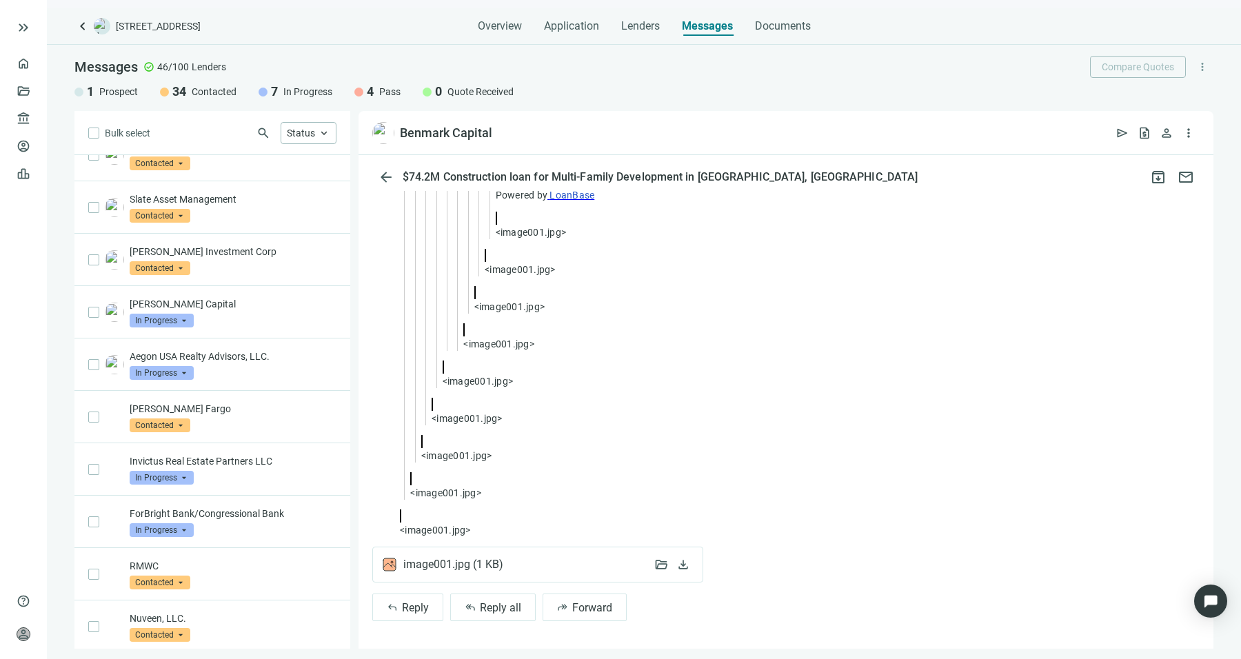
scroll to position [593, 0]
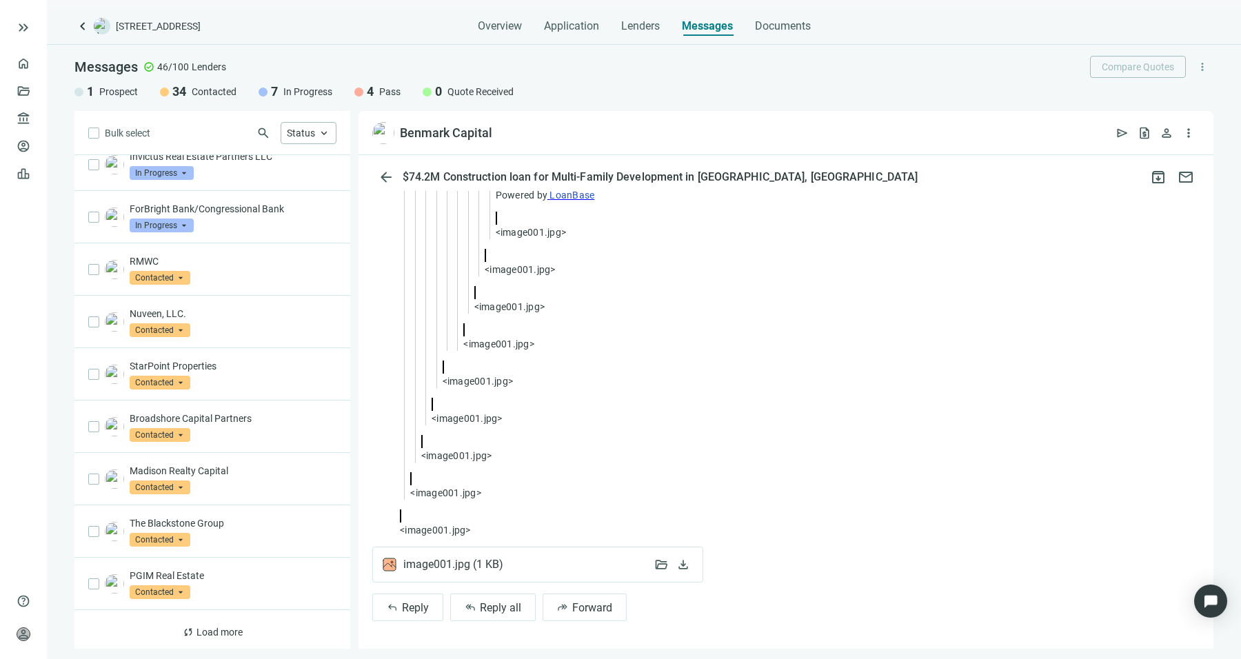
click at [368, 179] on div "arrow_back $74.2M Construction loan for Multi-Family Development in [GEOGRAPHIC…" at bounding box center [786, 177] width 855 height 28
click at [377, 179] on button "arrow_back" at bounding box center [386, 177] width 28 height 28
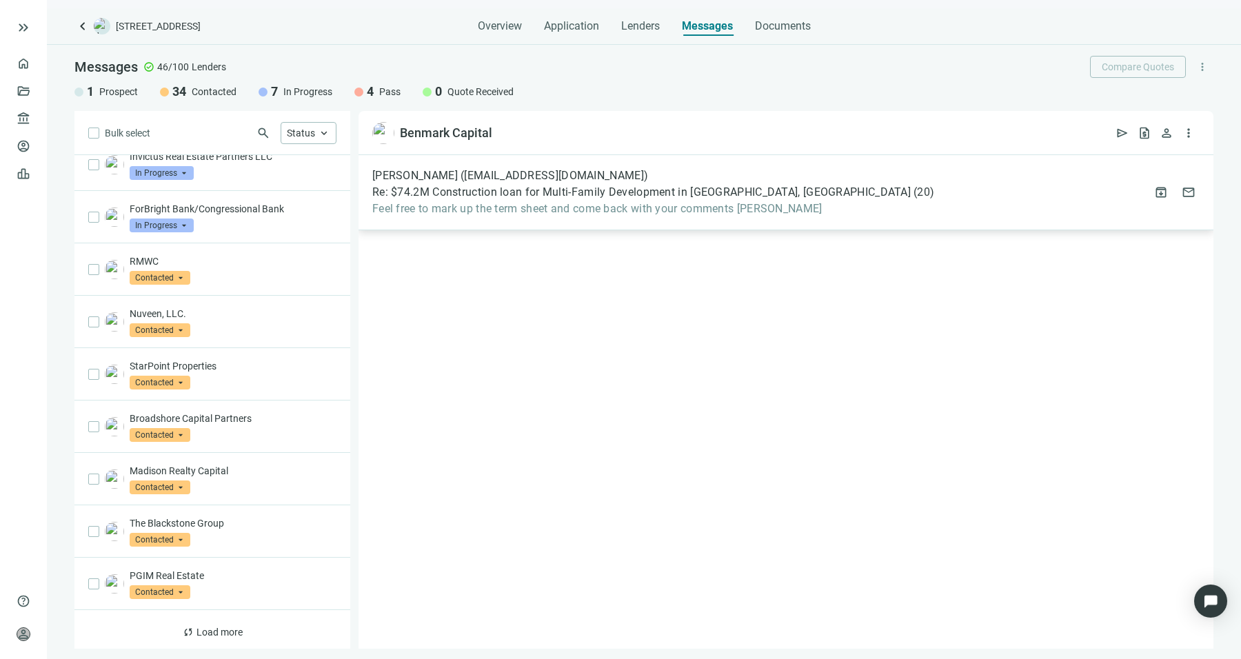
click at [457, 197] on span "Re: $74.2M Construction loan for Multi-Family Development in [GEOGRAPHIC_DATA],…" at bounding box center [641, 193] width 539 height 14
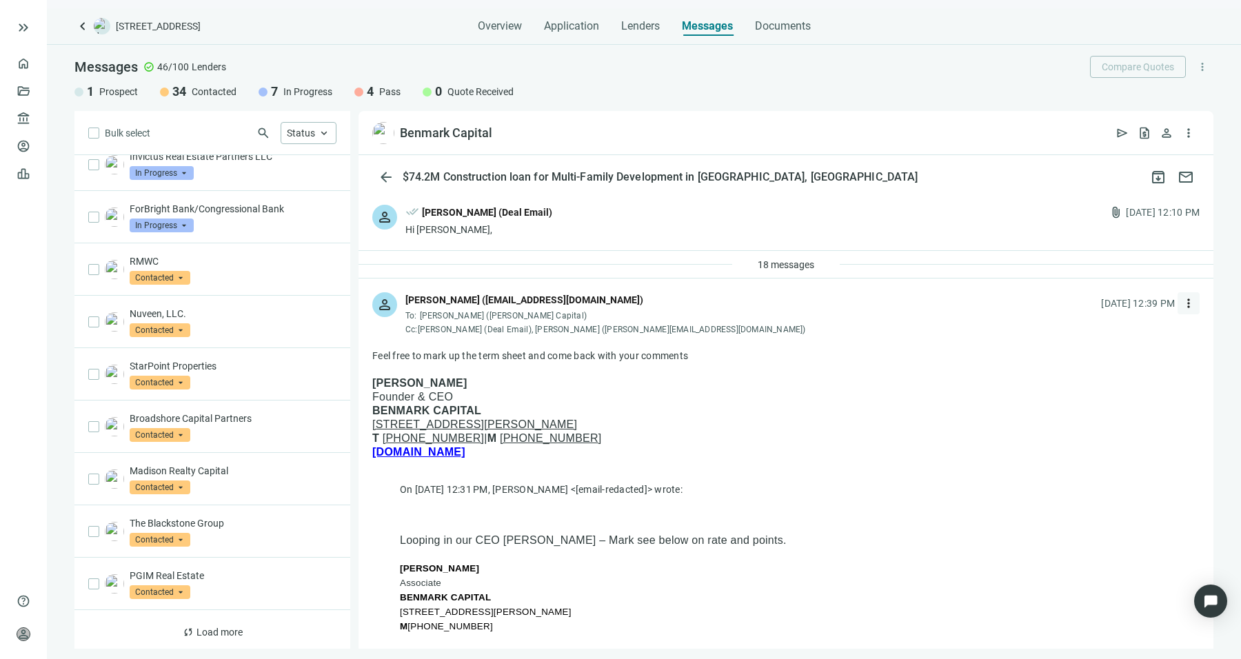
click at [1178, 300] on button "more_vert" at bounding box center [1189, 303] width 22 height 22
click at [1130, 351] on div "reply_all Reply all" at bounding box center [1113, 359] width 146 height 25
type textarea "**********"
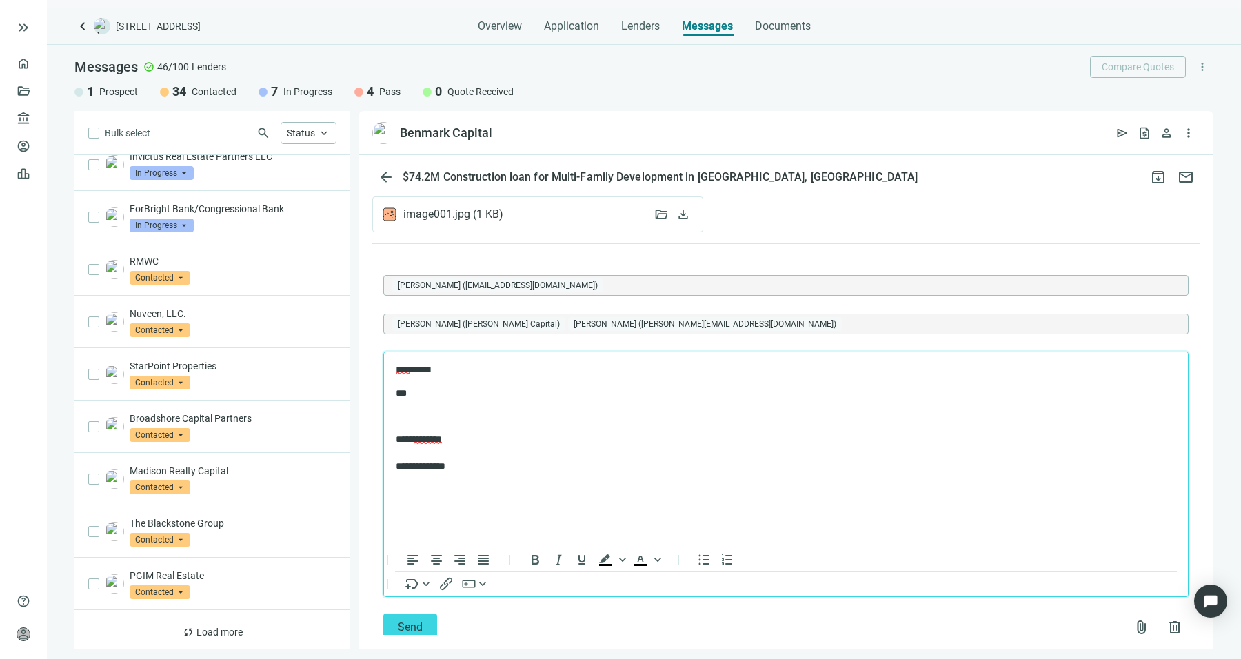
scroll to position [5203, 0]
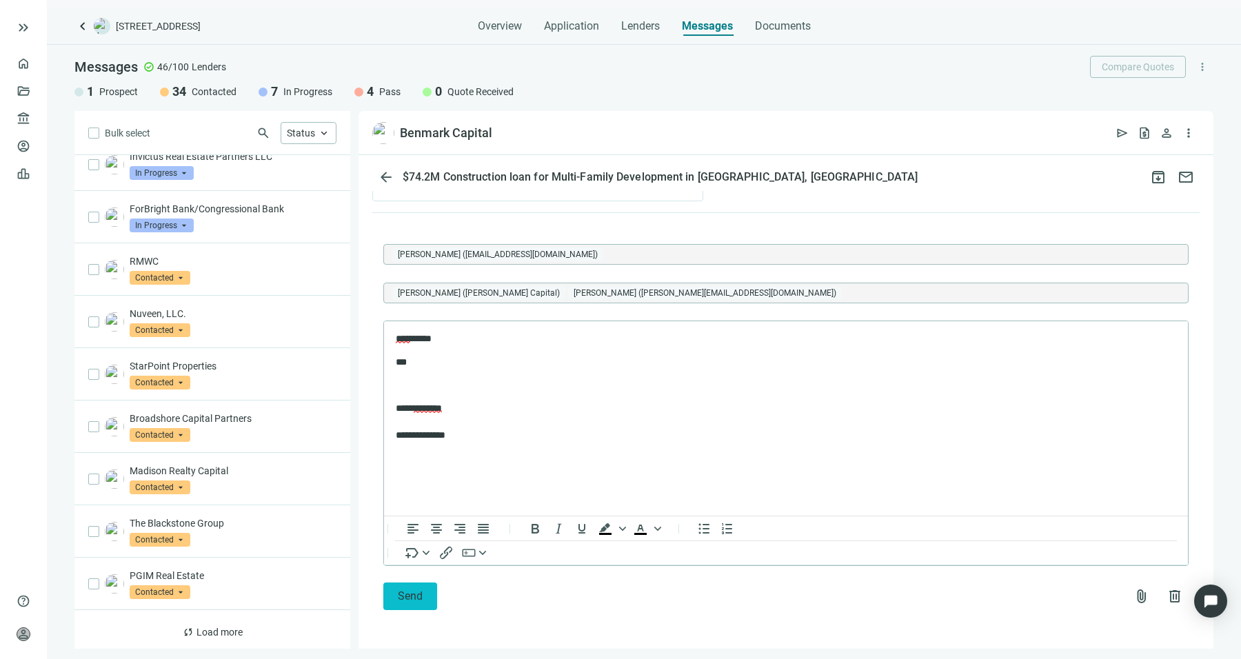
click at [399, 602] on span "Send" at bounding box center [410, 596] width 25 height 13
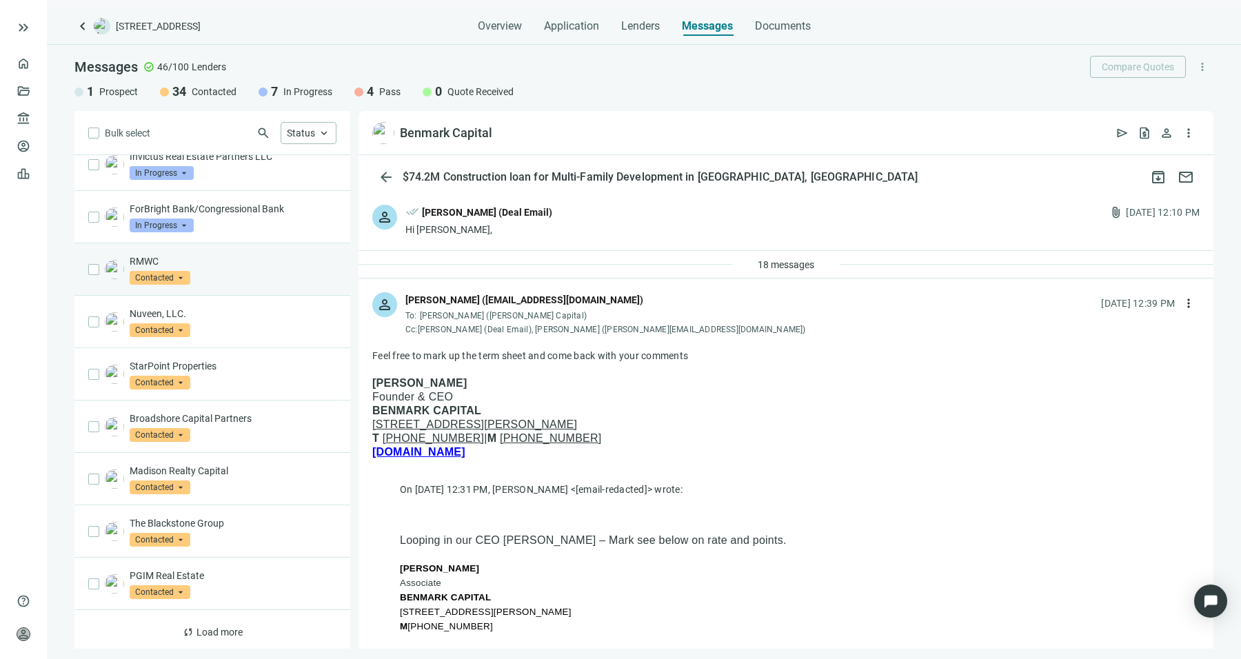
scroll to position [248, 0]
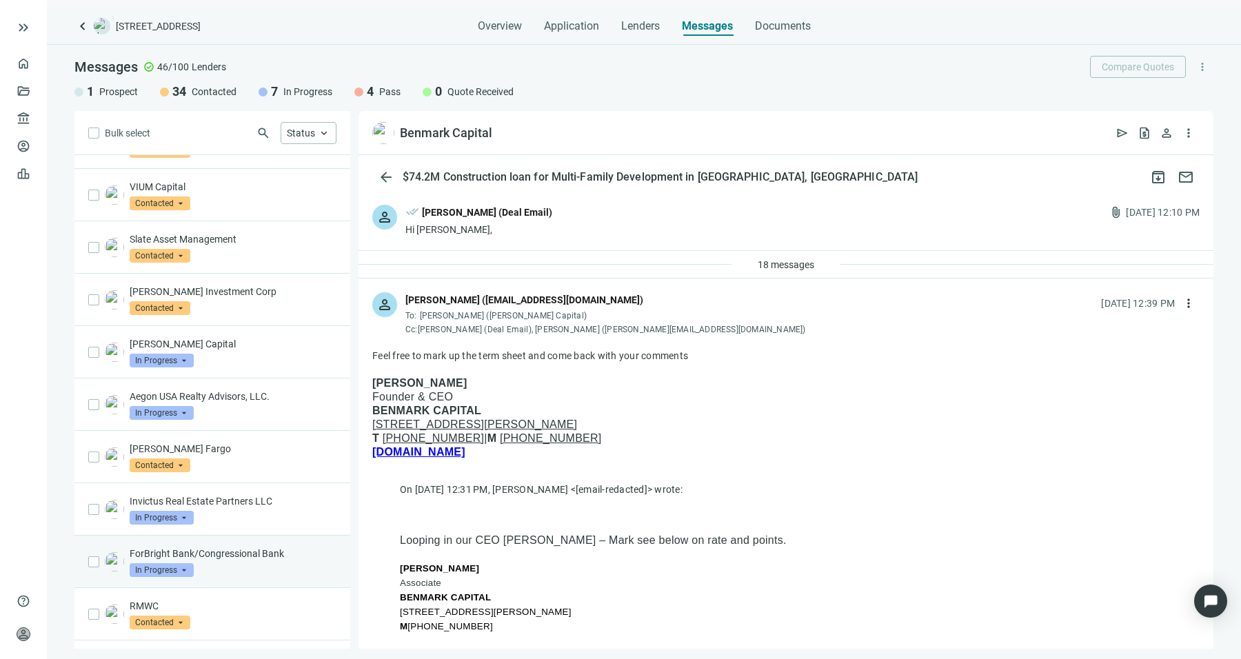
click at [252, 564] on div "ForBright Bank/Congressional Bank In Progress arrow_drop_down" at bounding box center [233, 562] width 207 height 30
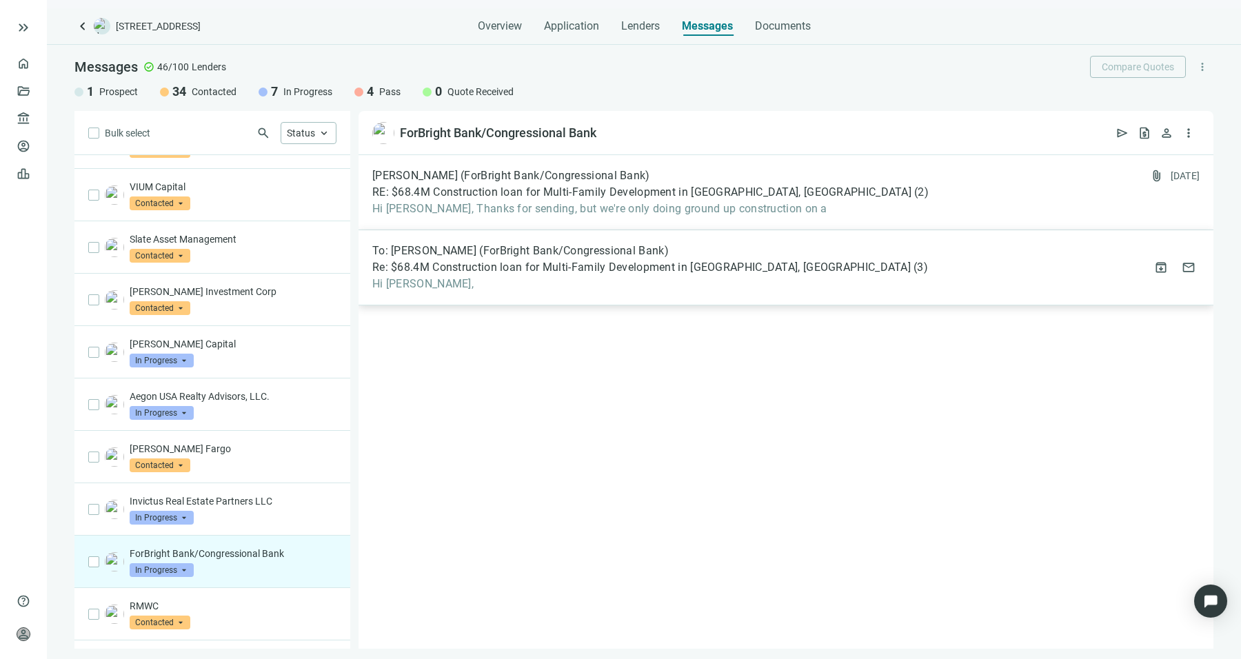
click at [579, 282] on span "Hi [PERSON_NAME]," at bounding box center [650, 284] width 556 height 14
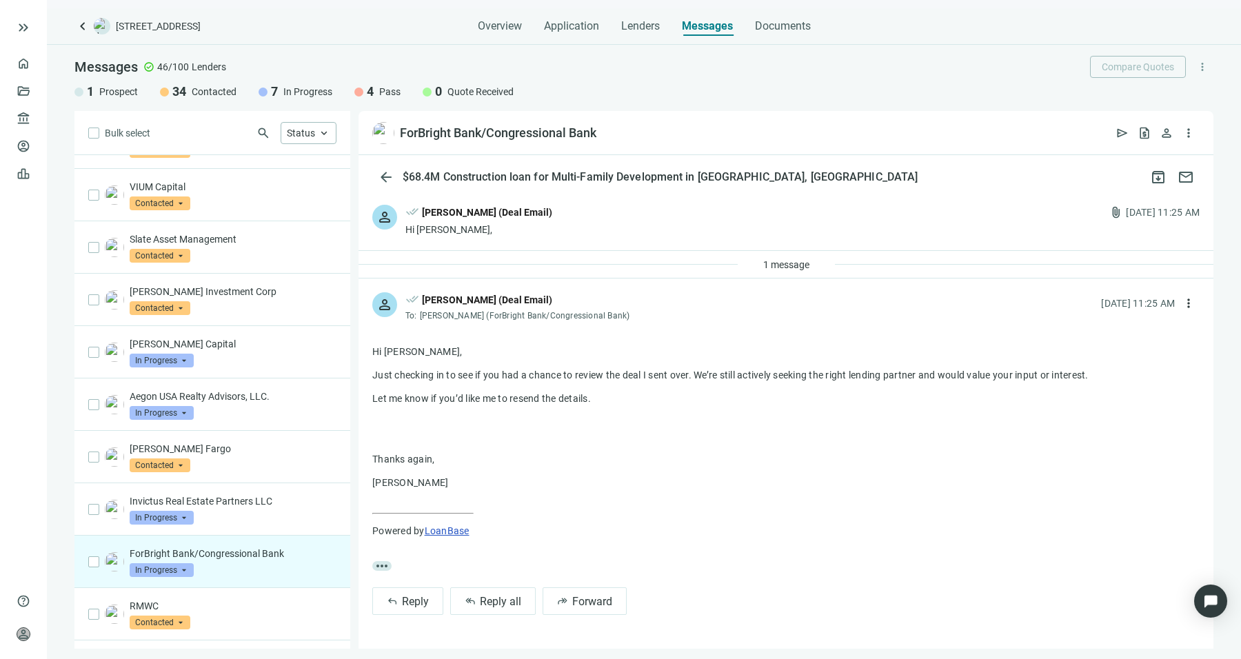
click at [233, 541] on div "ForBright Bank/Congressional Bank In Progress arrow_drop_down" at bounding box center [212, 562] width 276 height 52
click at [385, 179] on span "arrow_back" at bounding box center [386, 177] width 17 height 17
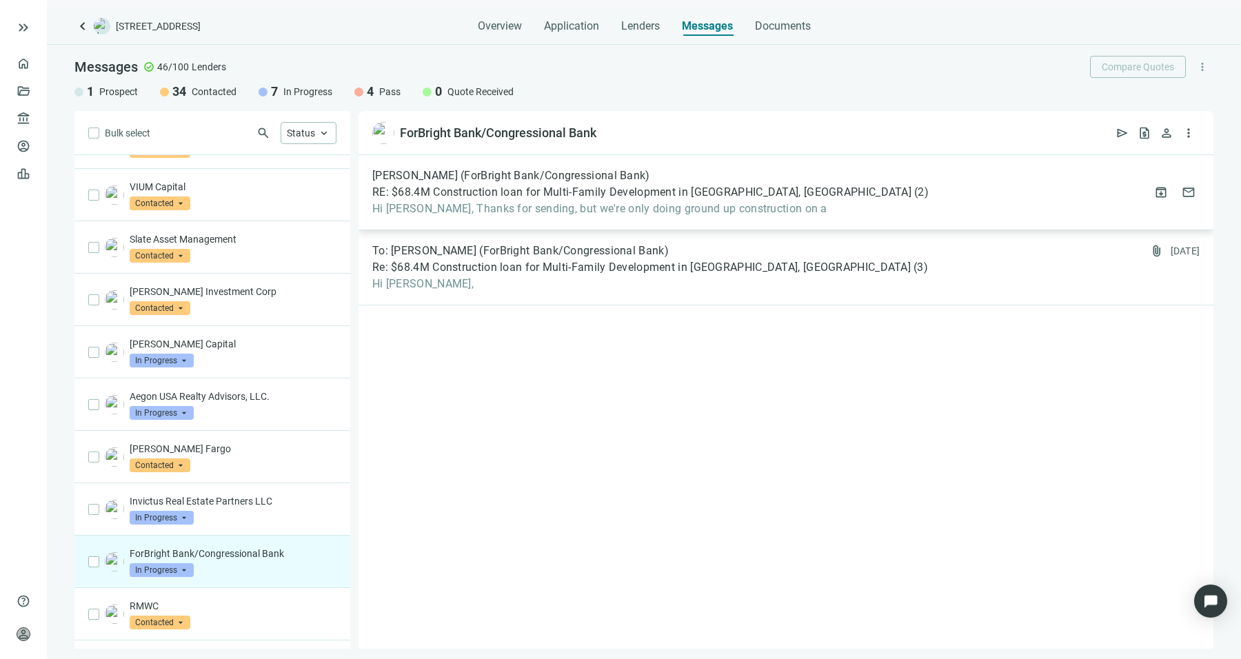
click at [597, 196] on span "RE: $68.4M Construction loan for Multi-Family Development in [GEOGRAPHIC_DATA],…" at bounding box center [641, 193] width 539 height 14
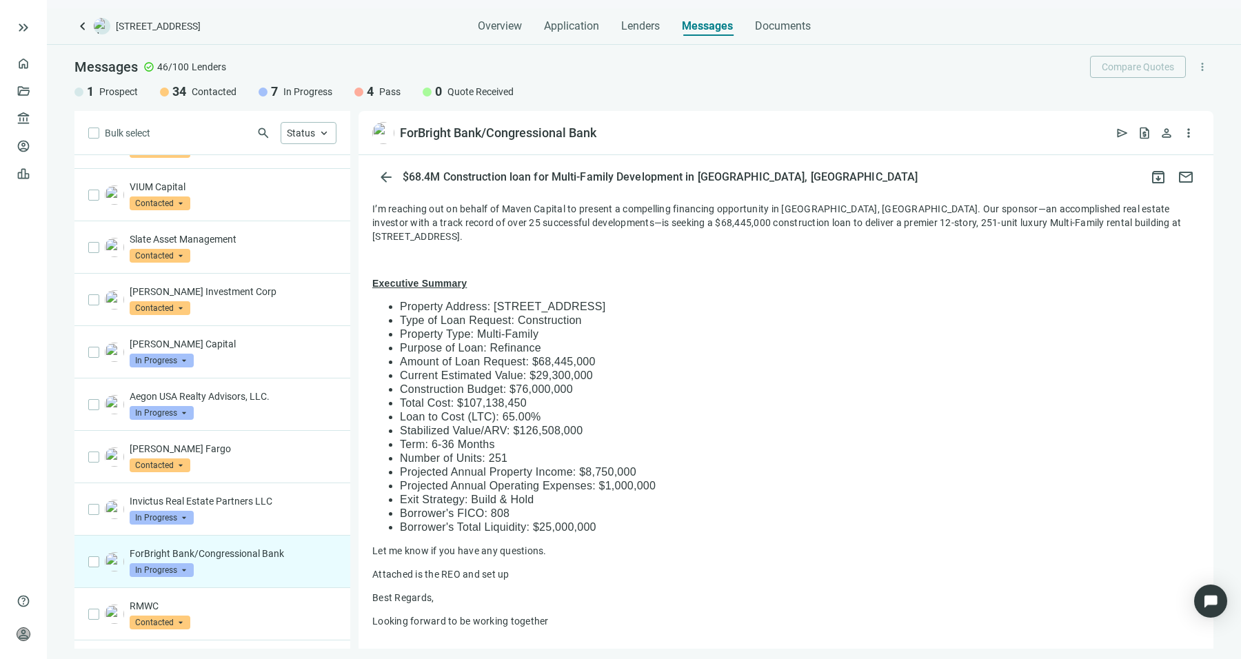
scroll to position [733, 0]
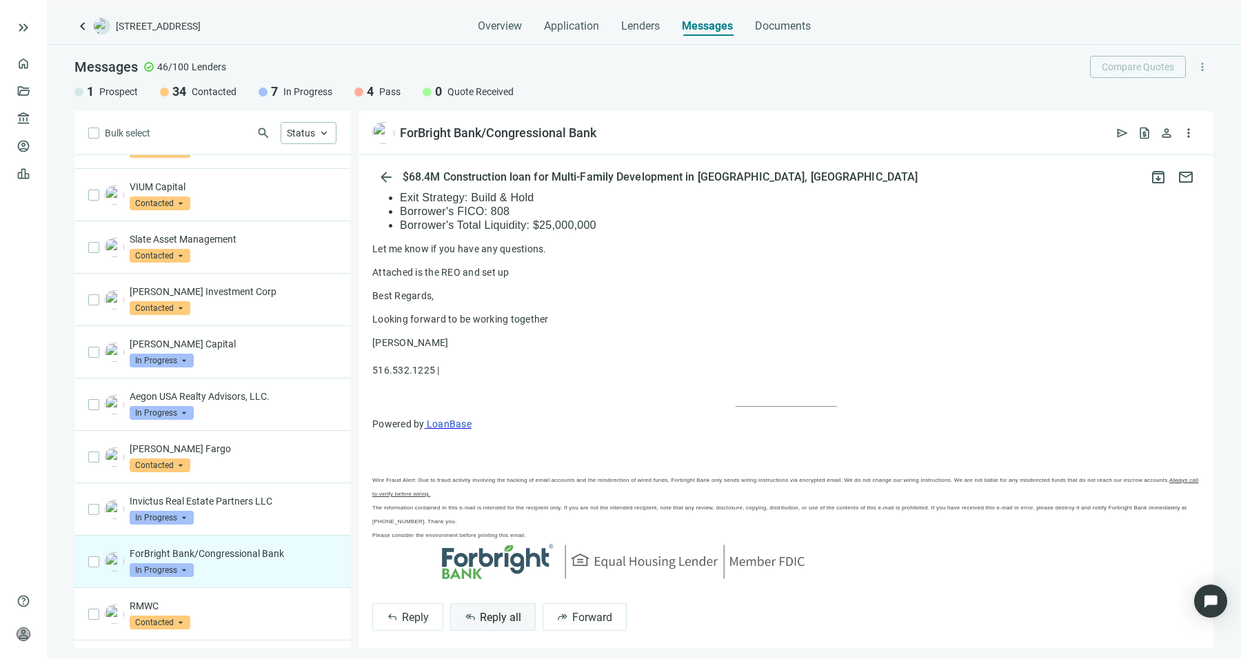
click at [488, 617] on button "reply_all Reply all" at bounding box center [493, 617] width 86 height 28
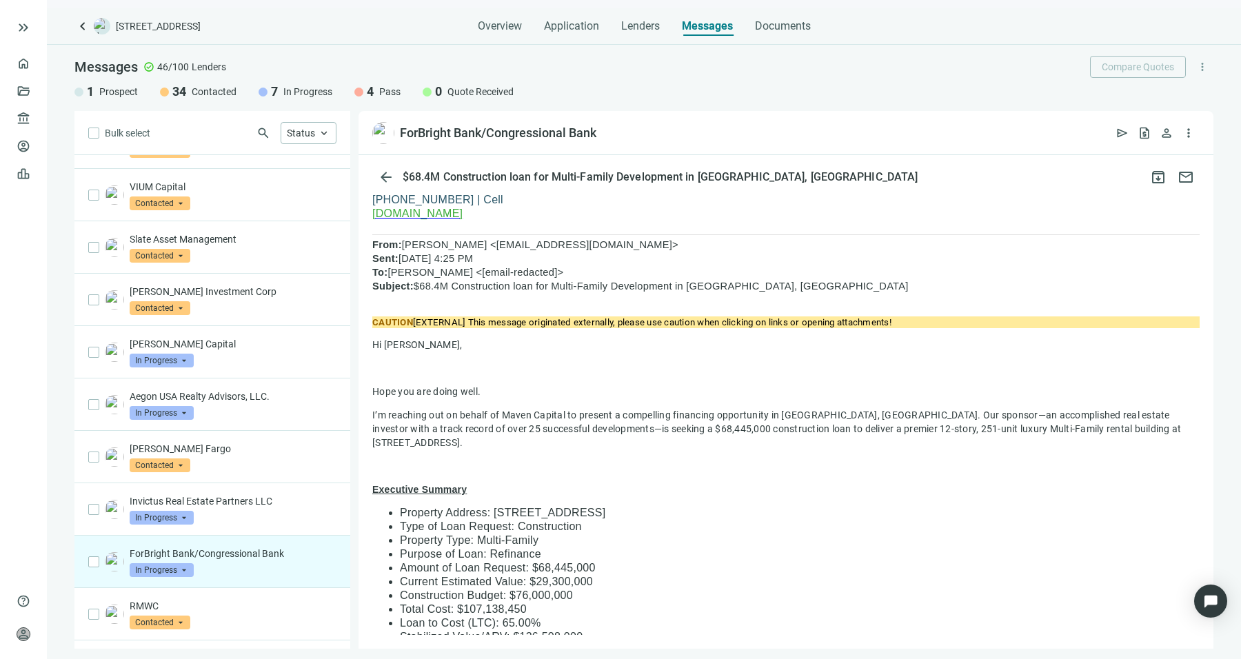
scroll to position [139, 0]
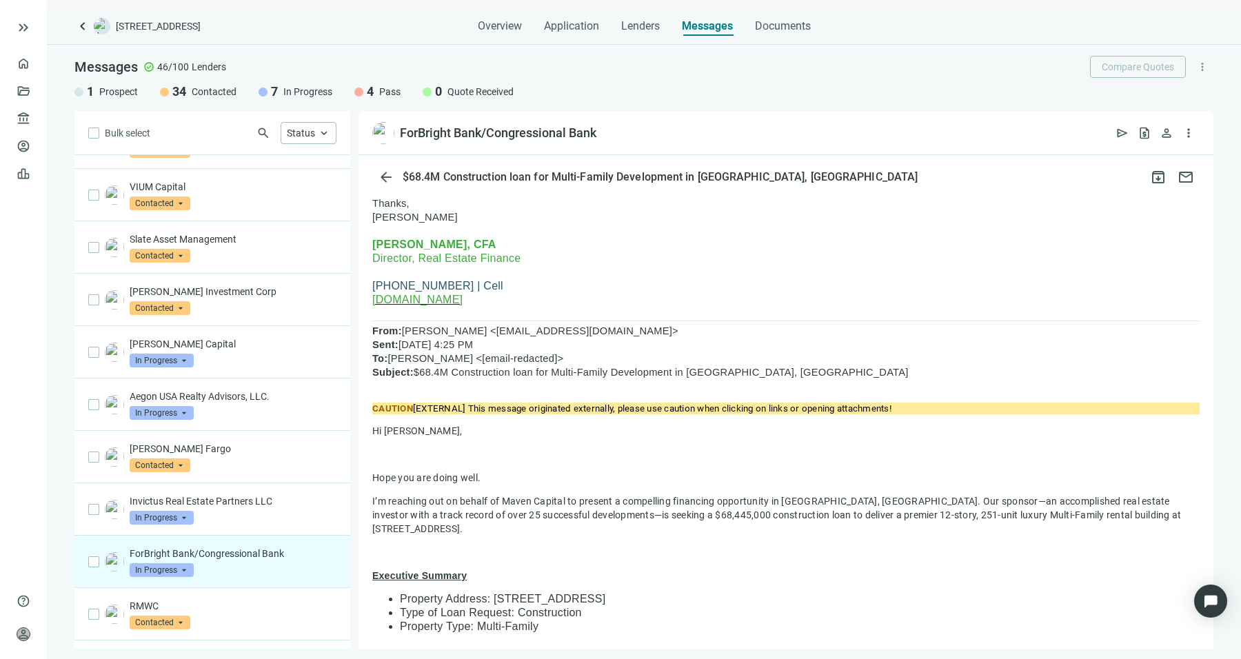
click at [511, 366] on span "[PERSON_NAME] <[EMAIL_ADDRESS][DOMAIN_NAME]> Sent: [DATE] 4:25 PM To: [PERSON_N…" at bounding box center [640, 352] width 537 height 52
click at [539, 402] on div "Hi [PERSON_NAME], Thanks for sending, but we’re only doing ground up constructi…" at bounding box center [786, 609] width 828 height 880
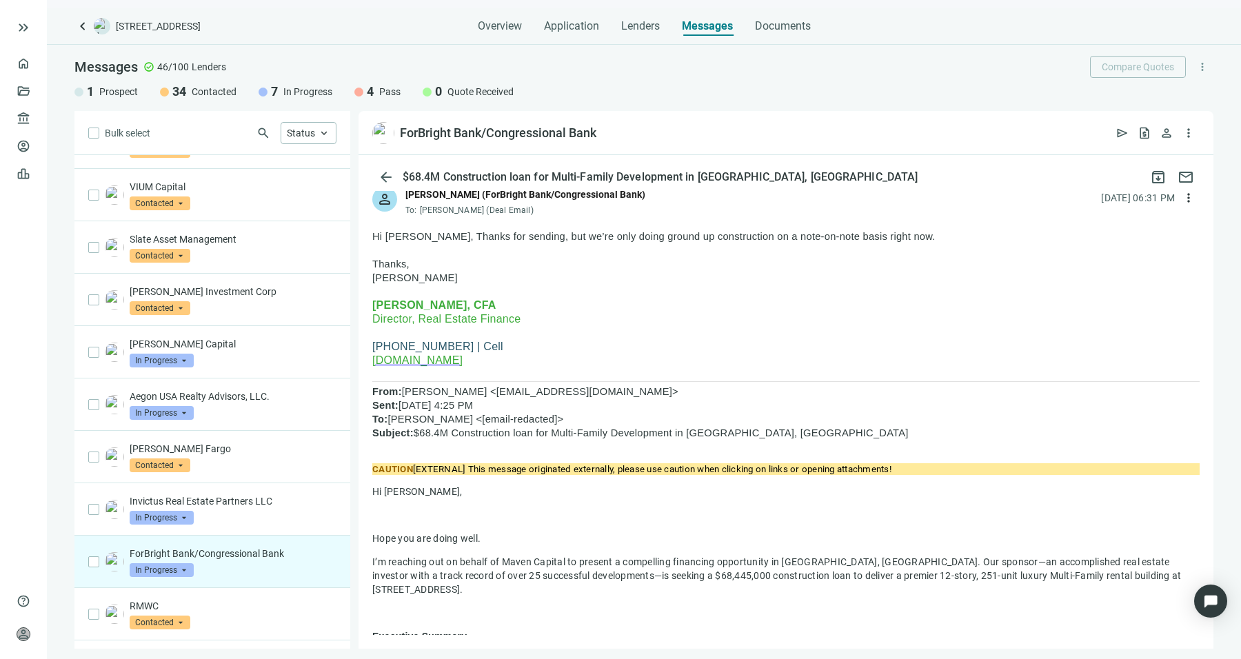
scroll to position [52, 0]
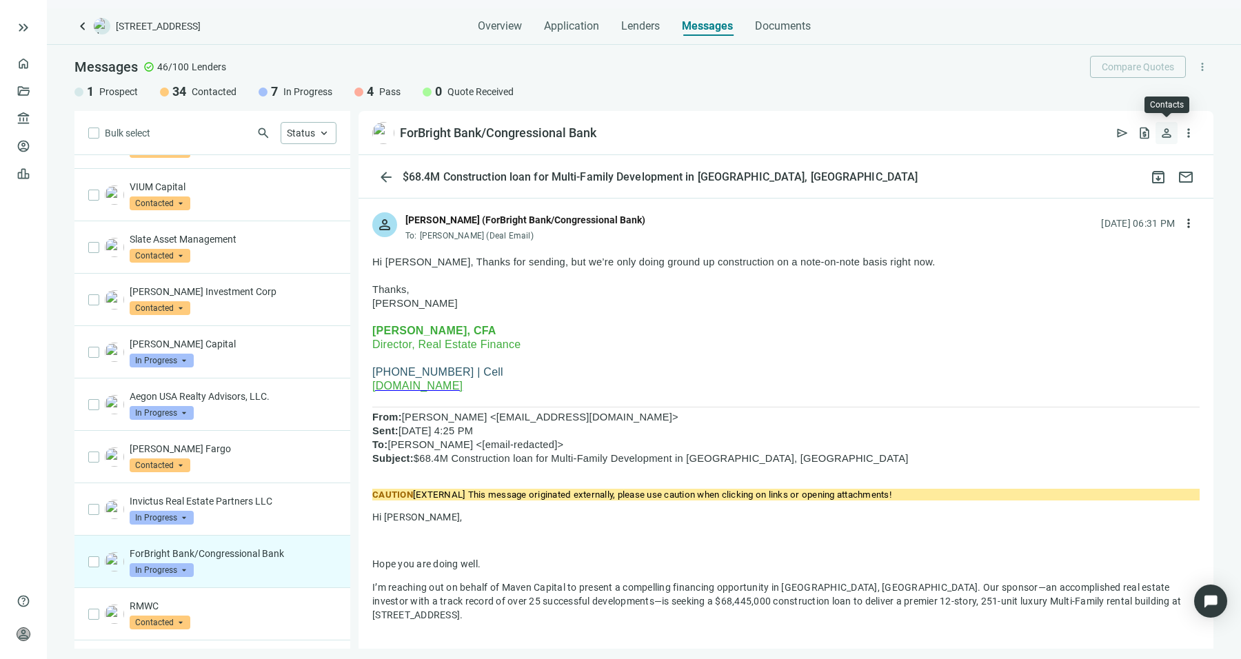
click at [1165, 141] on button "person" at bounding box center [1167, 133] width 22 height 22
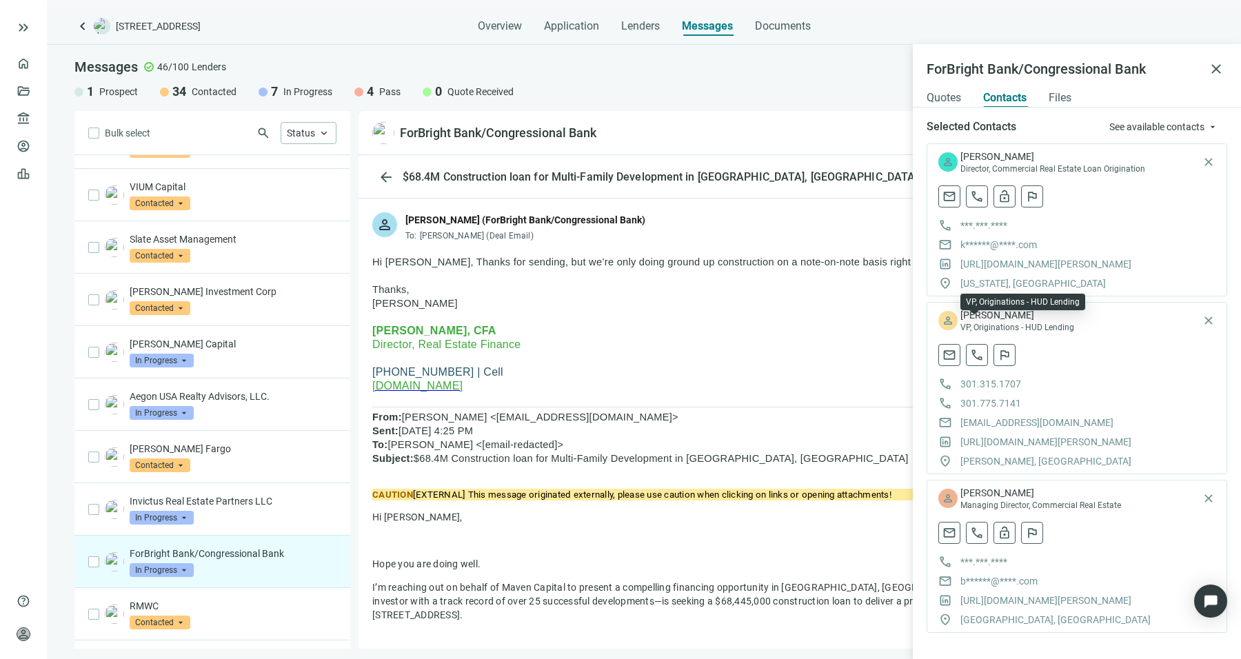
scroll to position [10, 0]
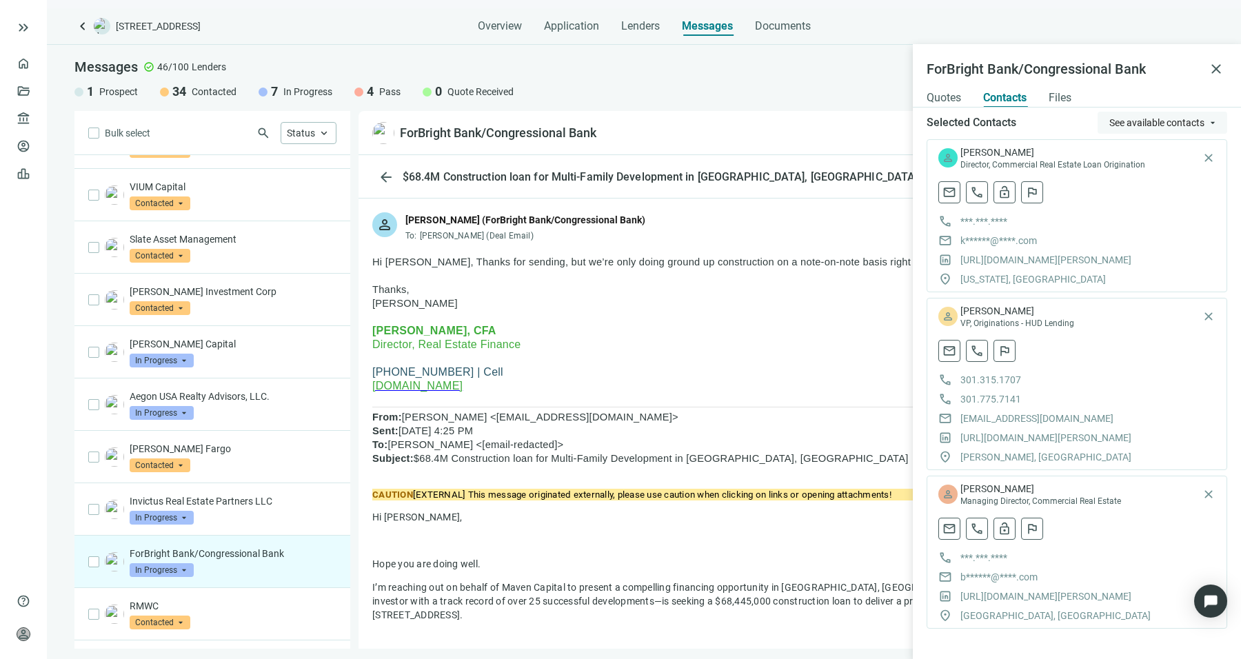
click at [1126, 119] on span "See available contacts" at bounding box center [1157, 122] width 95 height 11
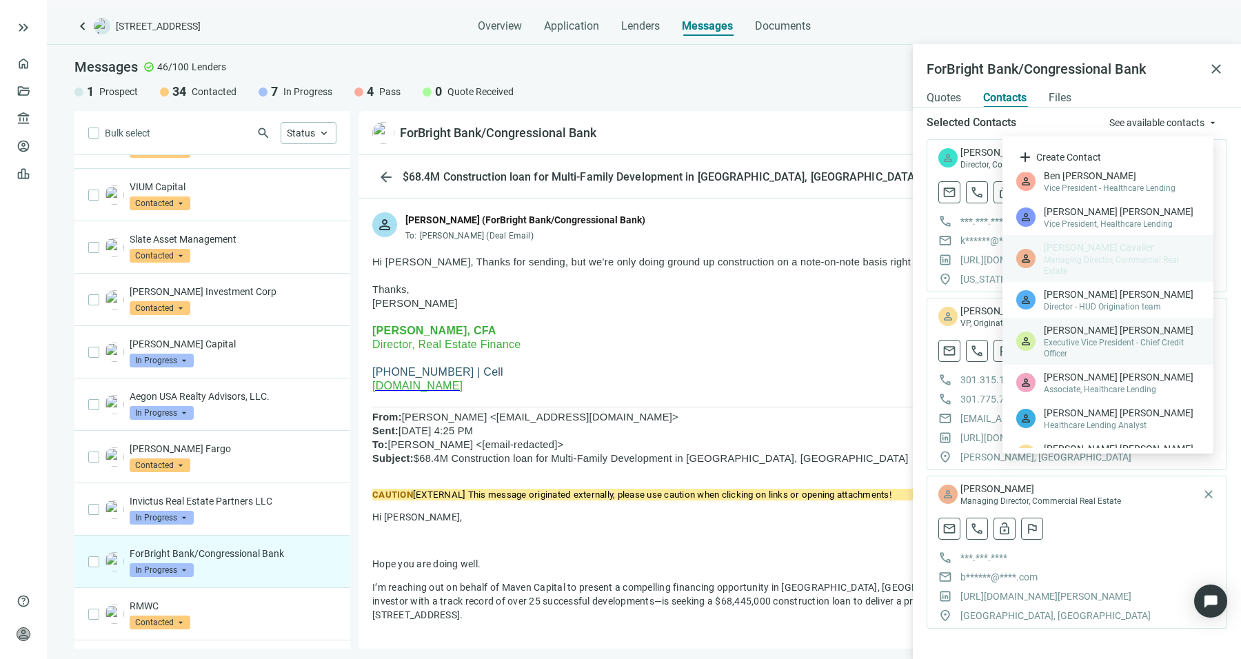
scroll to position [0, 0]
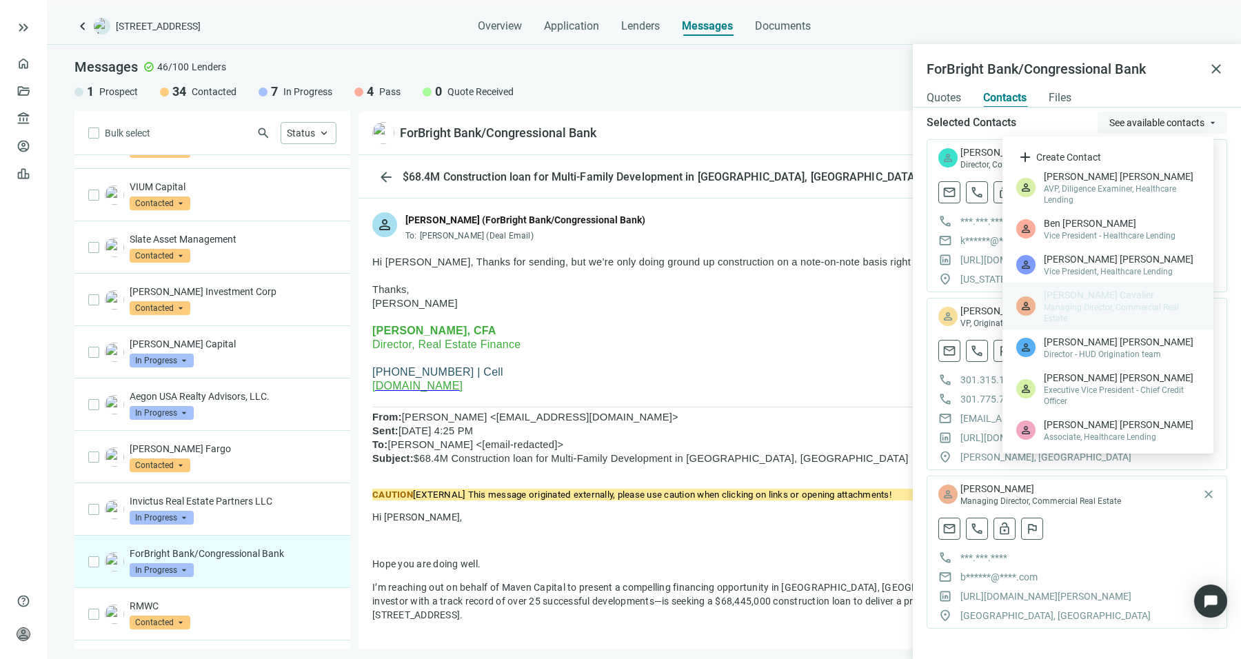
click at [1132, 130] on button "See available contacts arrow_drop_down" at bounding box center [1163, 123] width 130 height 22
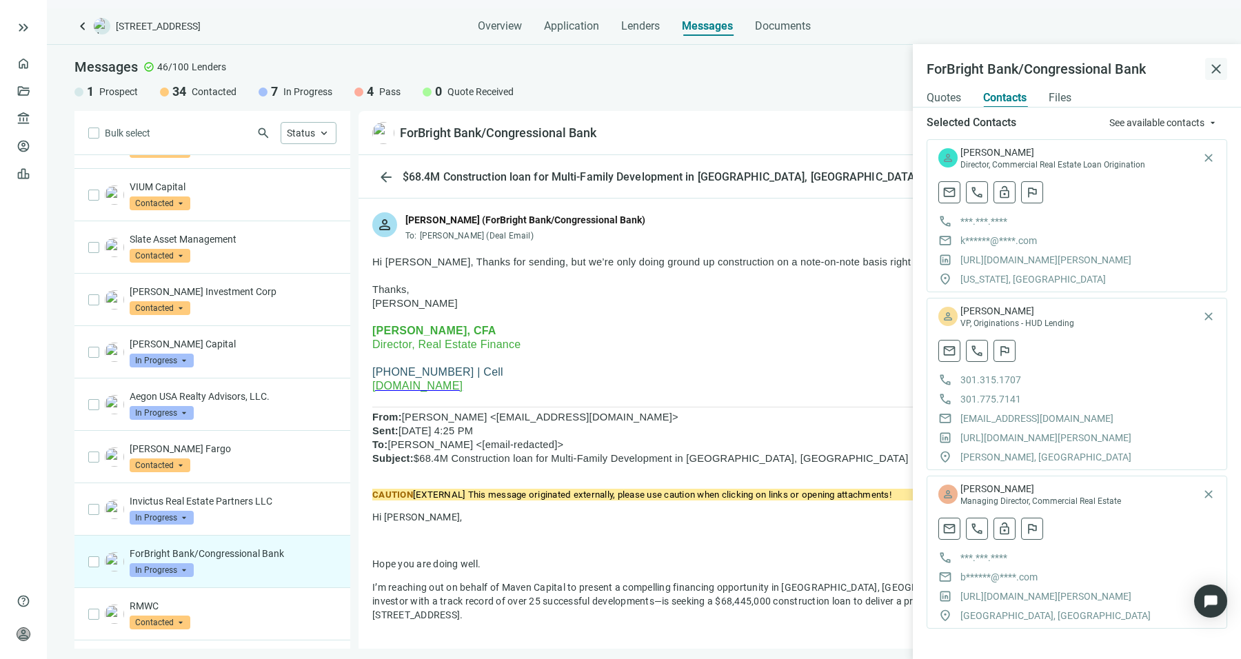
click at [1210, 68] on span "close" at bounding box center [1216, 69] width 17 height 17
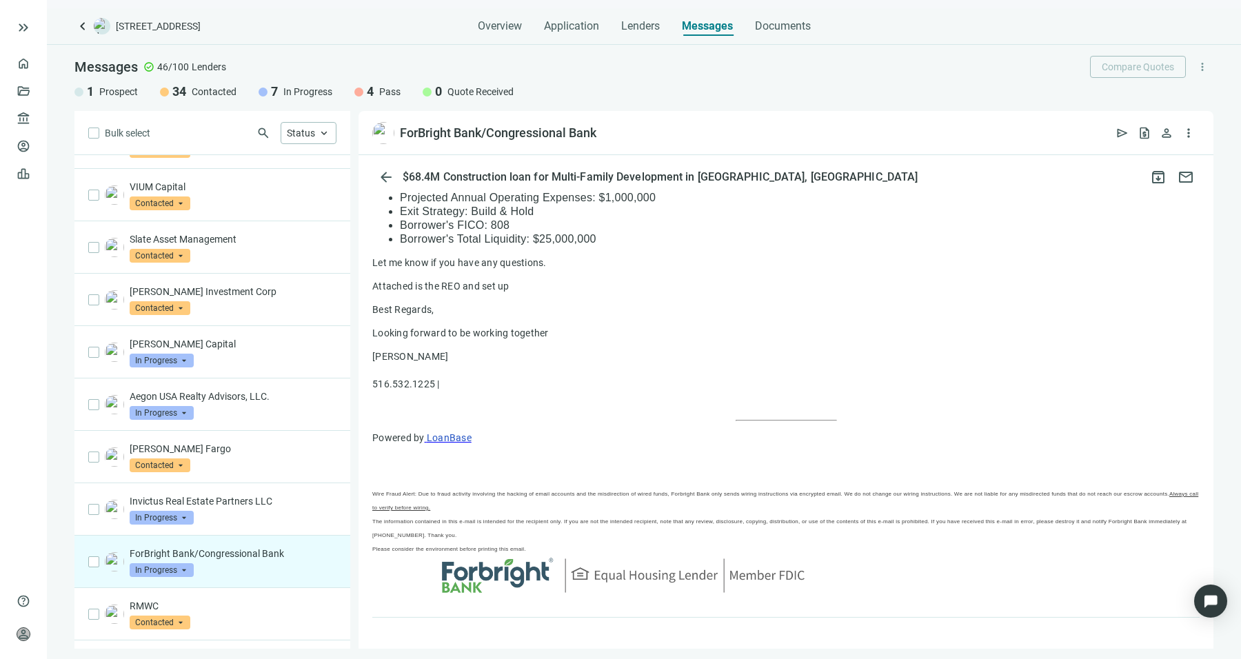
scroll to position [1075, 0]
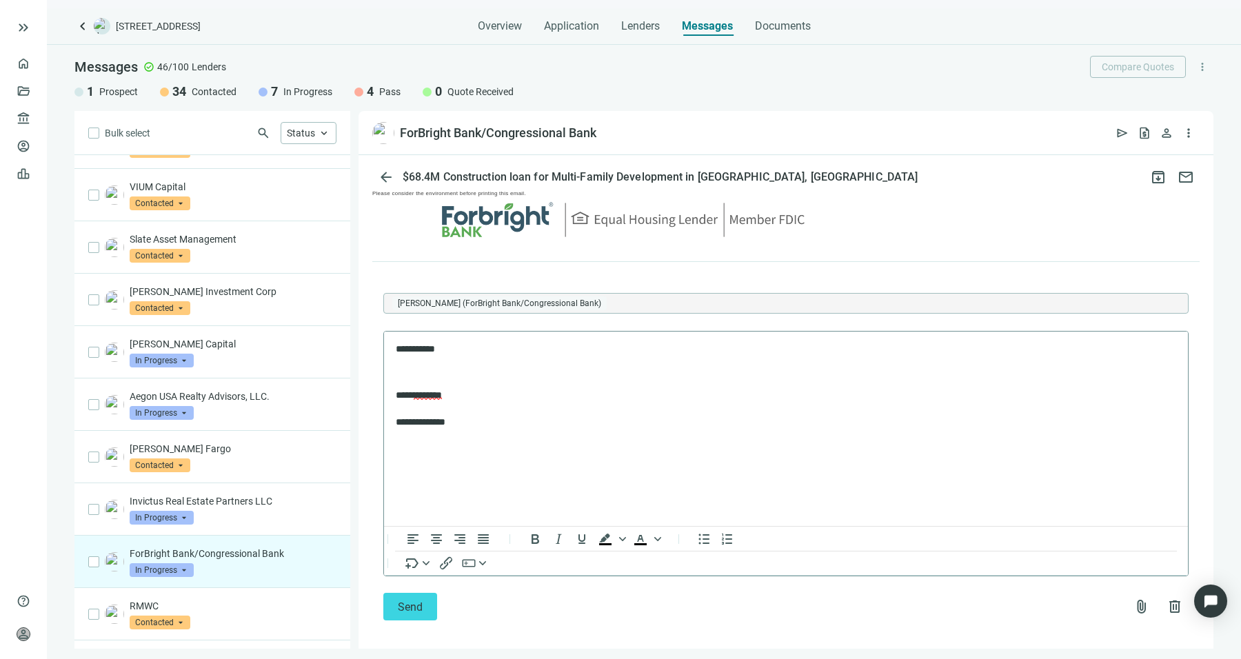
click at [648, 357] on body "**********" at bounding box center [786, 386] width 782 height 87
click at [665, 336] on html "**********" at bounding box center [786, 386] width 804 height 109
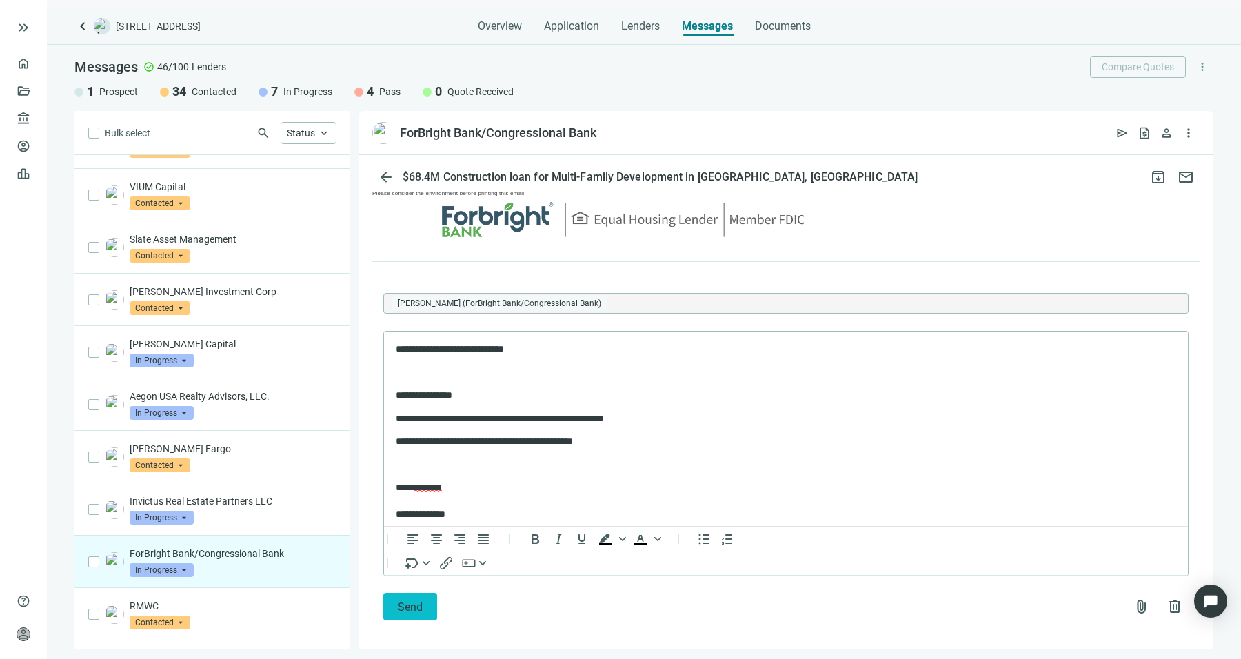
click at [421, 593] on button "Send" at bounding box center [410, 607] width 54 height 28
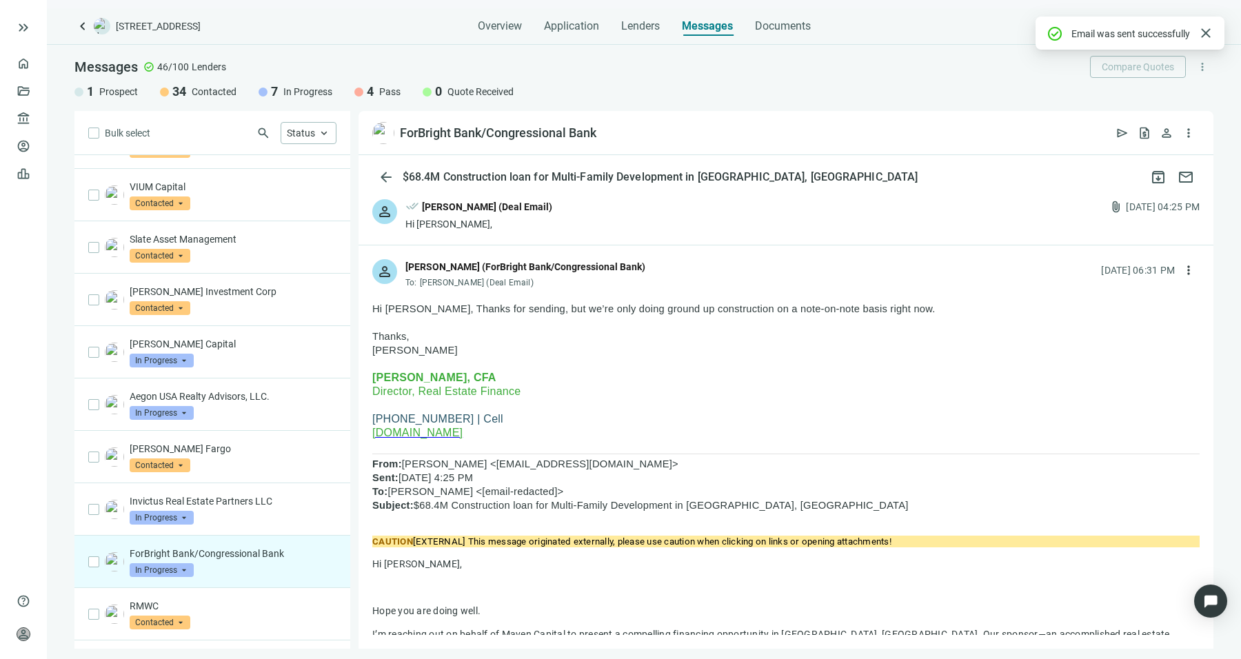
scroll to position [0, 0]
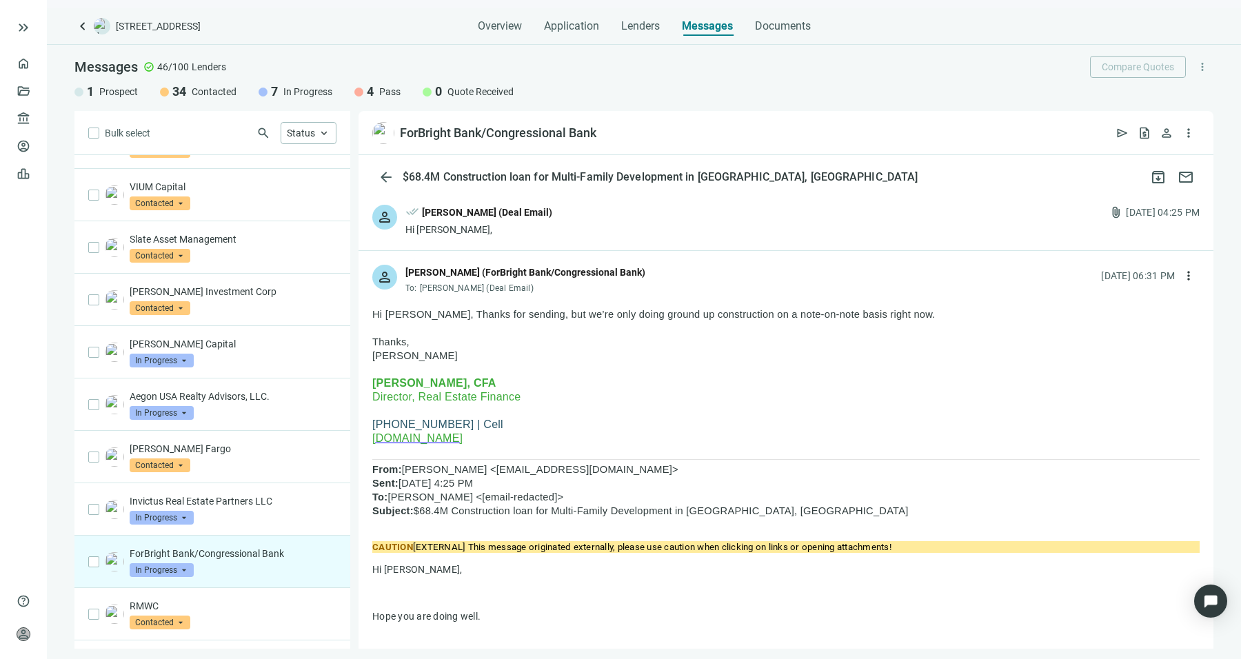
click at [471, 386] on span "[PERSON_NAME], CFA" at bounding box center [434, 383] width 124 height 12
click at [473, 386] on span "[PERSON_NAME], CFA" at bounding box center [434, 383] width 124 height 12
click at [397, 389] on span "[PERSON_NAME], CFA" at bounding box center [434, 383] width 124 height 12
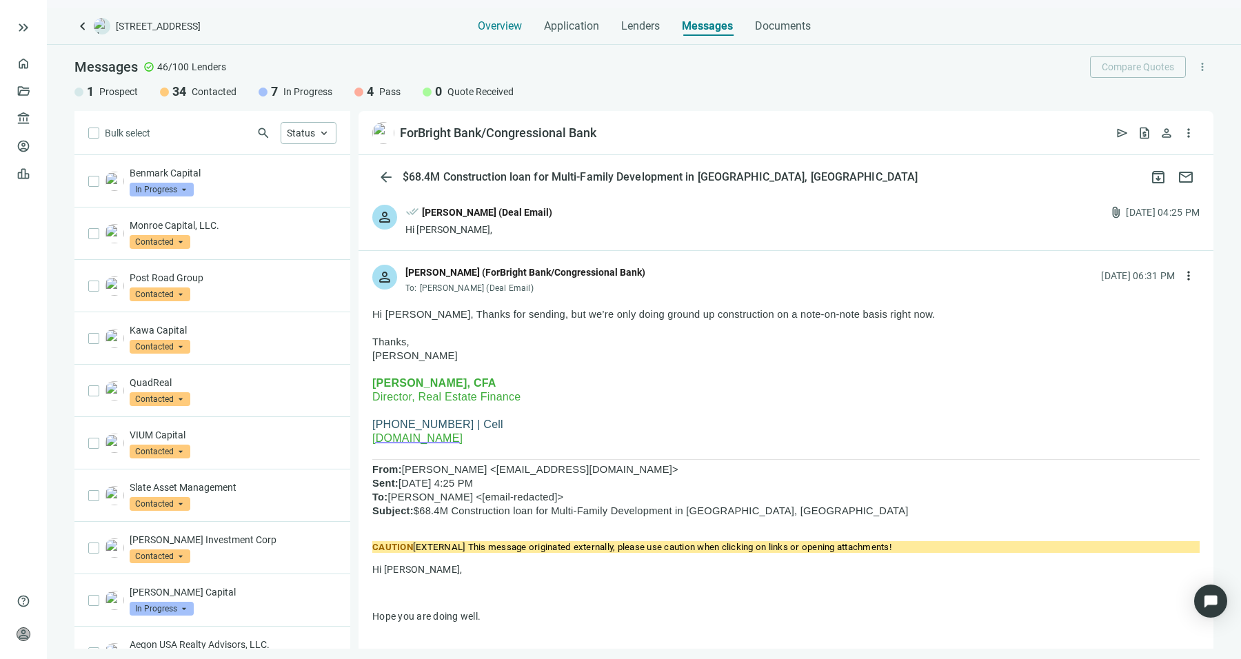
click at [511, 25] on span "Overview" at bounding box center [500, 26] width 44 height 14
